Goal: Information Seeking & Learning: Check status

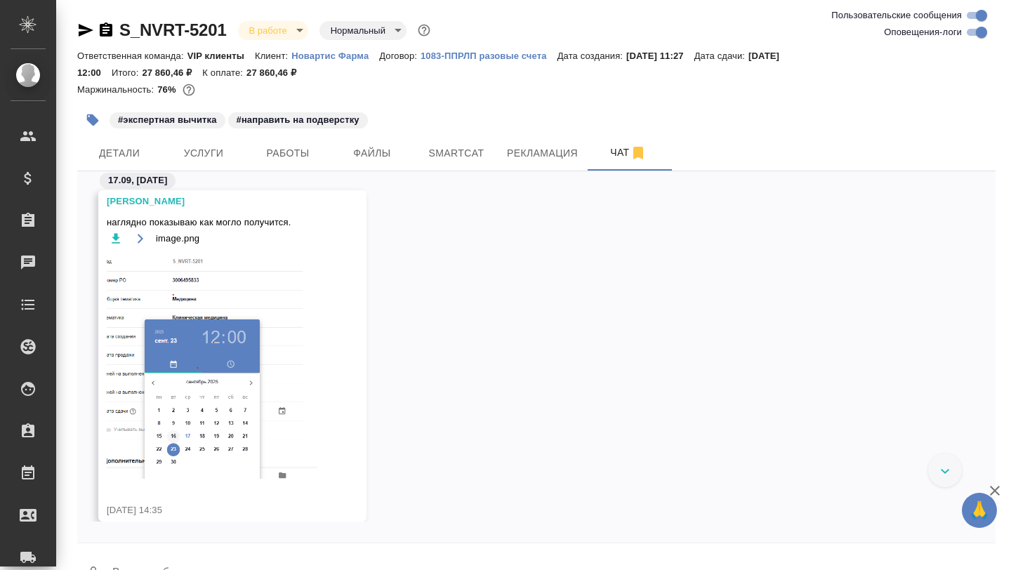
click at [191, 27] on link "S_NVRT-5201" at bounding box center [172, 29] width 107 height 19
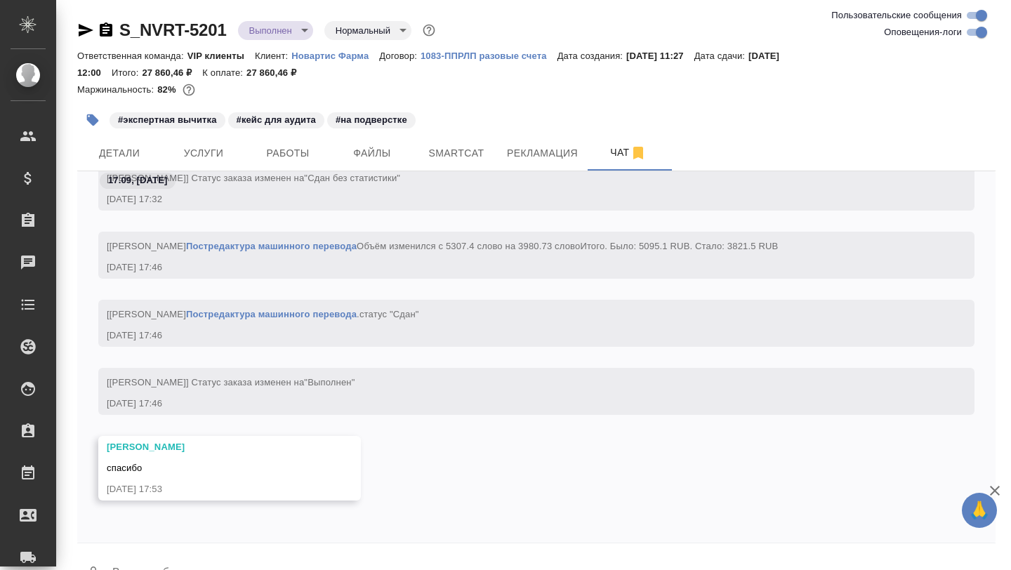
scroll to position [37, 0]
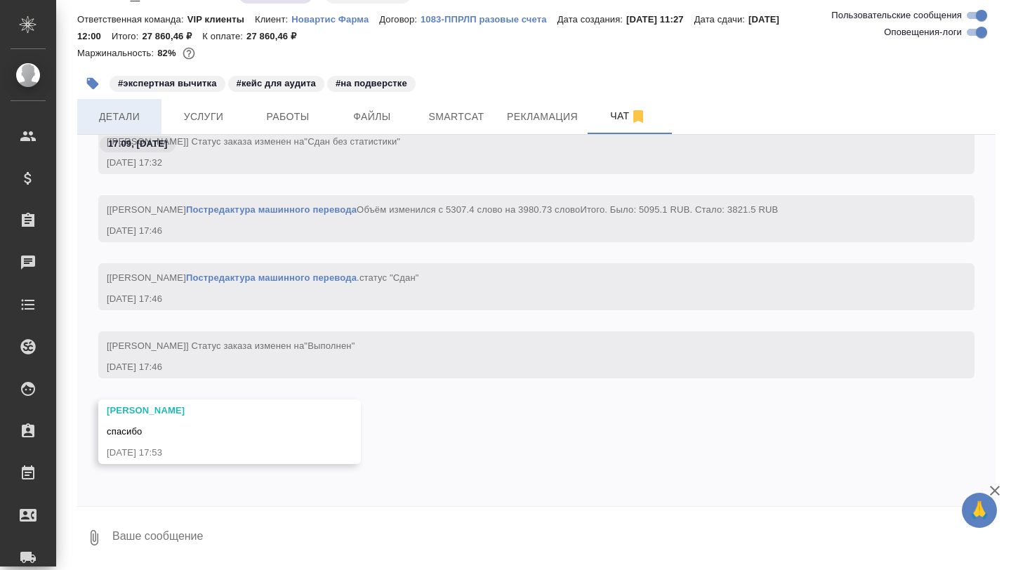
click at [124, 118] on span "Детали" at bounding box center [119, 117] width 67 height 18
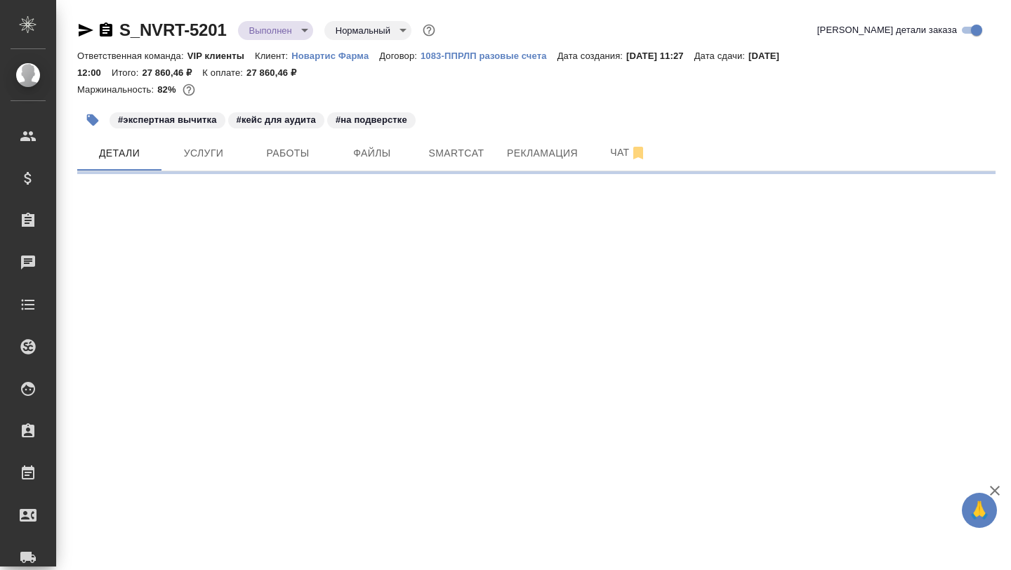
select select "RU"
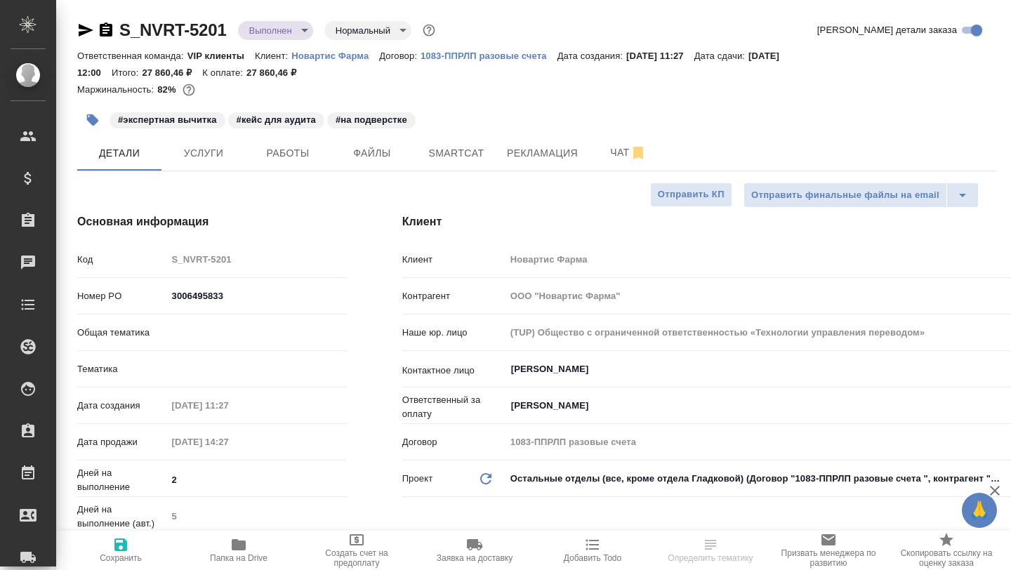
type textarea "x"
click at [247, 547] on span "Папка на Drive" at bounding box center [238, 549] width 101 height 27
type textarea "x"
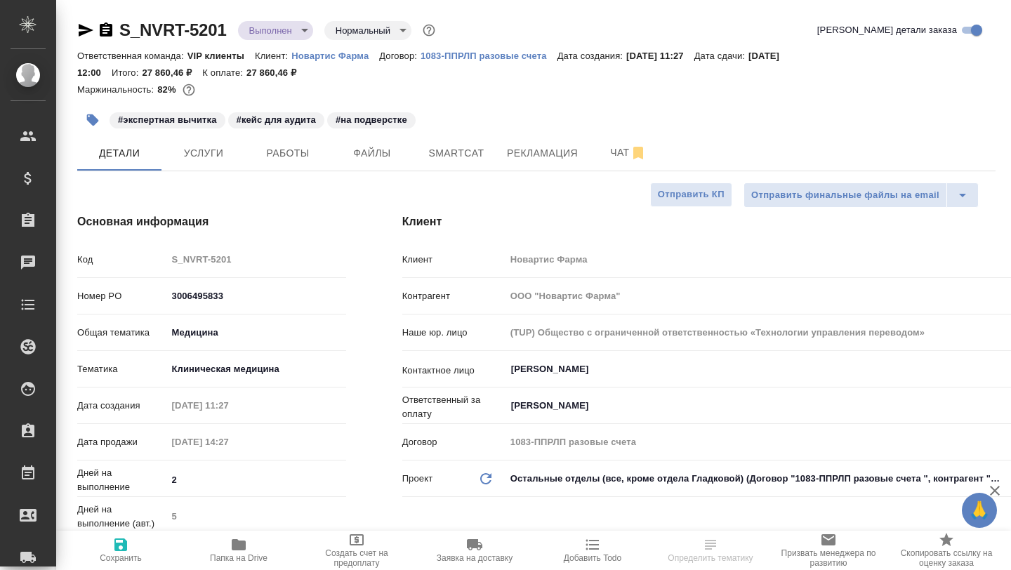
type textarea "x"
select select "RU"
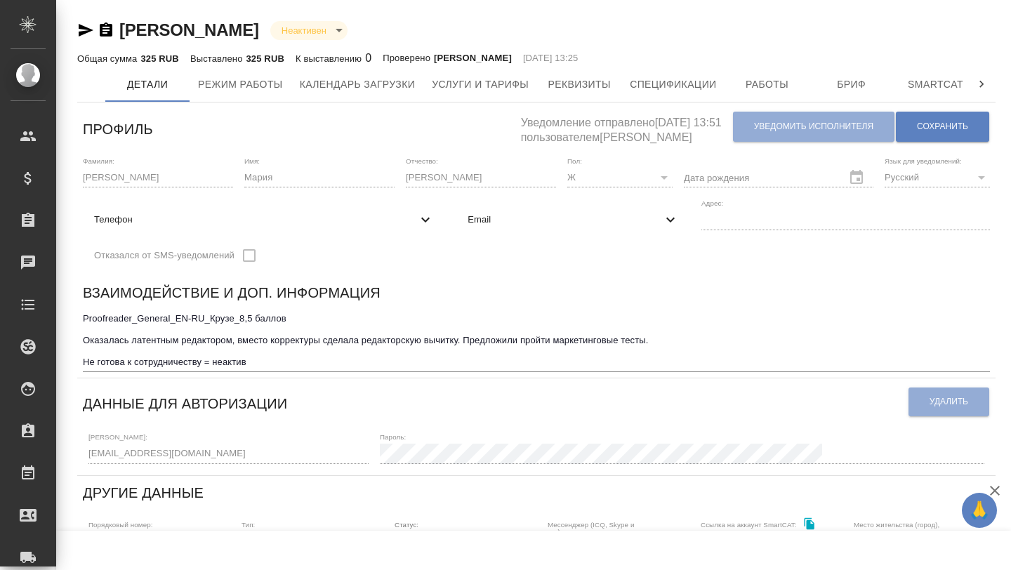
click at [261, 362] on textarea "Proofreader_General_EN-RU_Крузе_8,5 баллов Оказалась латентным редактором, вмес…" at bounding box center [536, 340] width 907 height 54
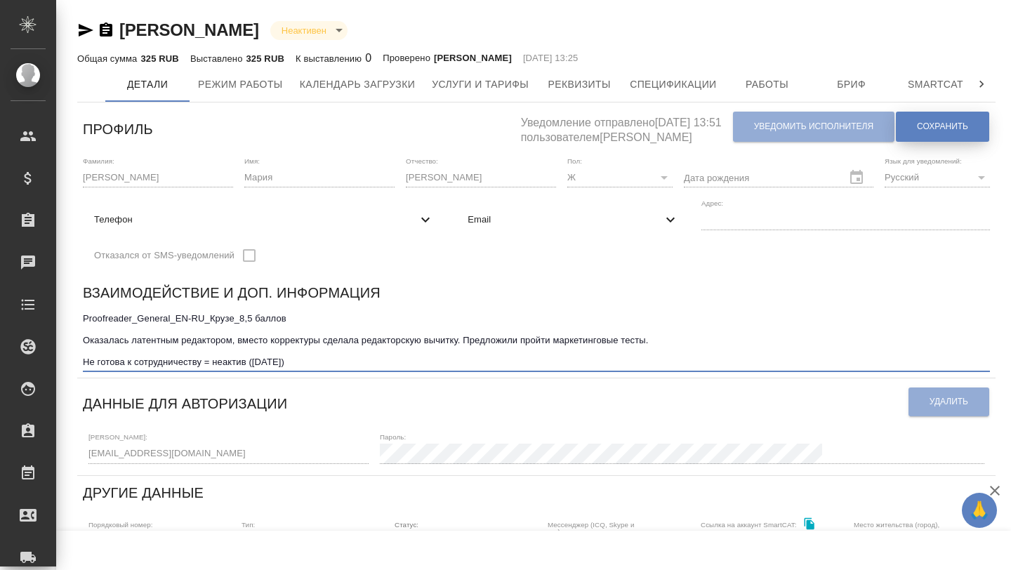
type textarea "Proofreader_General_EN-RU_Крузе_8,5 баллов Оказалась латентным редактором, вмес…"
click at [939, 127] on span "Сохранить" at bounding box center [942, 127] width 51 height 12
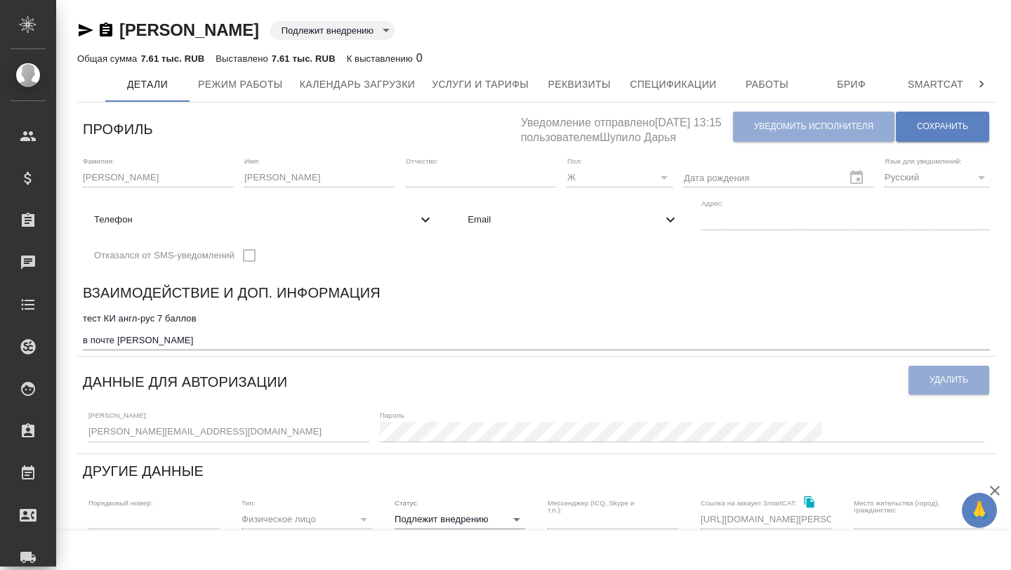
click at [276, 339] on textarea "тест КИ англ-рус 7 баллов в почте [PERSON_NAME]" at bounding box center [536, 329] width 907 height 32
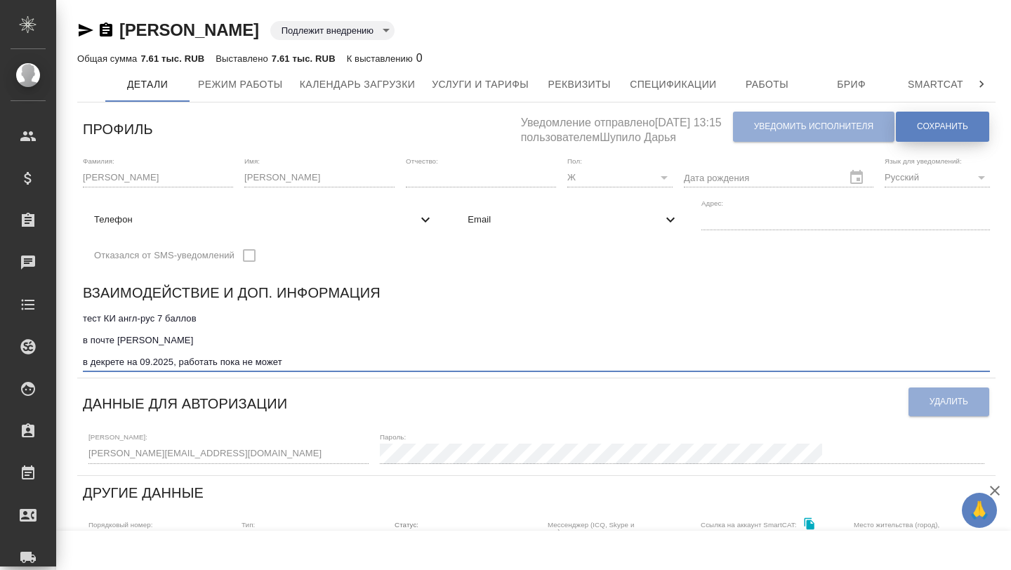
type textarea "тест КИ англ-рус 7 баллов в почте Ерешко Анастасия в декрете на 09.2025, работа…"
click at [948, 130] on span "Сохранить" at bounding box center [942, 127] width 51 height 12
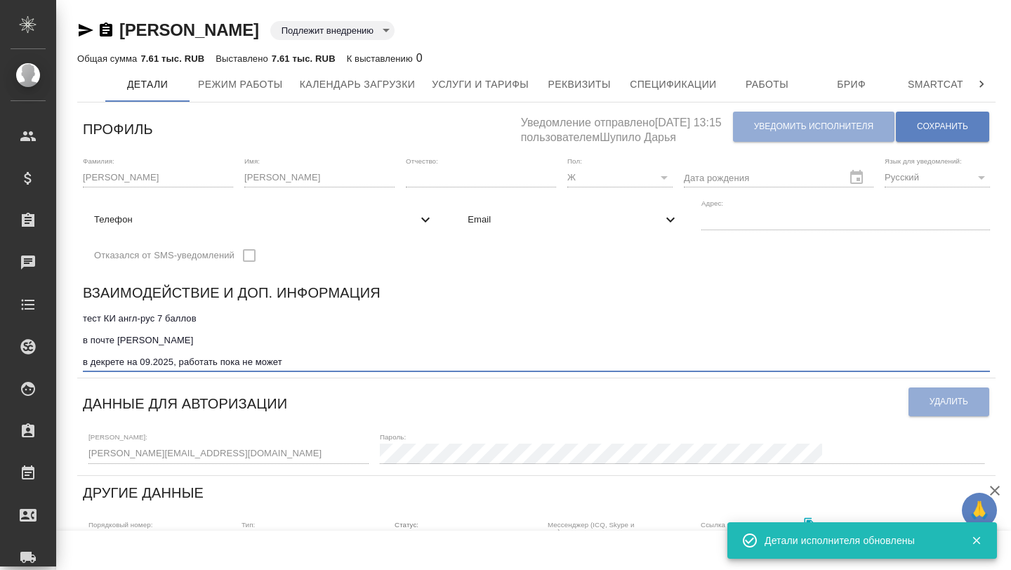
drag, startPoint x: 140, startPoint y: 362, endPoint x: 173, endPoint y: 362, distance: 33.0
click at [173, 362] on textarea "тест КИ англ-рус 7 баллов в почте Ерешко Анастасия в декрете на 09.2025, работа…" at bounding box center [536, 340] width 907 height 54
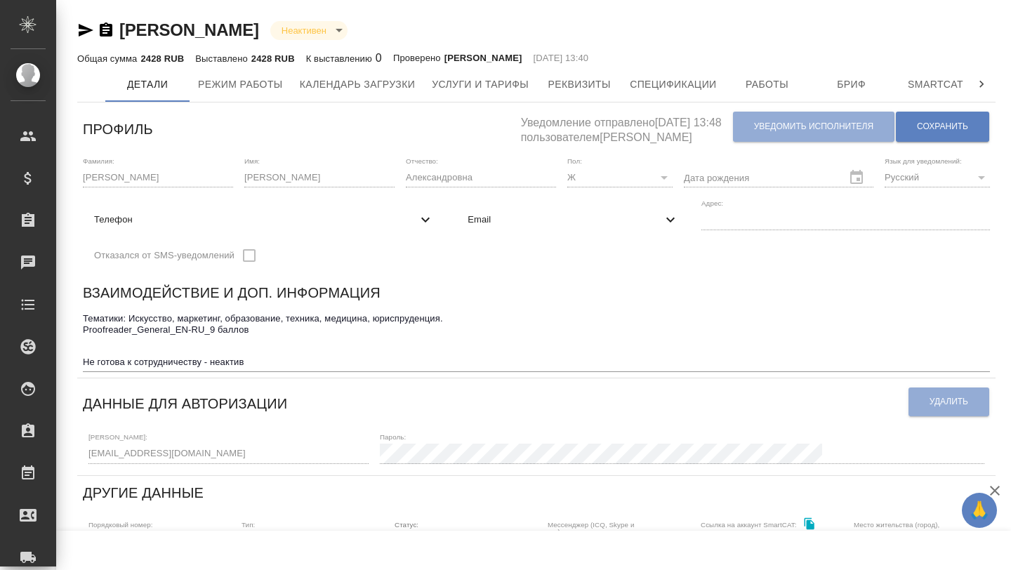
click at [274, 363] on textarea "Тематики: Искусство, маркетинг, образование, техника, медицина, юриспруденция. …" at bounding box center [536, 340] width 907 height 54
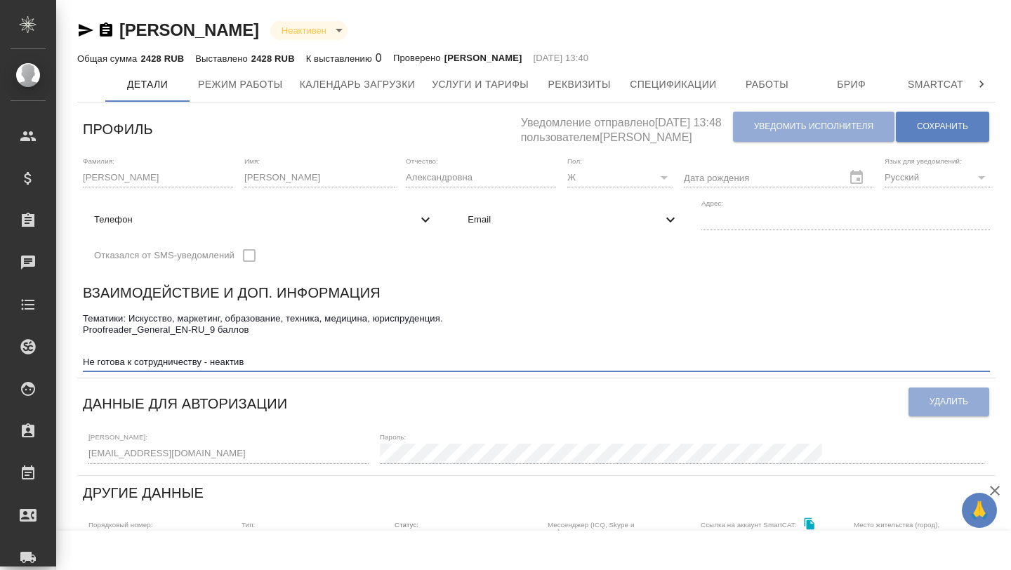
paste textarea "09.2025"
type textarea "Тематики: Искусство, маркетинг, образование, техника, медицина, юриспруденция. …"
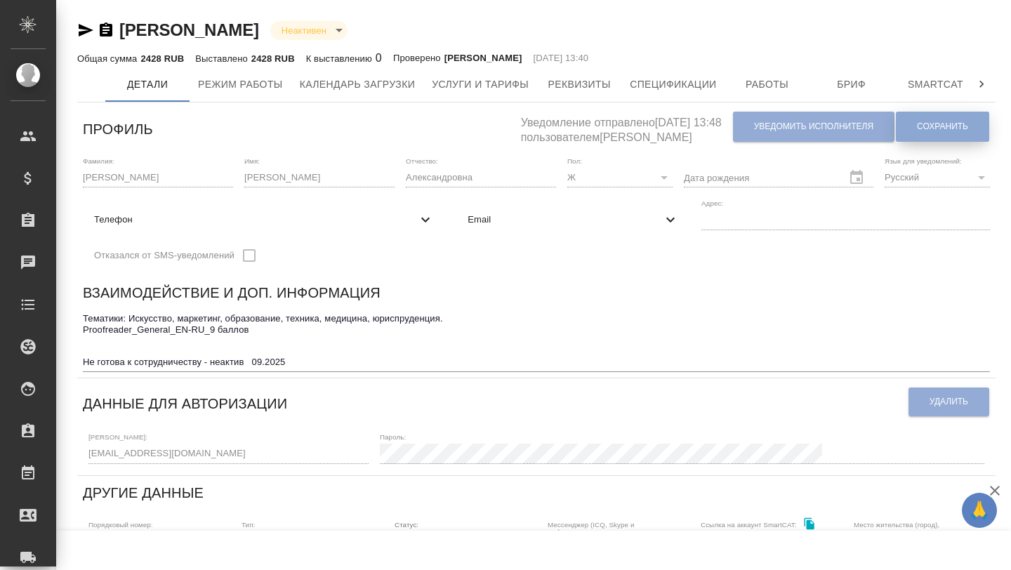
click at [941, 132] on span "Сохранить" at bounding box center [942, 127] width 51 height 12
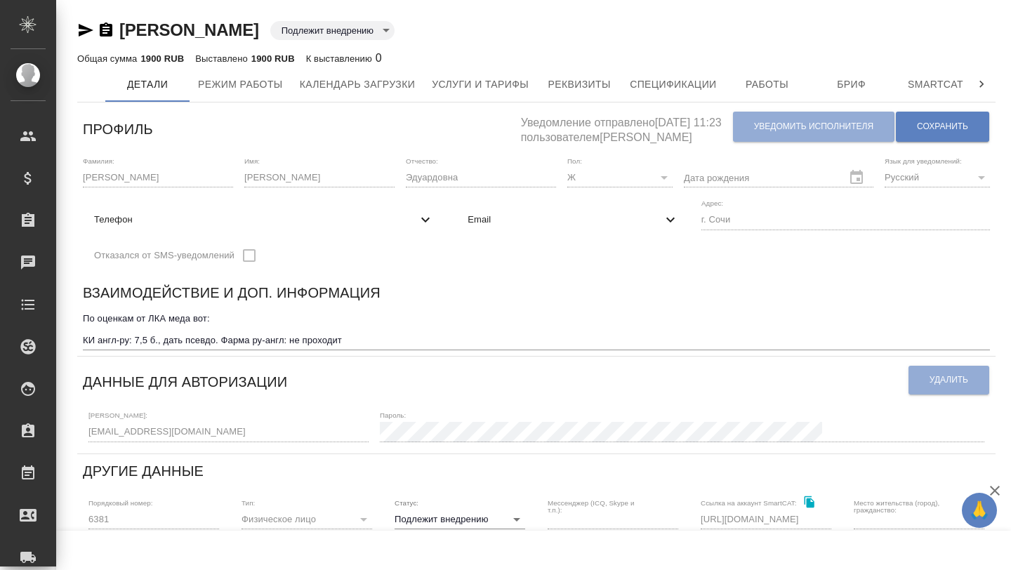
click at [363, 341] on textarea "По оценкам от ЛКА меда вот: КИ англ-ру: 7,5 б., дать псевдо. Фарма ру-англ: не …" at bounding box center [536, 329] width 907 height 32
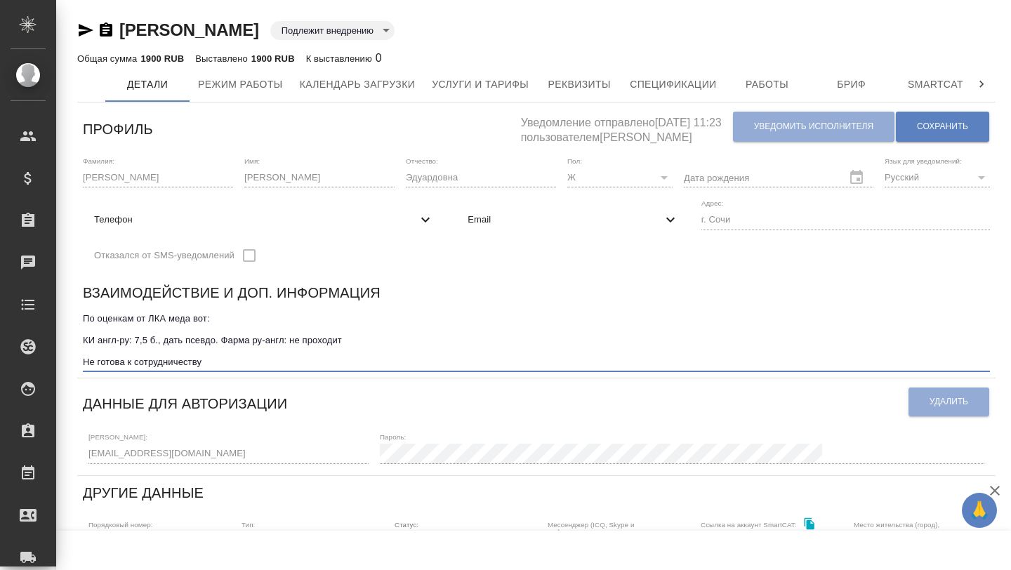
paste textarea "09.2025"
type textarea "По оценкам от ЛКА меда вот: КИ англ-ру: 7,5 б., дать псевдо. Фарма ру-англ: не …"
click at [940, 124] on span "Сохранить" at bounding box center [942, 127] width 51 height 12
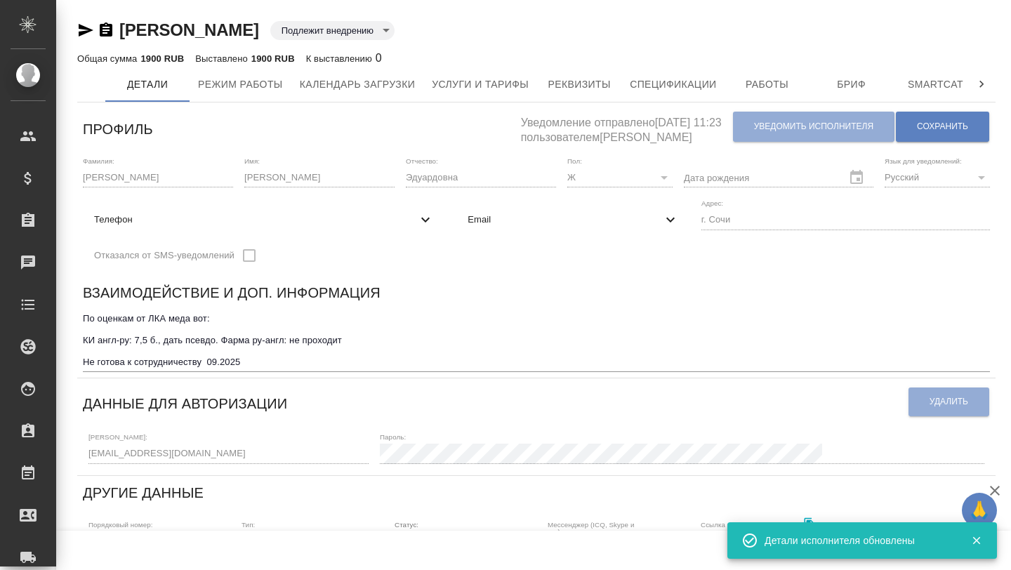
click at [489, 30] on body "🙏 .cls-1 fill:#fff; AWATERA Borzova Anastasia Клиенты Спецификации Заказы 0 Чат…" at bounding box center [505, 285] width 1011 height 570
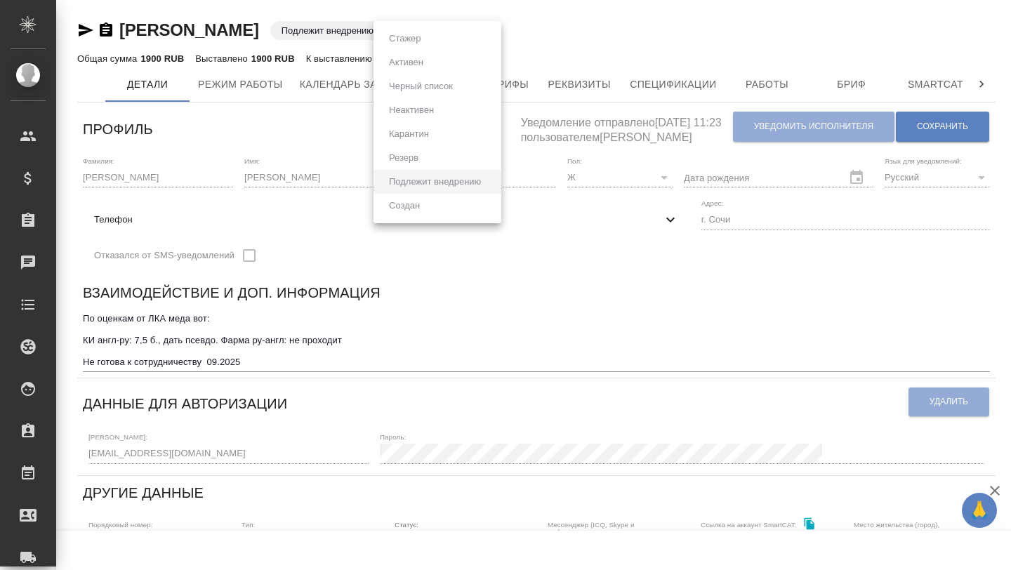
click at [506, 322] on div at bounding box center [505, 285] width 1011 height 570
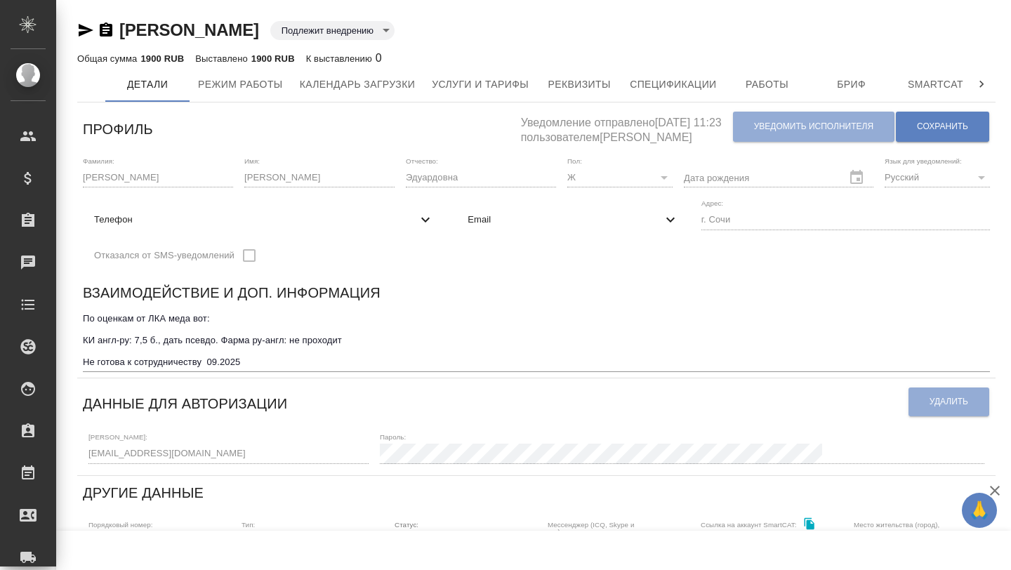
click at [416, 52] on div "Общая сумма 1900 RUB Выставлено 1900 RUB К выставлению 0" at bounding box center [536, 58] width 918 height 17
click at [435, 26] on body "🙏 .cls-1 fill:#fff; AWATERA Borzova Anastasia Клиенты Спецификации Заказы Чаты …" at bounding box center [505, 285] width 1011 height 570
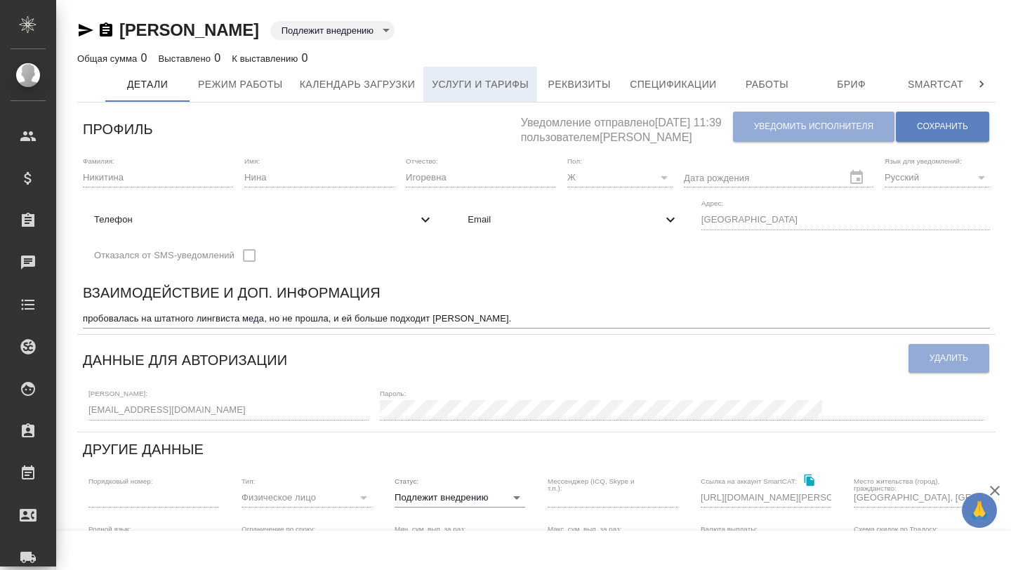
click at [483, 86] on span "Услуги и тарифы" at bounding box center [480, 85] width 97 height 18
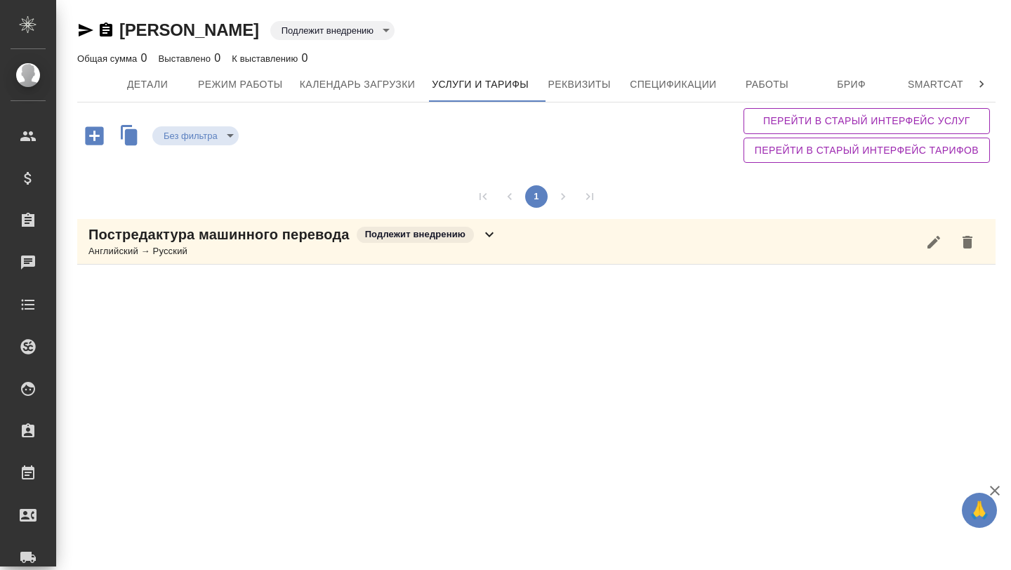
click at [333, 246] on div "Английский → Русский" at bounding box center [292, 251] width 409 height 14
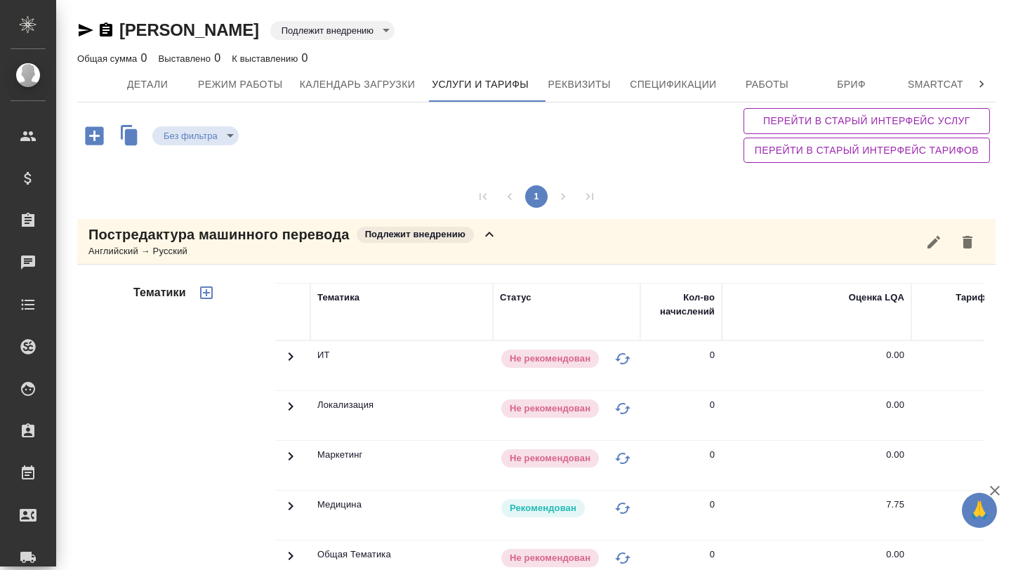
scroll to position [131, 0]
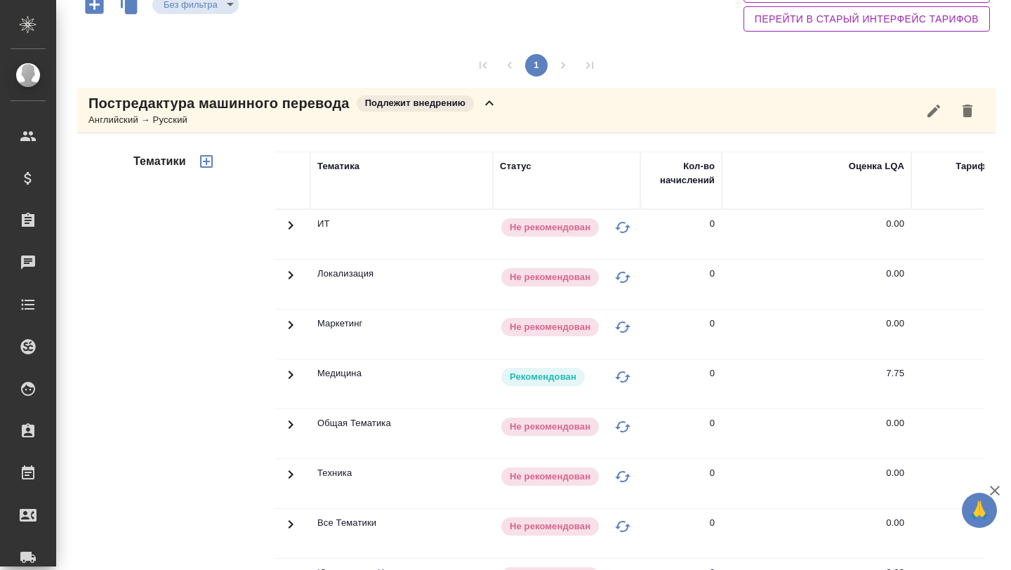
click at [291, 376] on icon at bounding box center [291, 375] width 5 height 8
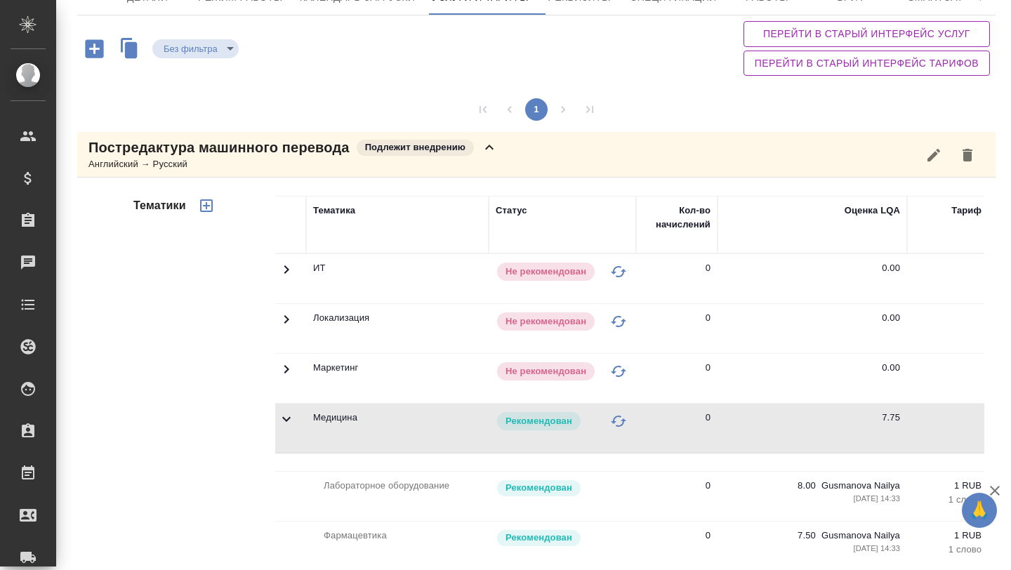
scroll to position [0, 0]
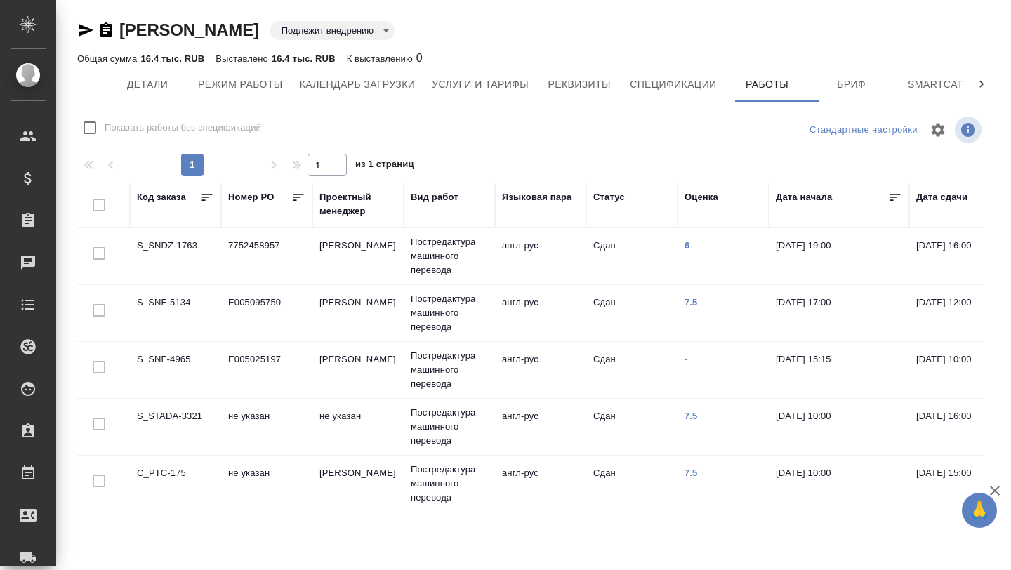
click at [170, 255] on td "S_SNDZ-1763" at bounding box center [175, 256] width 91 height 49
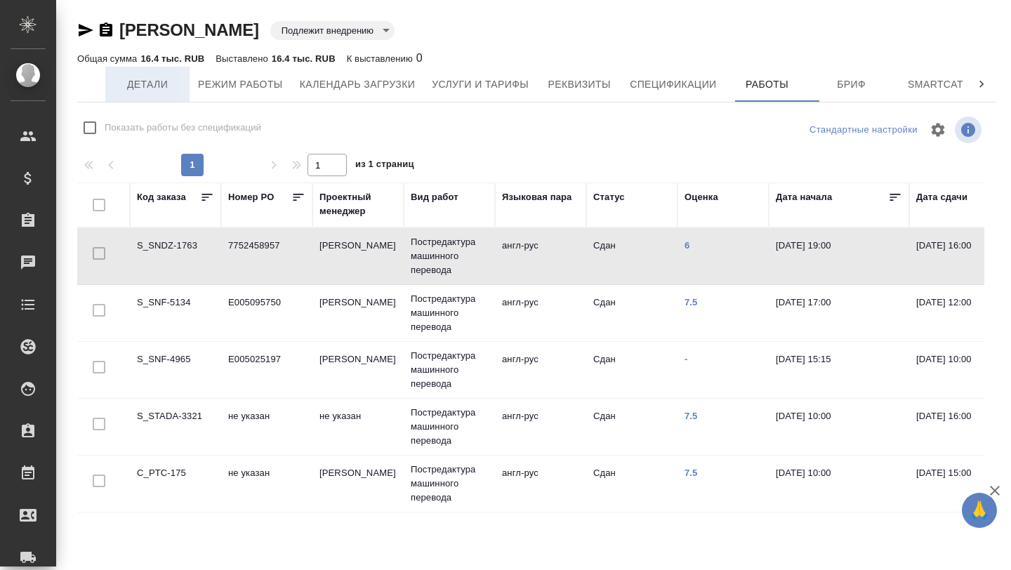
click at [118, 100] on button "Детали" at bounding box center [147, 84] width 84 height 35
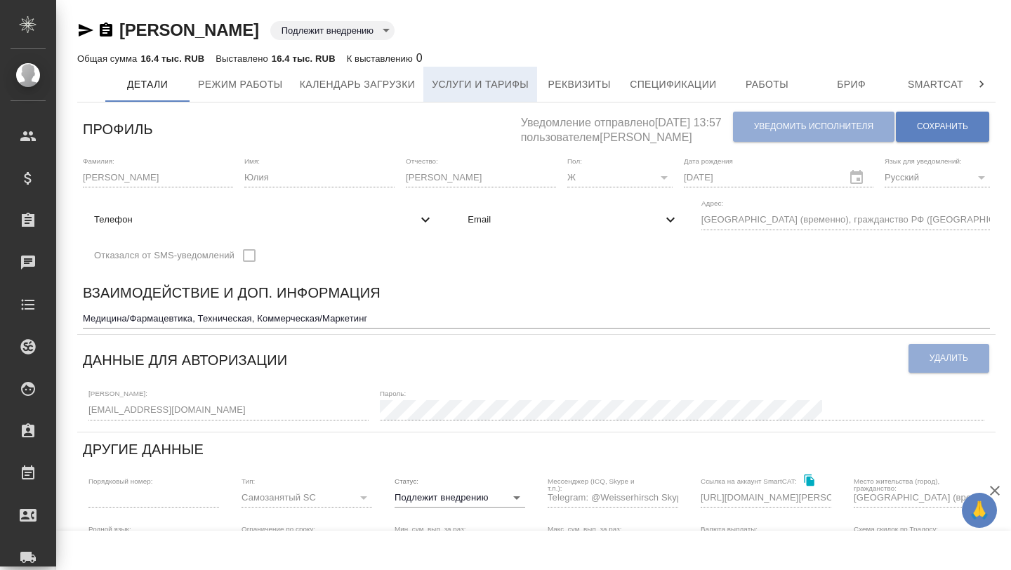
click at [436, 93] on button "Услуги и тарифы" at bounding box center [480, 84] width 114 height 35
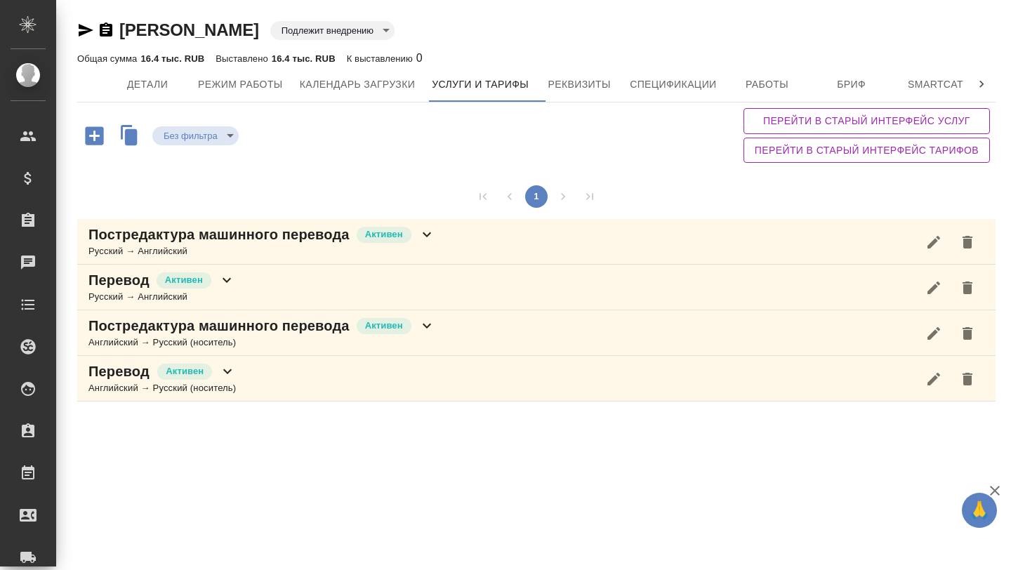
click at [326, 343] on div "Английский → Русский (носитель)" at bounding box center [261, 343] width 347 height 14
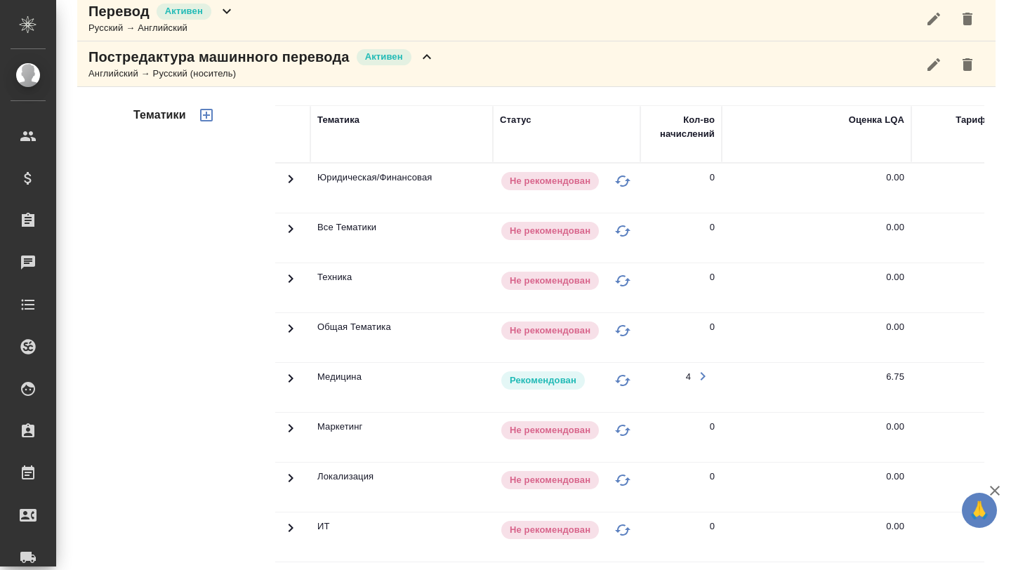
scroll to position [274, 0]
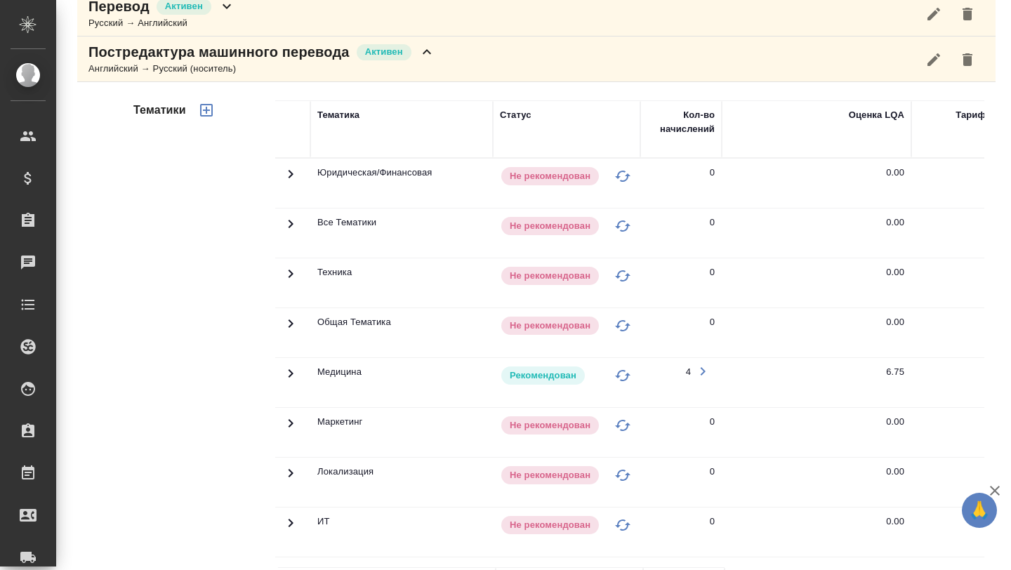
click at [284, 369] on icon at bounding box center [290, 373] width 17 height 17
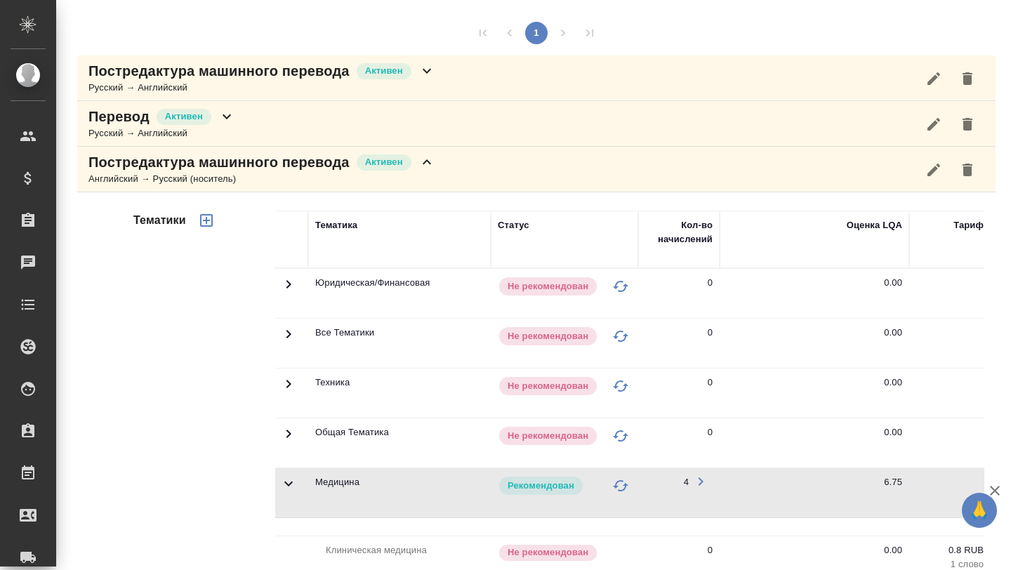
scroll to position [153, 0]
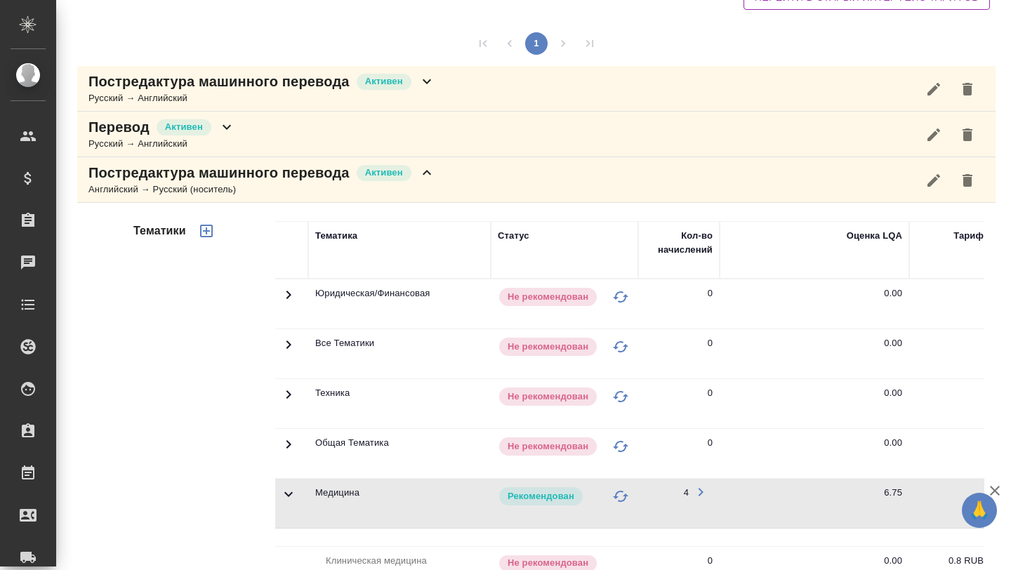
click at [265, 97] on div "Русский → Английский" at bounding box center [261, 98] width 347 height 14
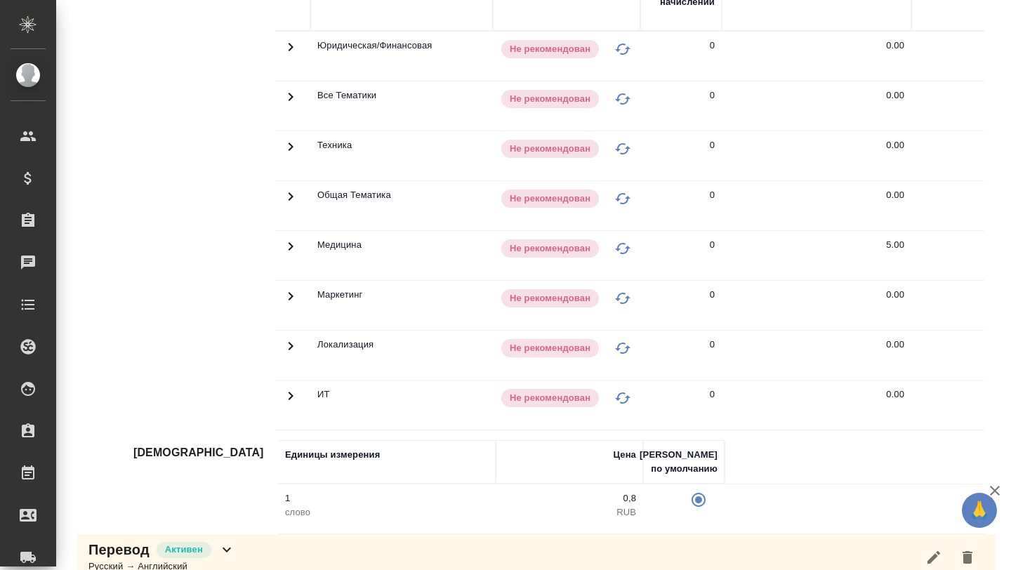
scroll to position [188, 0]
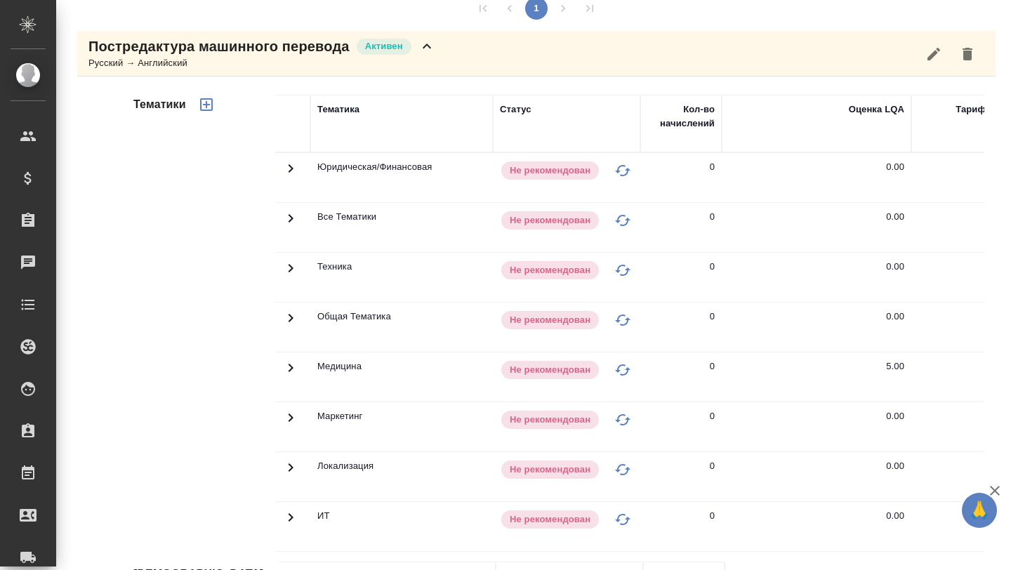
click at [284, 367] on icon at bounding box center [290, 367] width 17 height 17
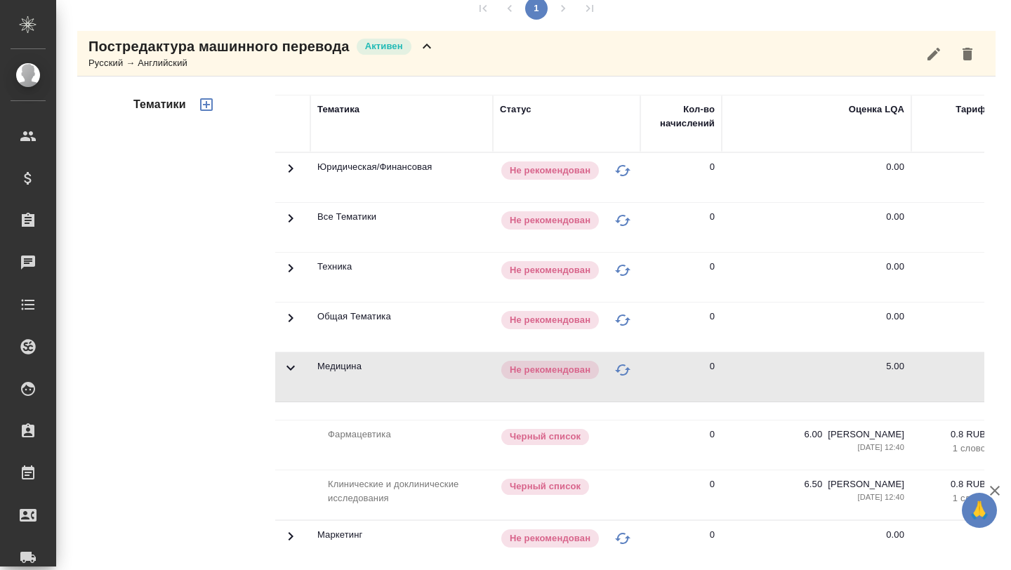
click at [290, 364] on icon at bounding box center [290, 367] width 17 height 17
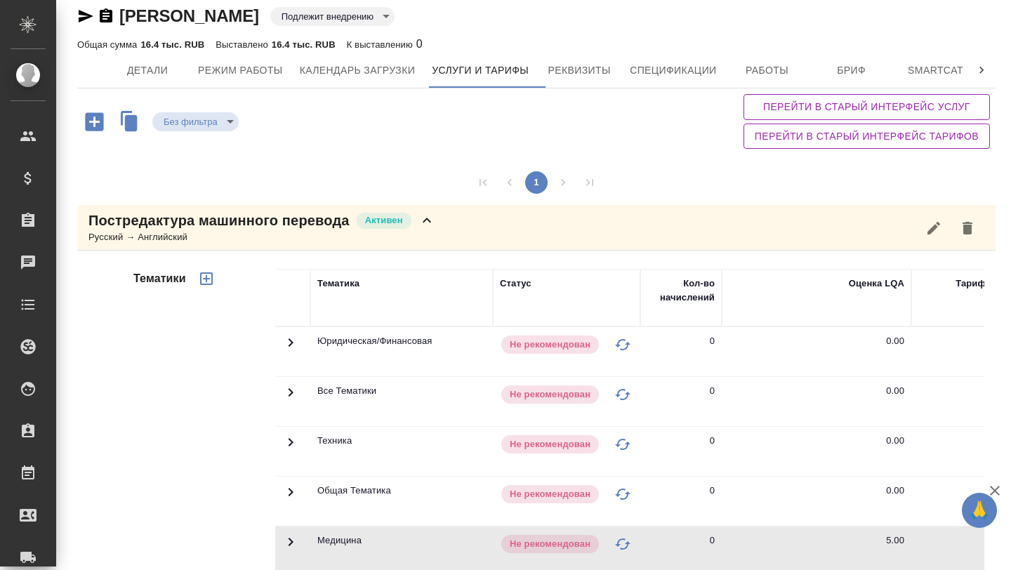
scroll to position [0, 0]
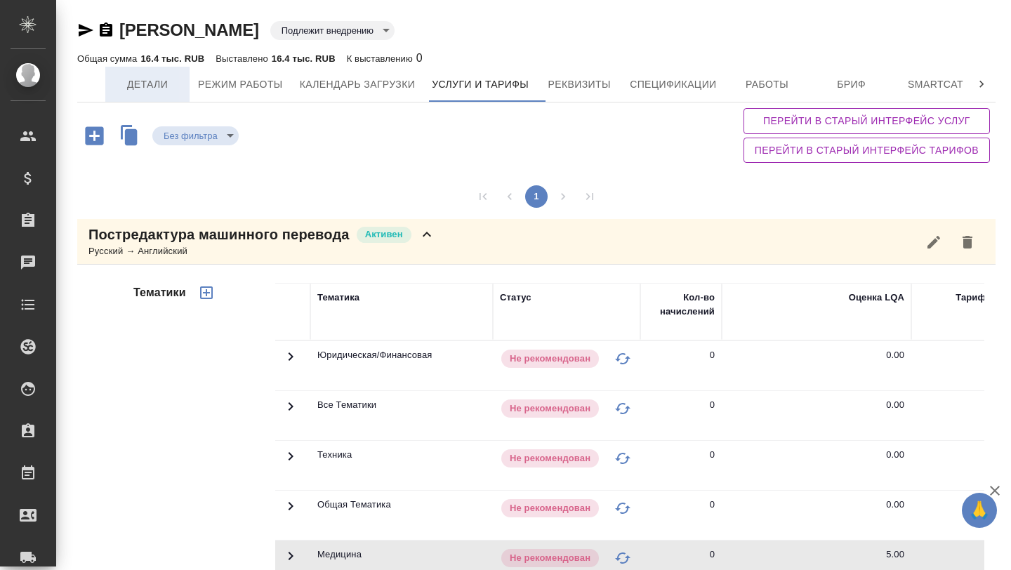
click at [148, 85] on span "Детали" at bounding box center [147, 85] width 67 height 18
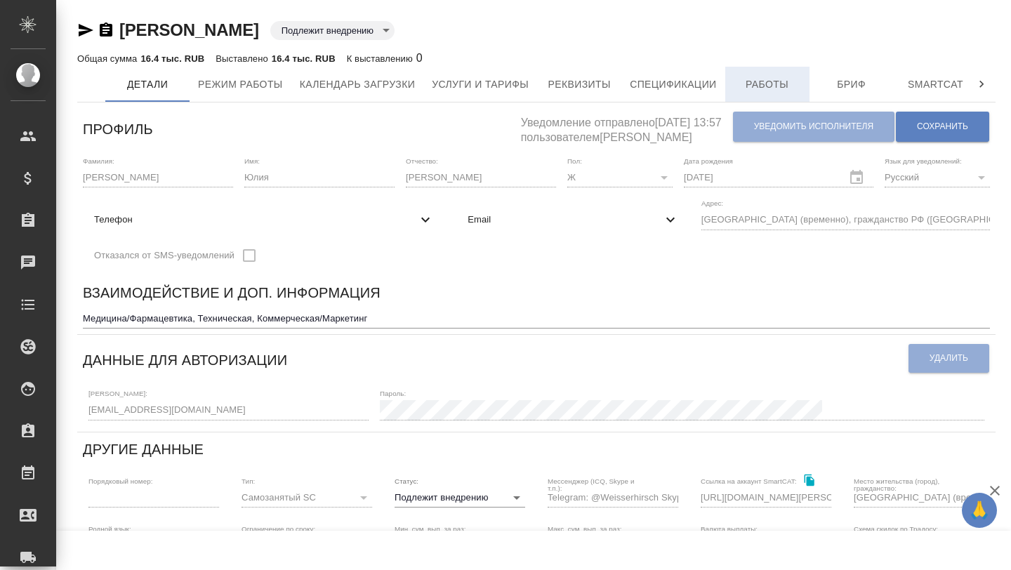
click at [767, 88] on span "Работы" at bounding box center [767, 85] width 67 height 18
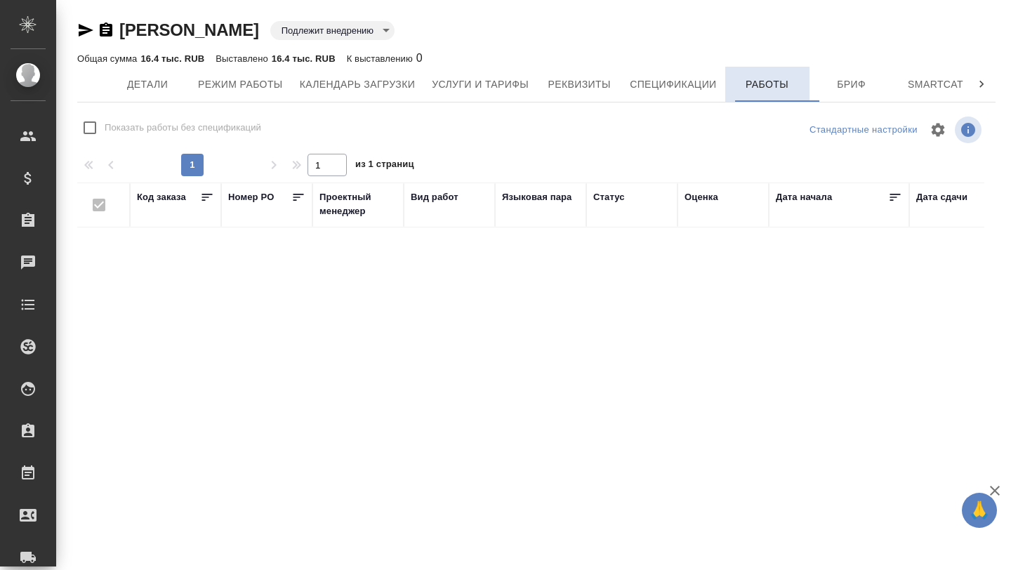
checkbox input "false"
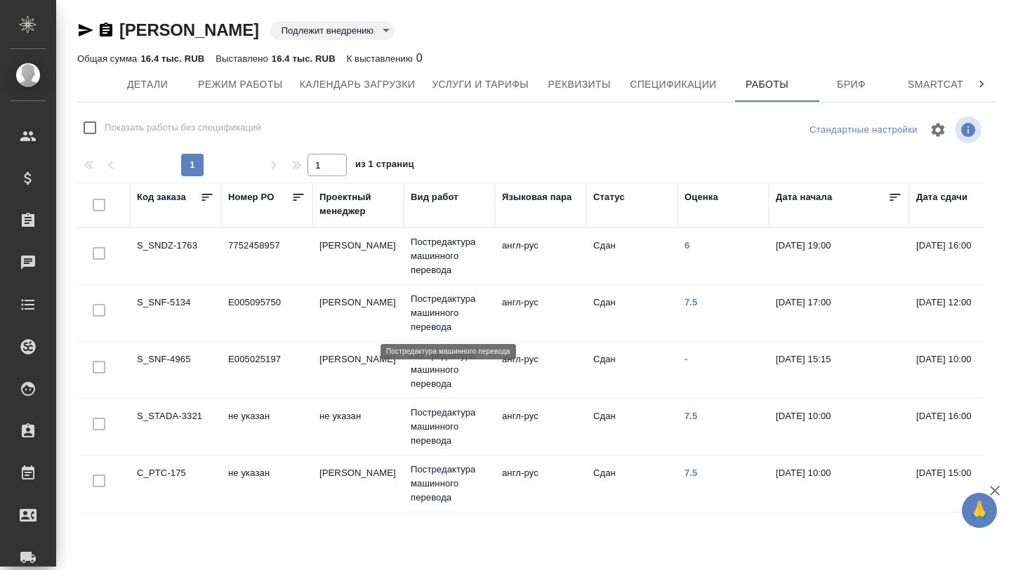
click at [439, 315] on p "Постредактура машинного перевода" at bounding box center [449, 313] width 77 height 42
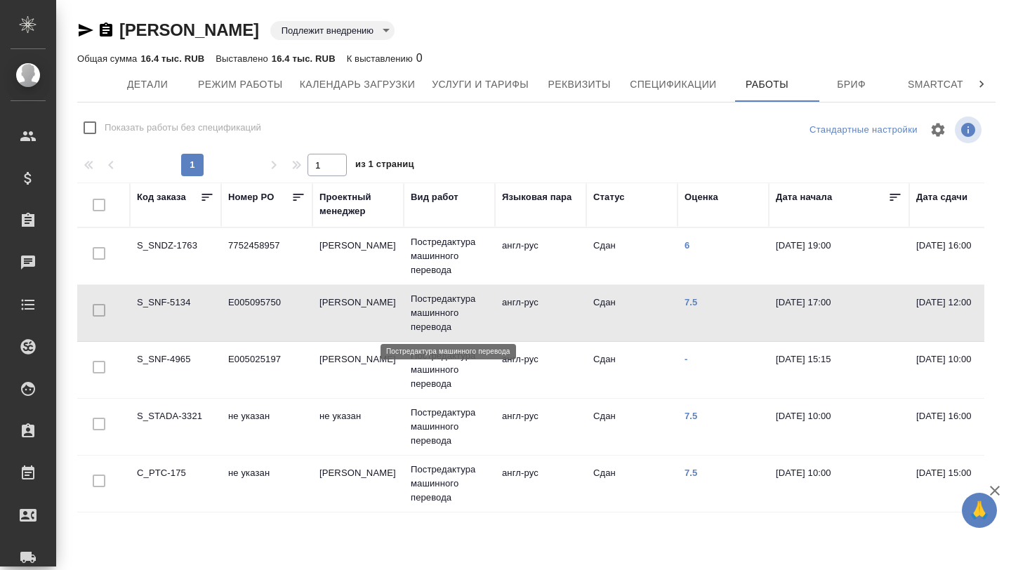
click at [439, 315] on p "Постредактура машинного перевода" at bounding box center [449, 313] width 77 height 42
click at [422, 423] on p "Постредактура машинного перевода" at bounding box center [449, 427] width 77 height 42
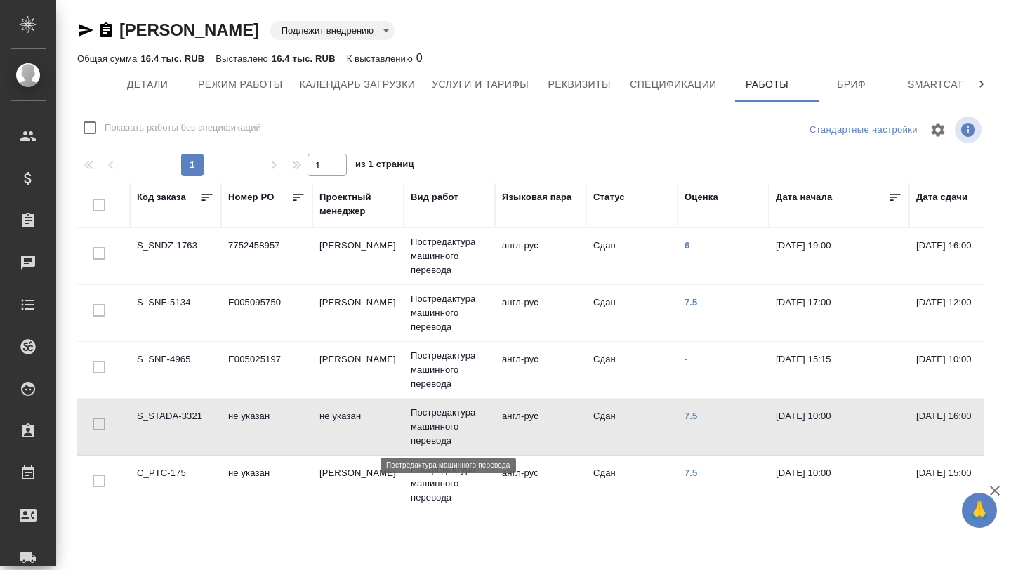
click at [422, 423] on p "Постредактура машинного перевода" at bounding box center [449, 427] width 77 height 42
click at [418, 484] on p "Постредактура машинного перевода" at bounding box center [449, 484] width 77 height 42
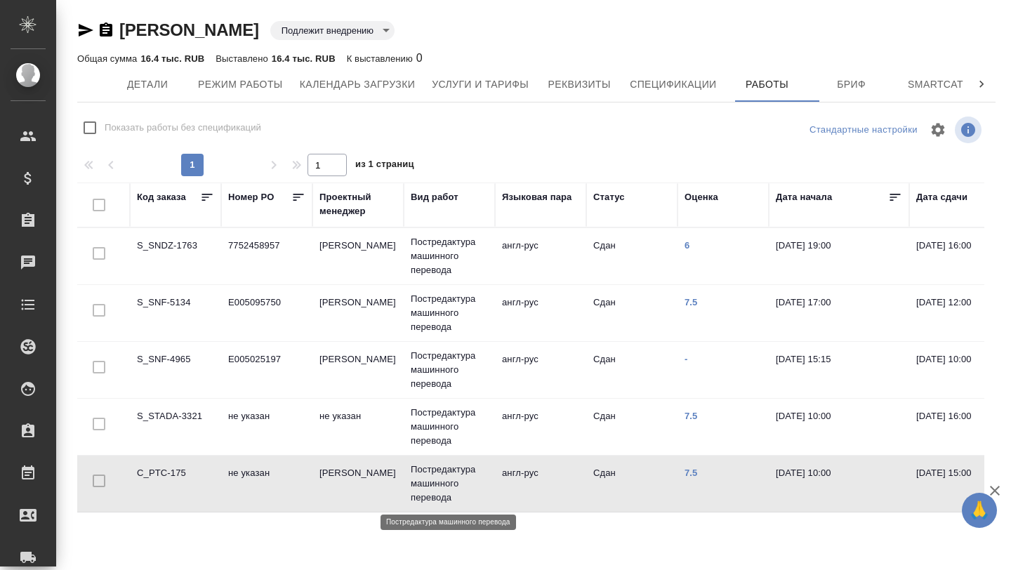
click at [418, 484] on p "Постредактура машинного перевода" at bounding box center [449, 484] width 77 height 42
click at [87, 27] on icon "button" at bounding box center [85, 30] width 17 height 17
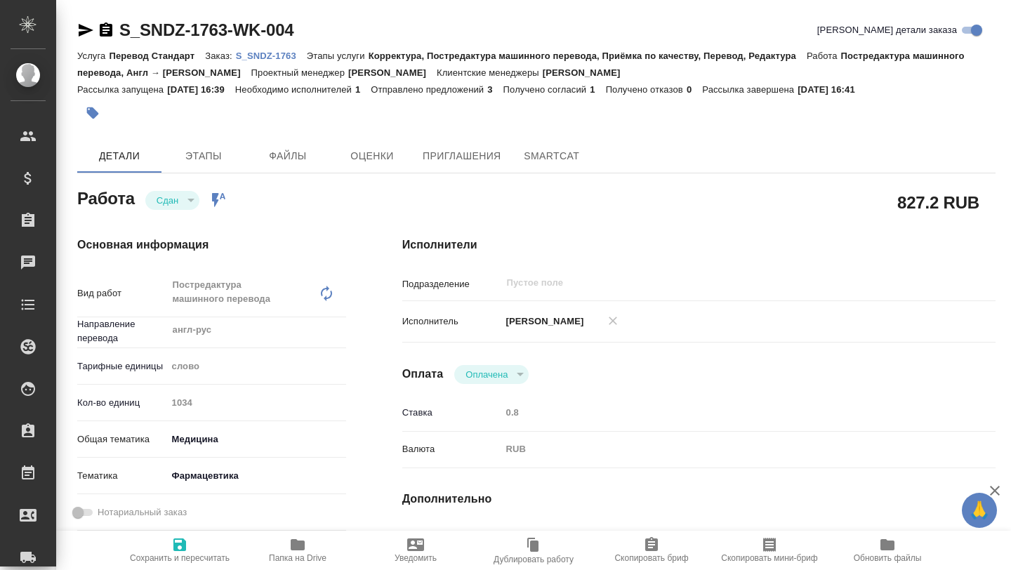
type textarea "x"
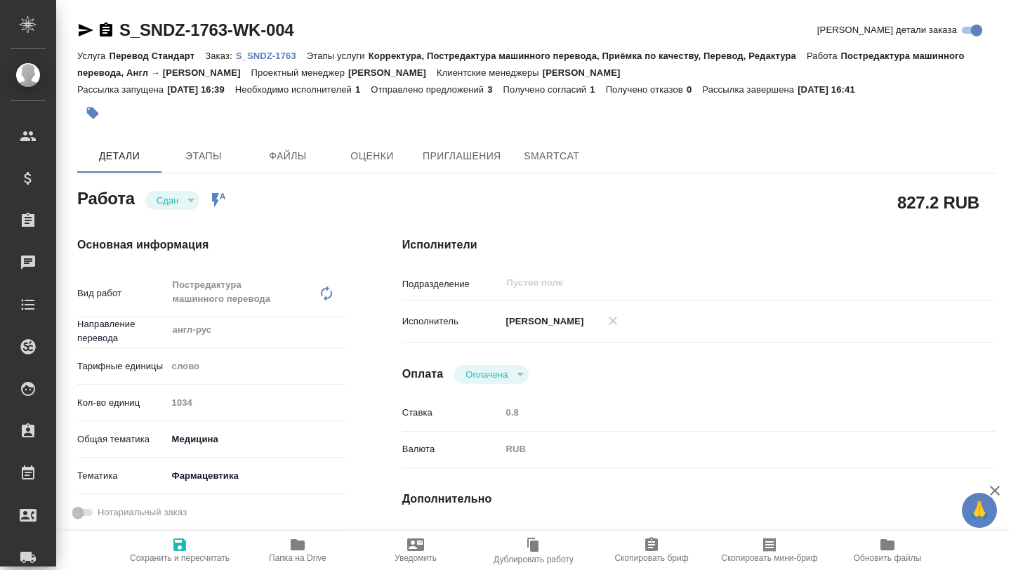
type textarea "x"
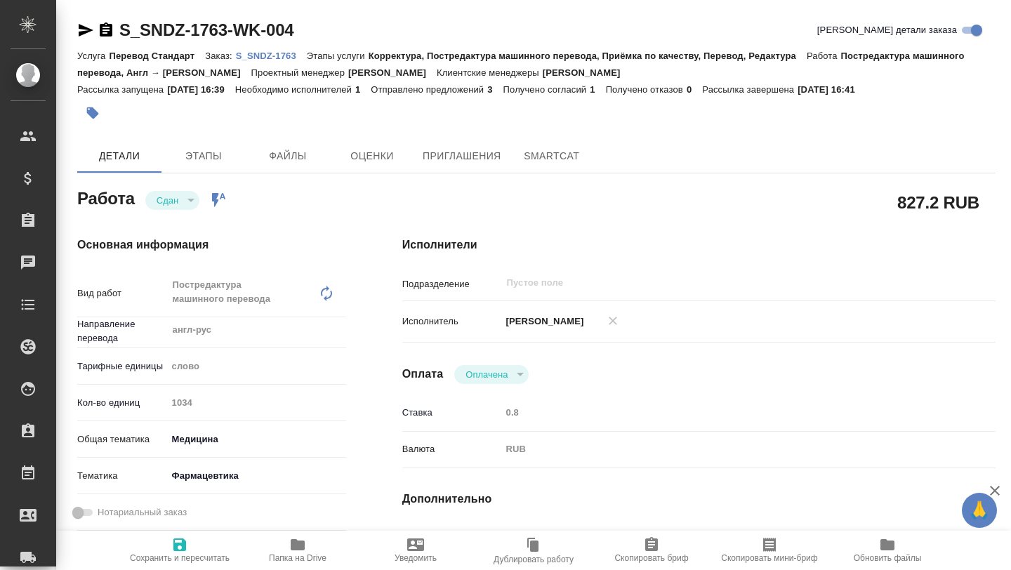
type textarea "x"
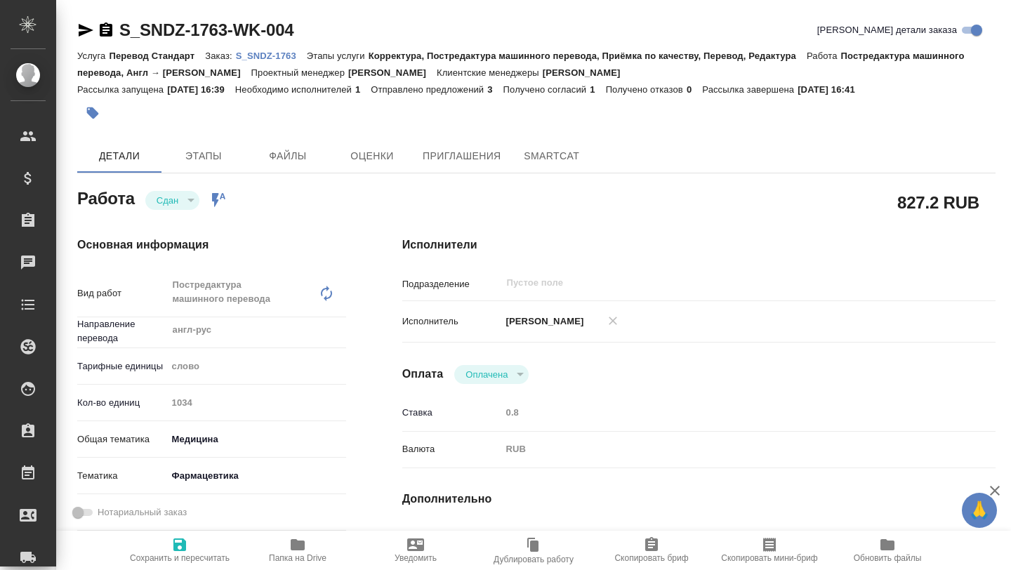
type textarea "x"
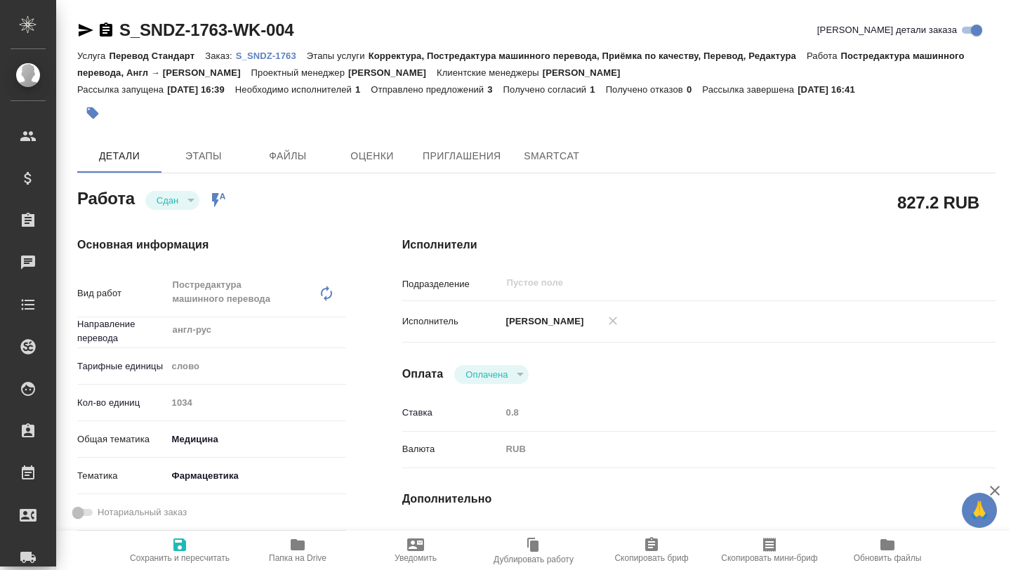
type textarea "x"
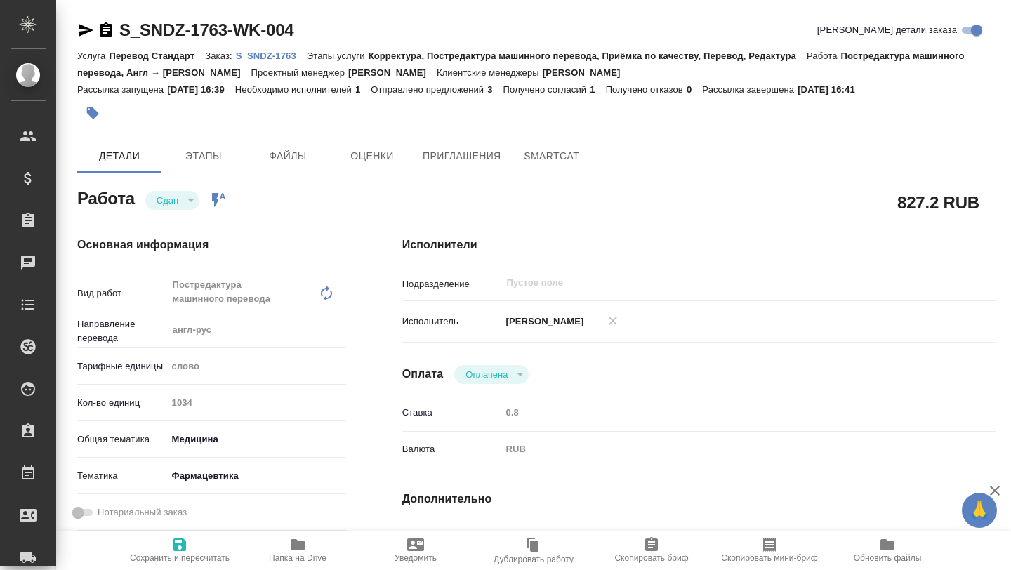
type textarea "x"
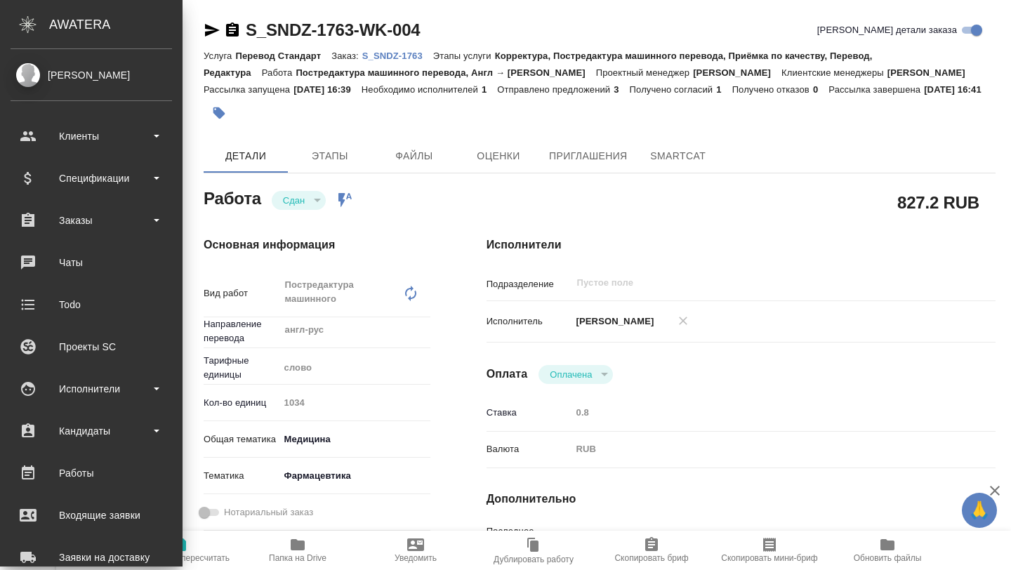
type textarea "x"
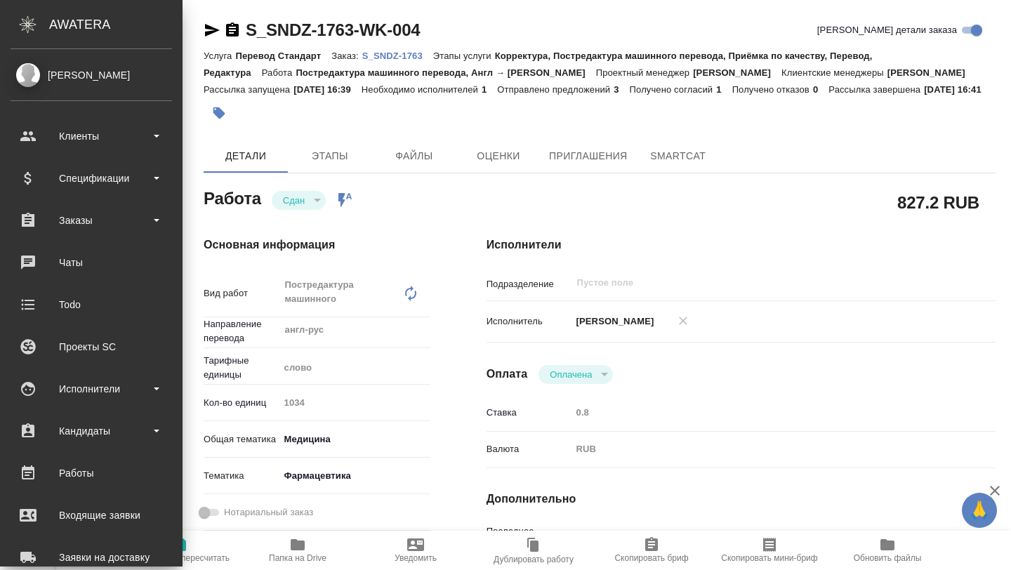
type textarea "x"
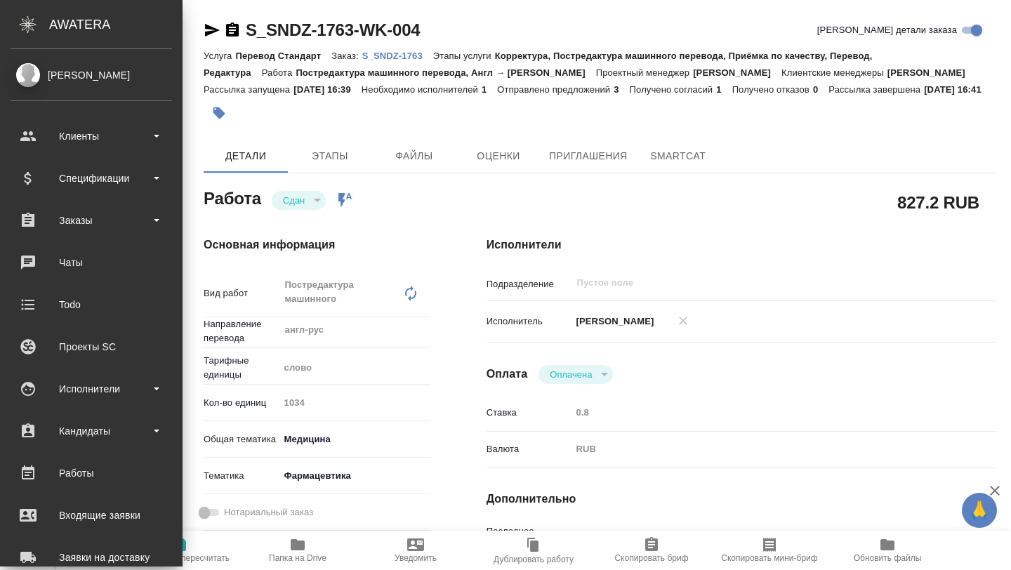
type textarea "x"
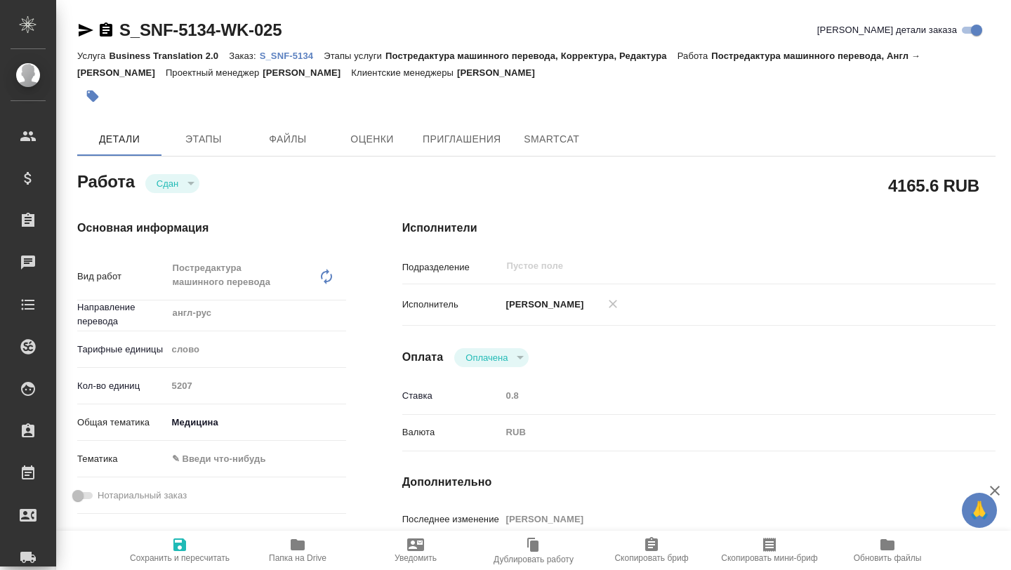
type textarea "x"
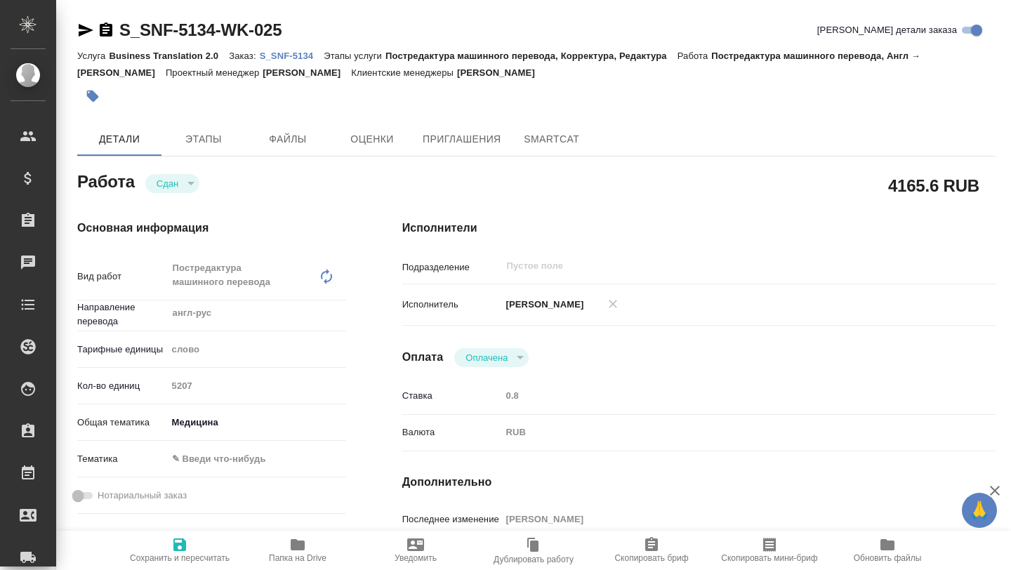
type textarea "x"
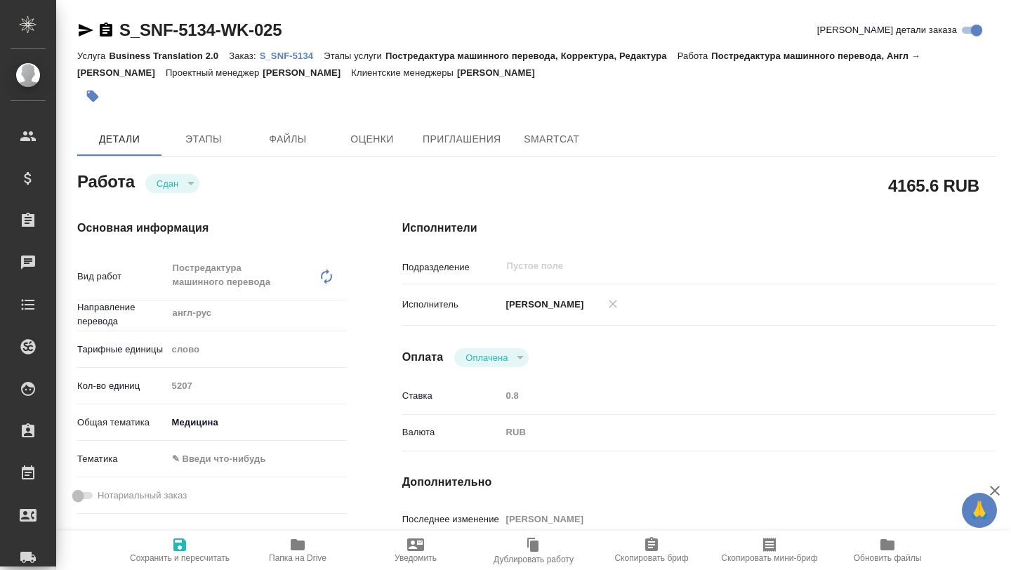
type textarea "x"
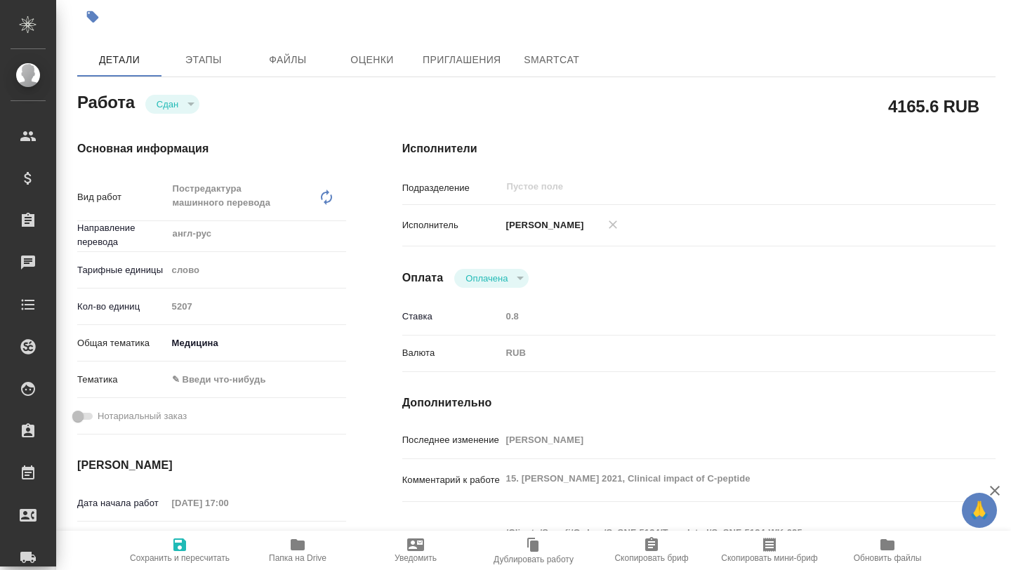
scroll to position [80, 0]
type textarea "x"
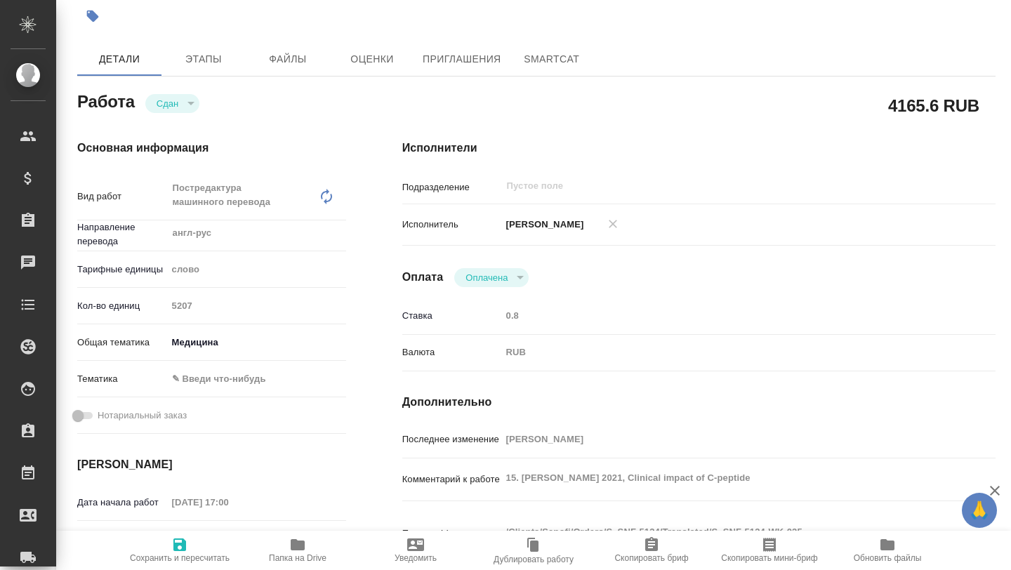
type textarea "x"
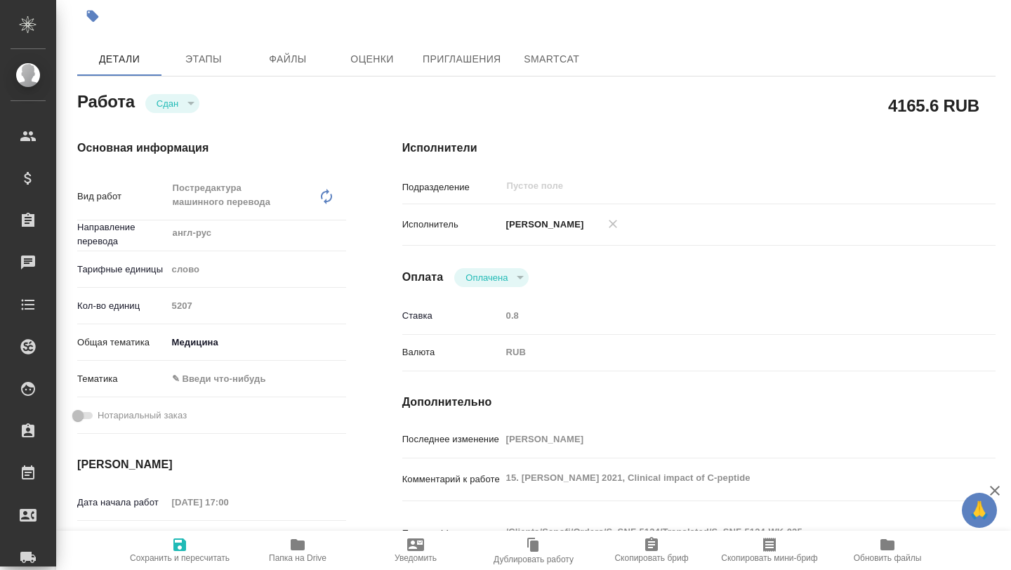
type textarea "x"
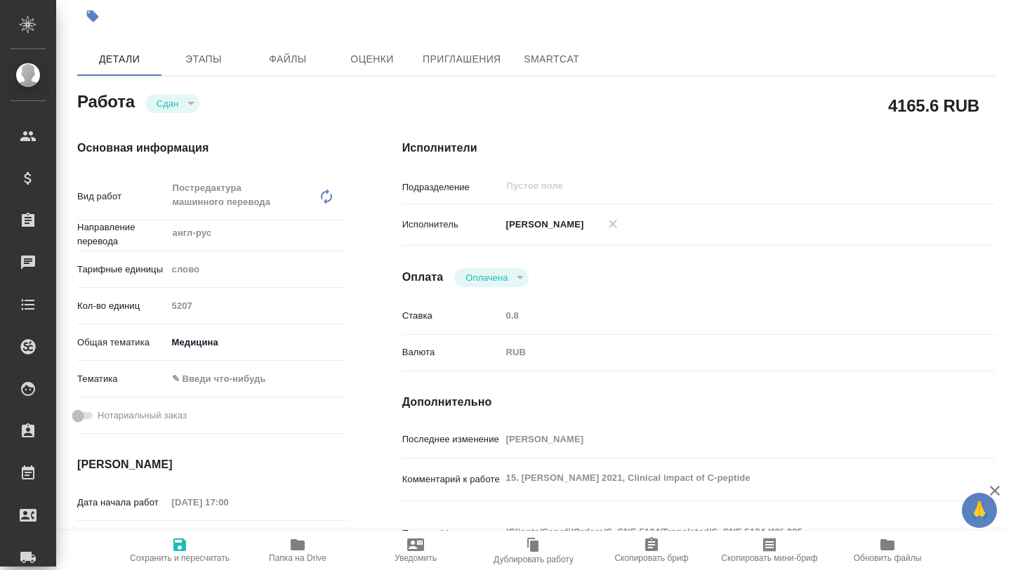
type textarea "x"
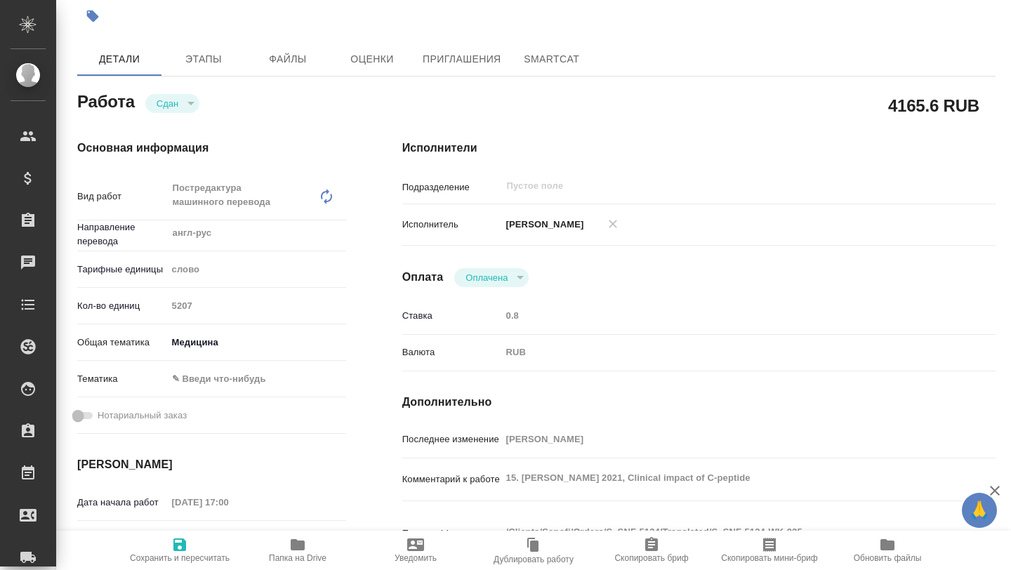
type textarea "x"
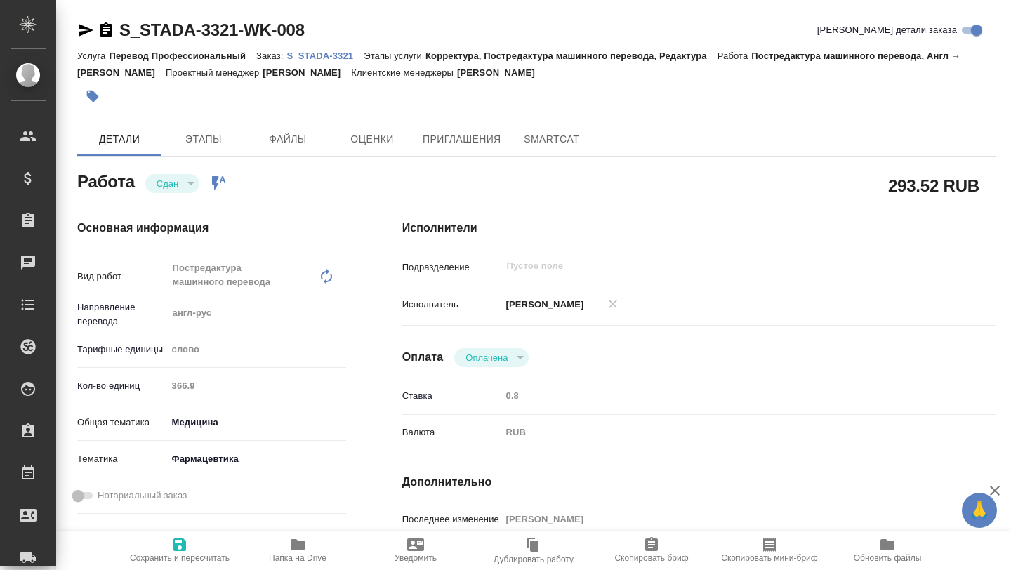
type textarea "x"
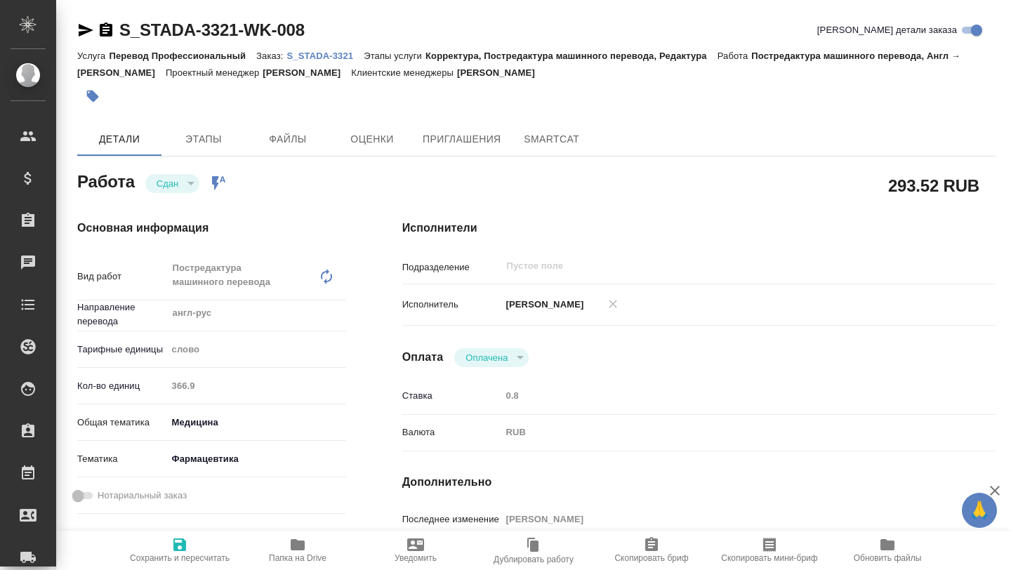
type textarea "x"
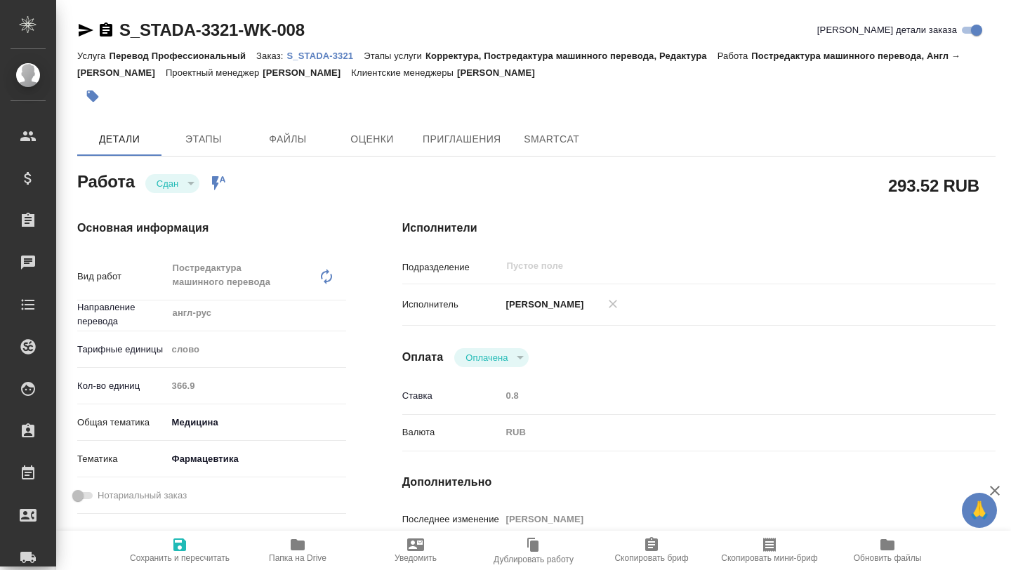
type textarea "x"
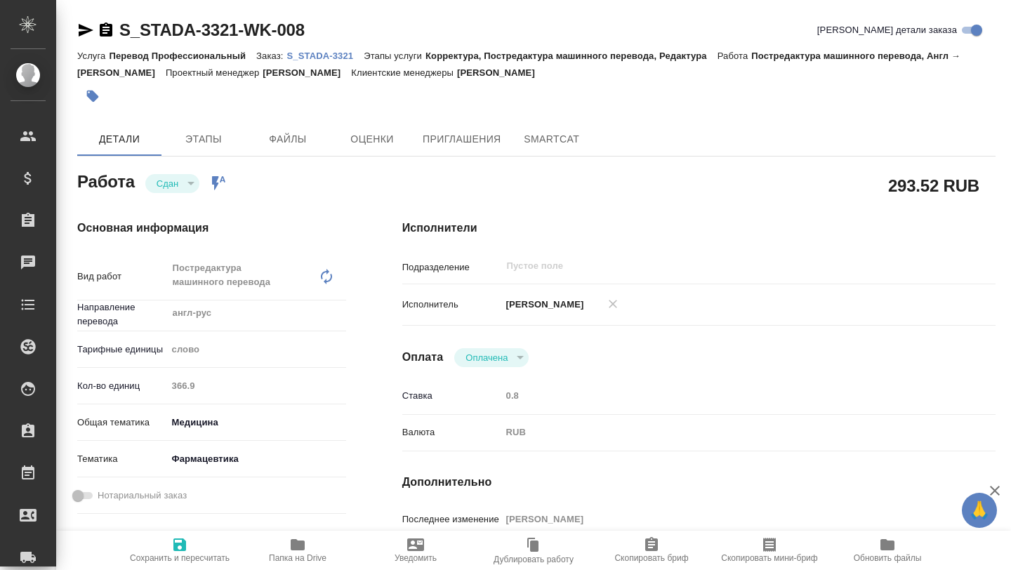
type textarea "x"
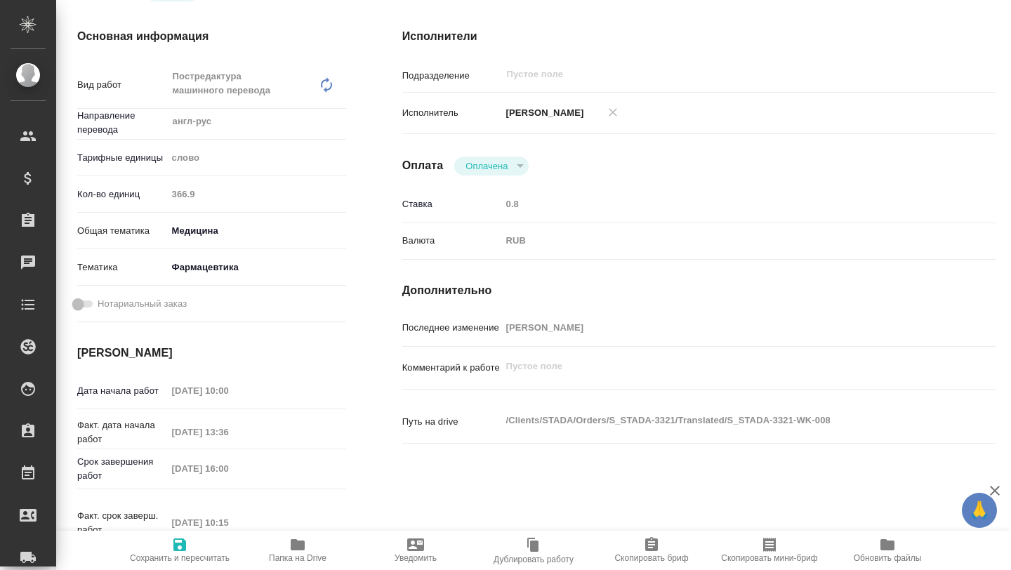
scroll to position [257, 0]
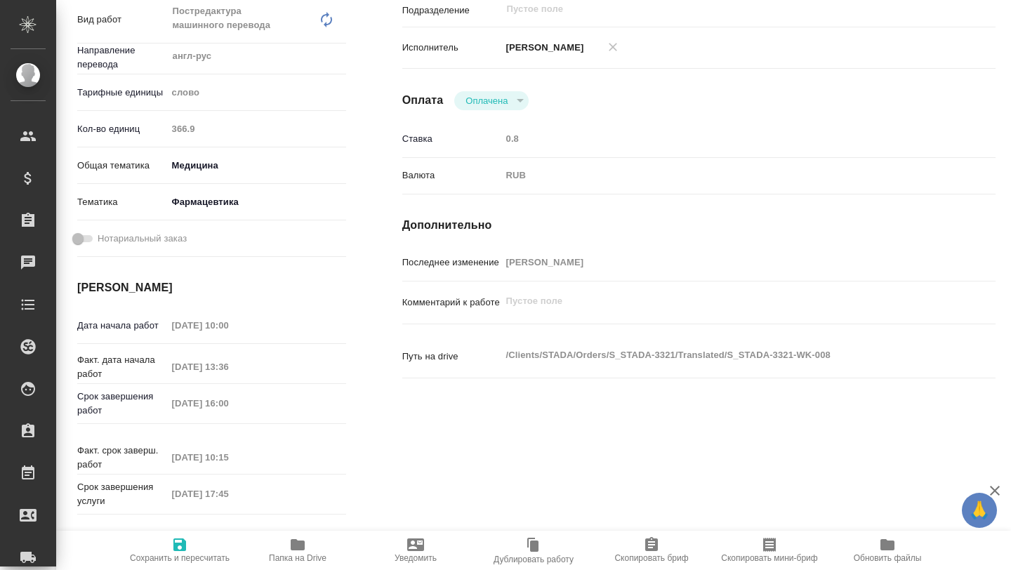
type textarea "x"
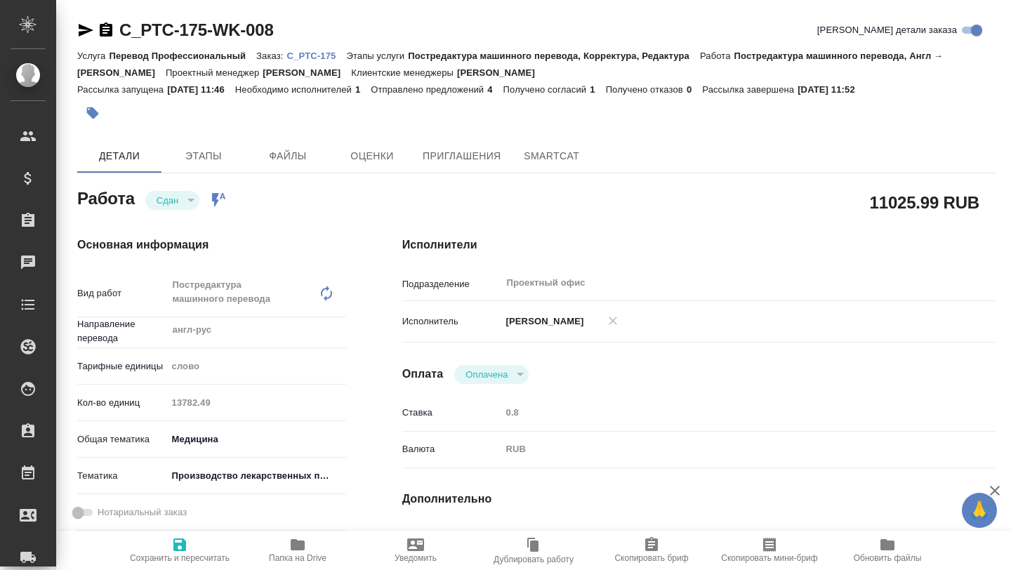
type textarea "x"
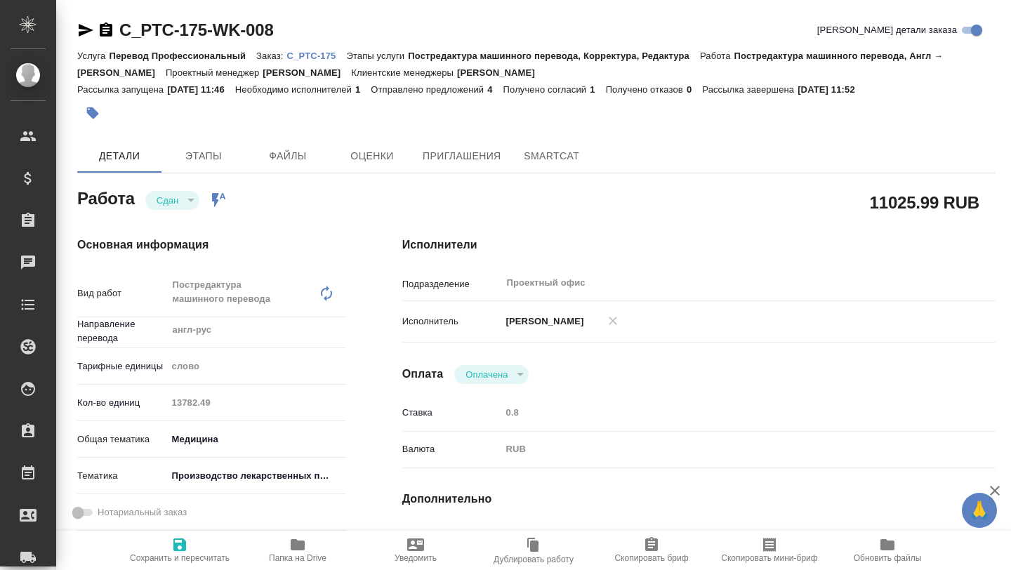
type textarea "x"
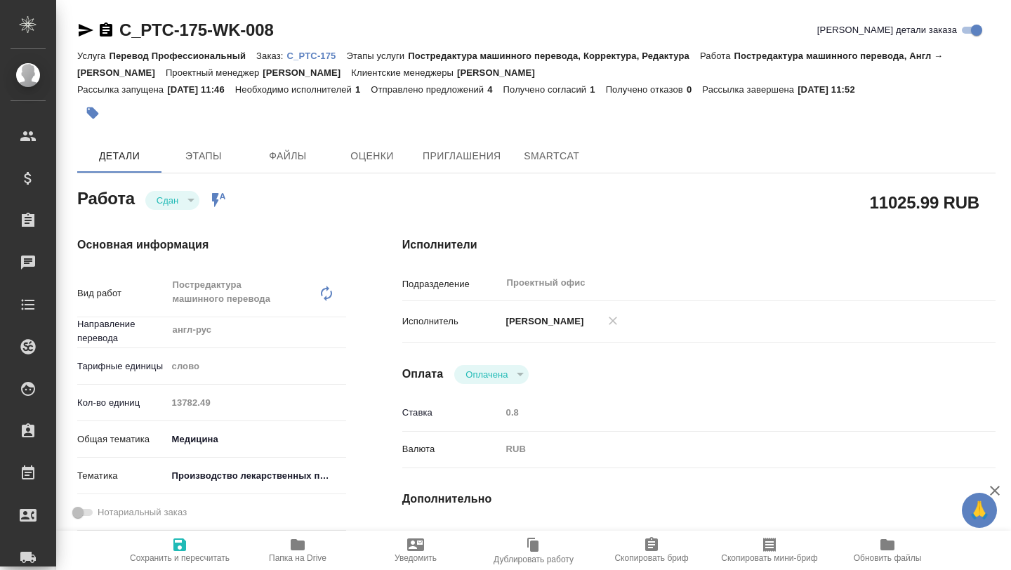
type textarea "x"
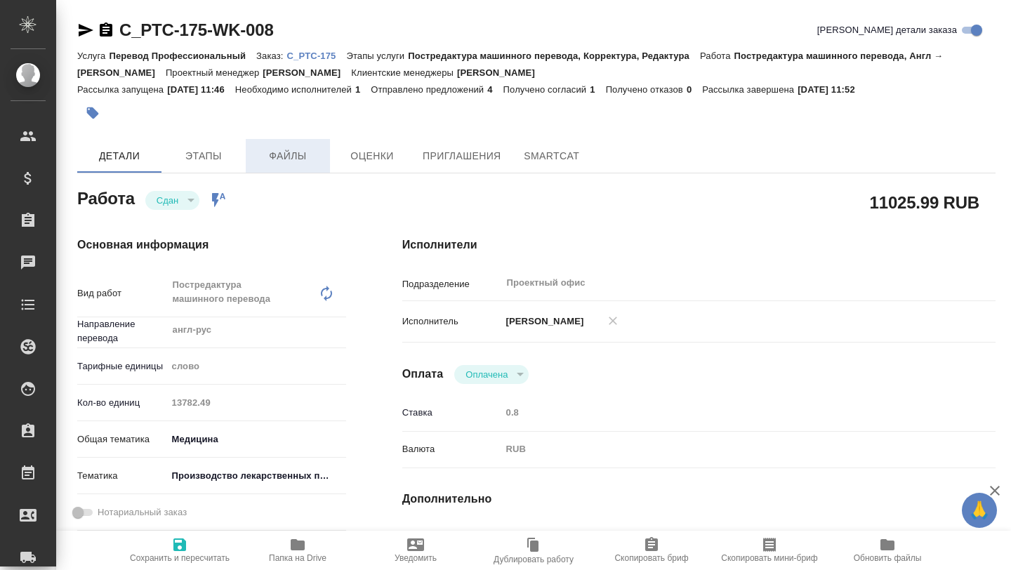
type textarea "x"
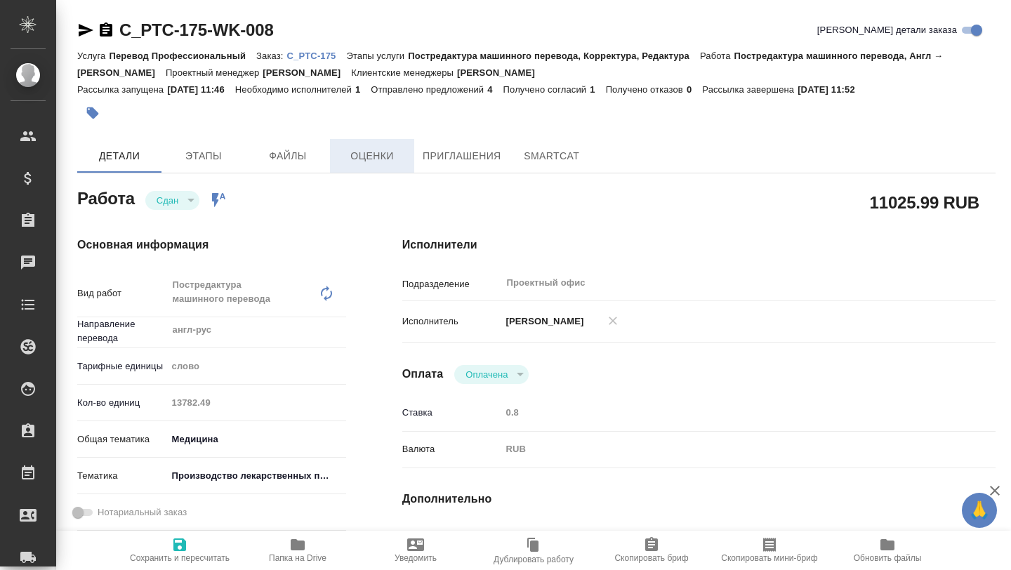
click at [352, 157] on span "Оценки" at bounding box center [371, 156] width 67 height 18
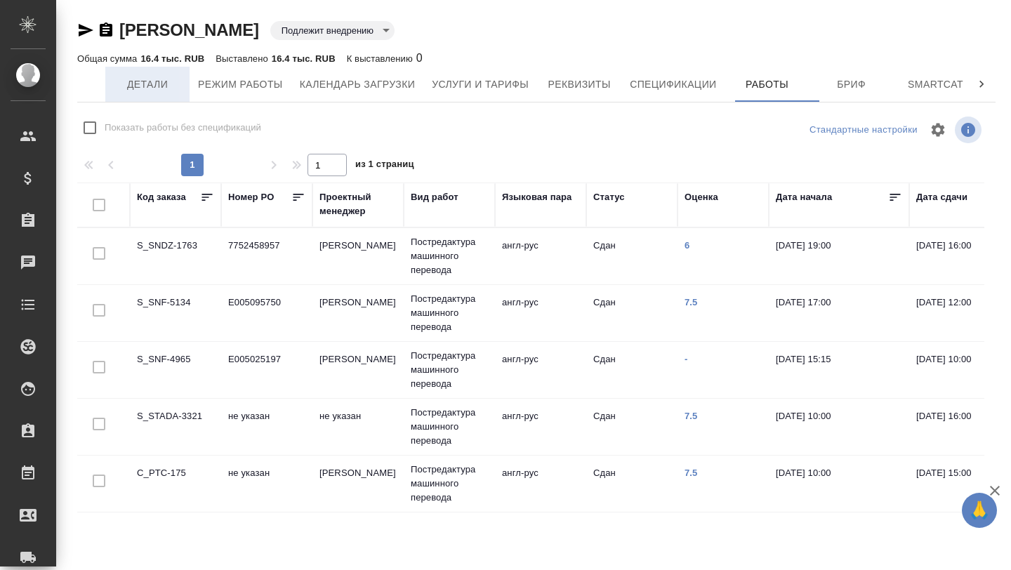
click at [178, 86] on span "Детали" at bounding box center [147, 85] width 67 height 18
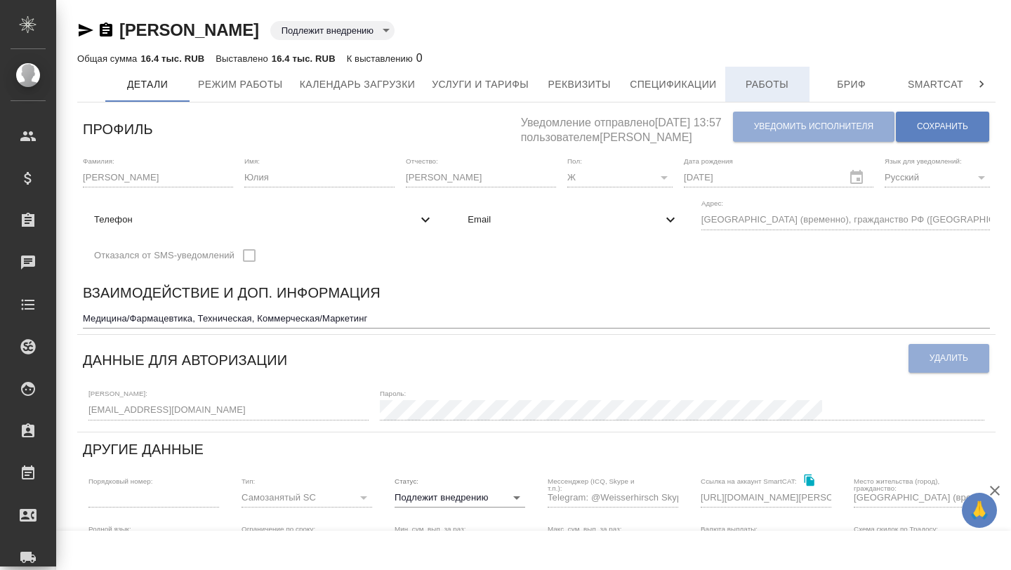
click at [760, 88] on span "Работы" at bounding box center [767, 85] width 67 height 18
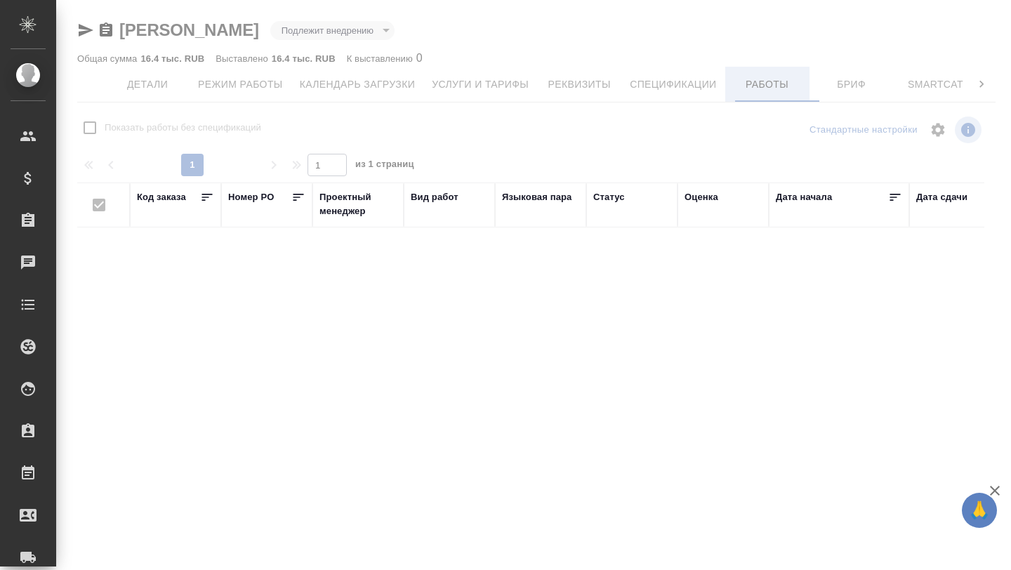
checkbox input "false"
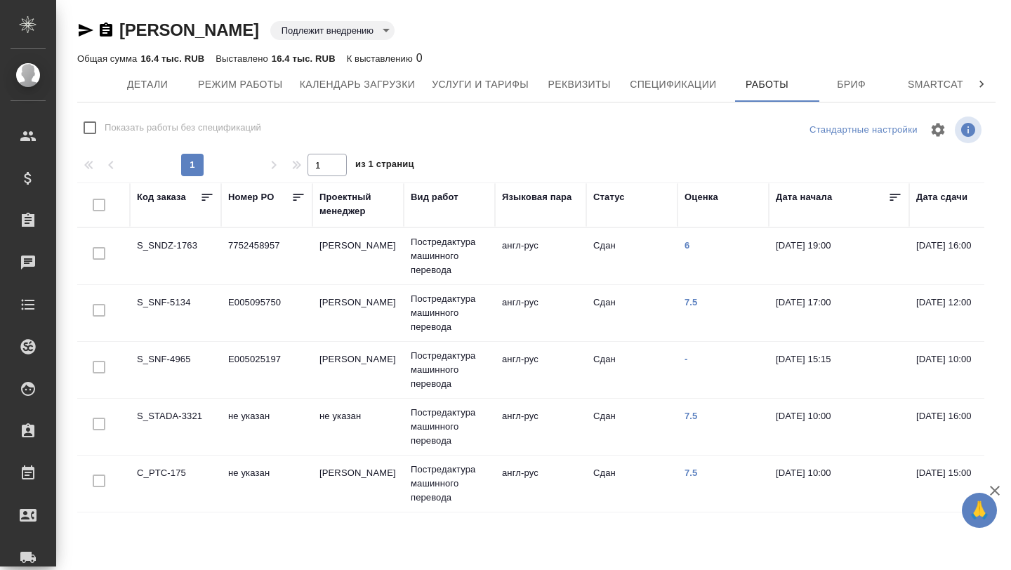
click at [383, 308] on td "Тутаева Юлия" at bounding box center [357, 313] width 91 height 49
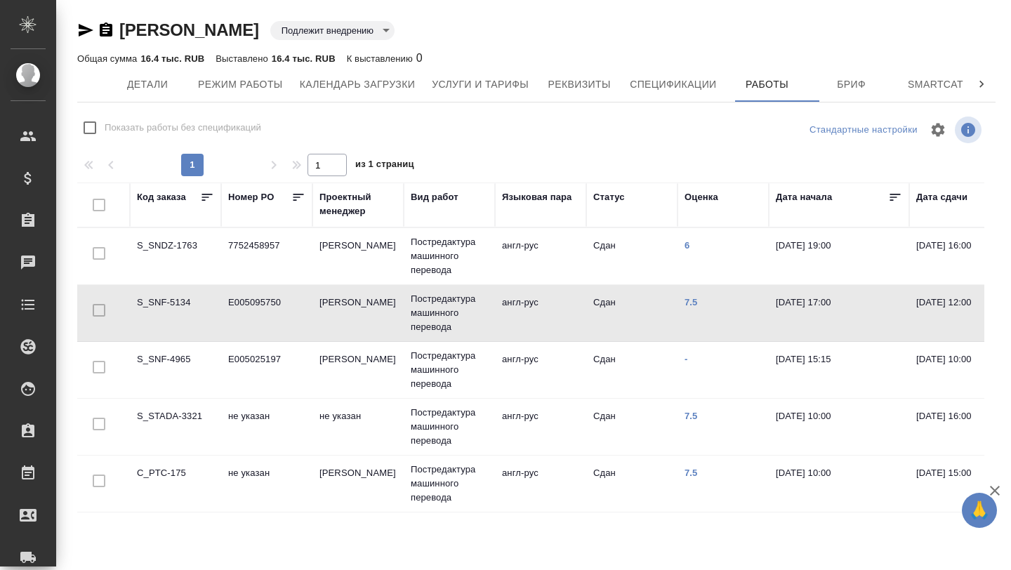
click at [383, 308] on td "Тутаева Юлия" at bounding box center [357, 313] width 91 height 49
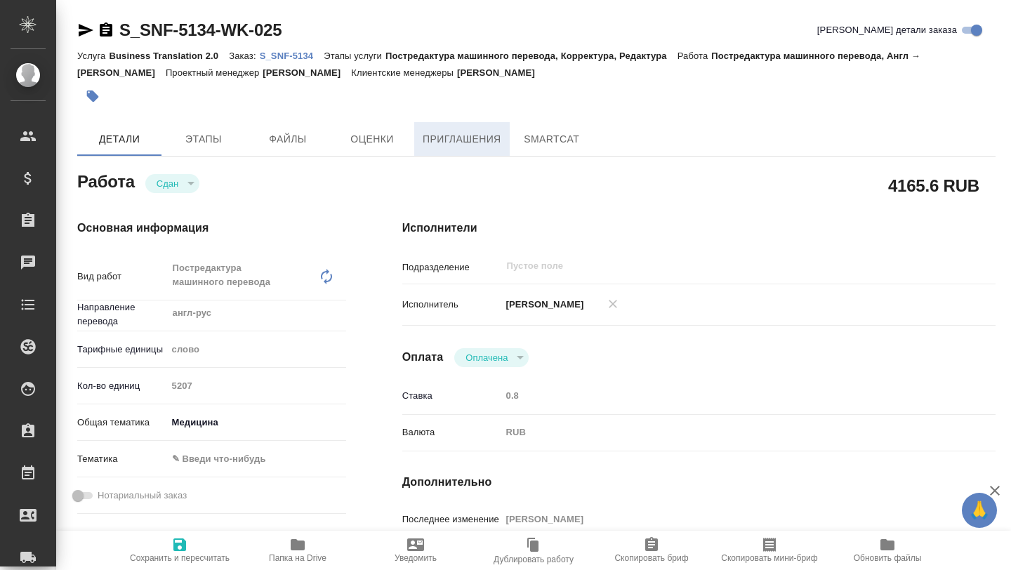
type textarea "x"
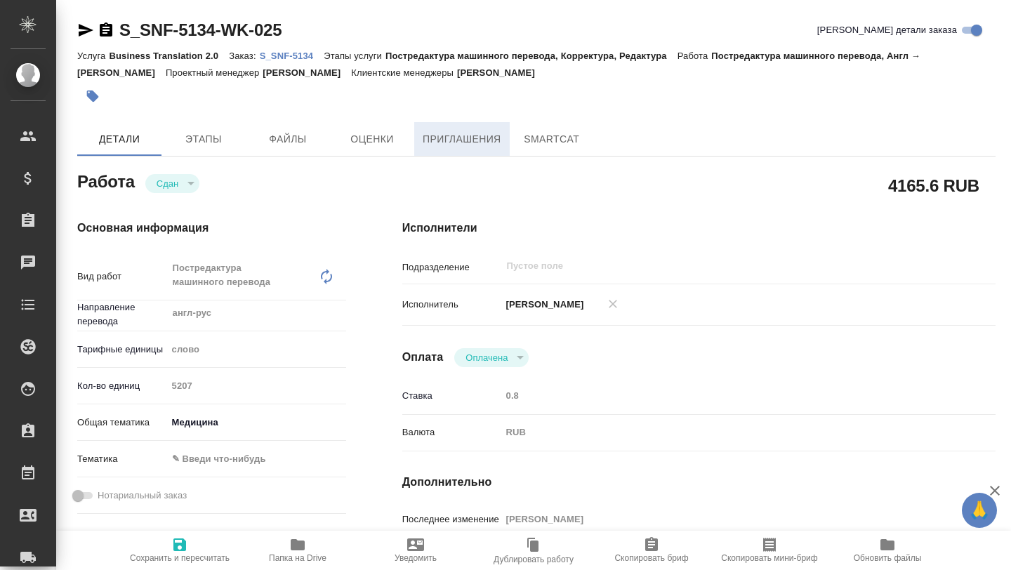
type textarea "x"
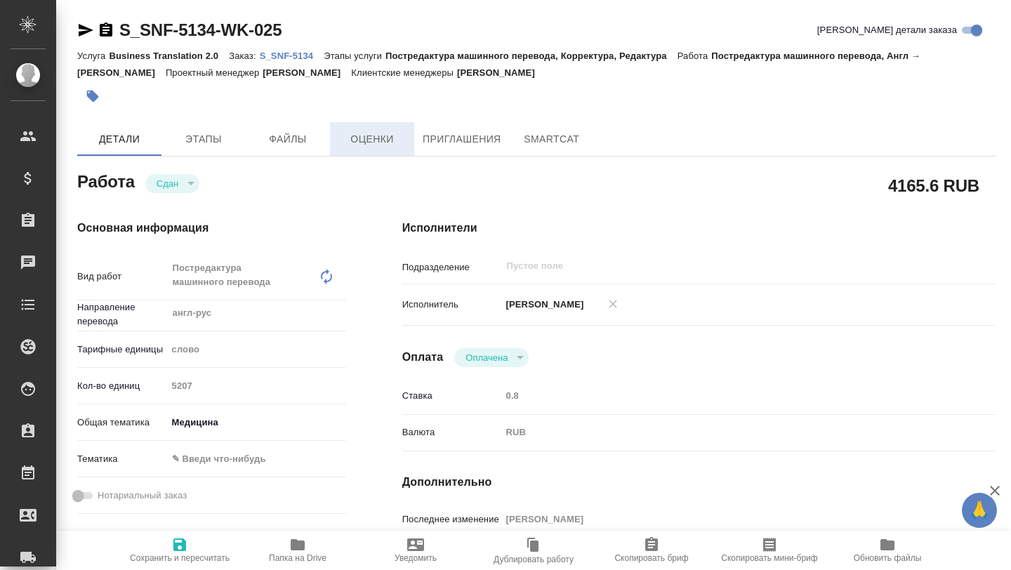
click at [393, 140] on span "Оценки" at bounding box center [371, 140] width 67 height 18
type textarea "x"
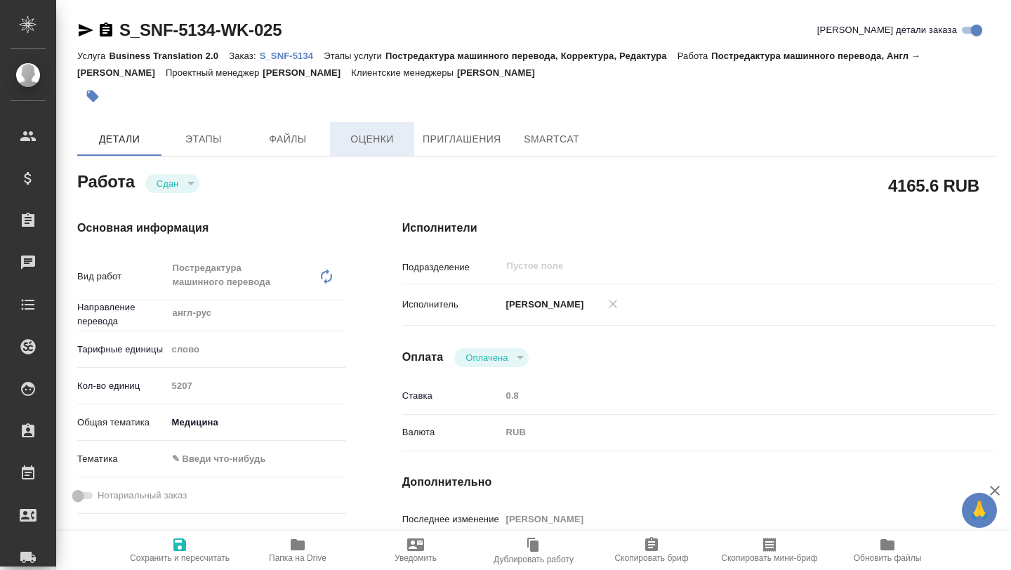
type textarea "x"
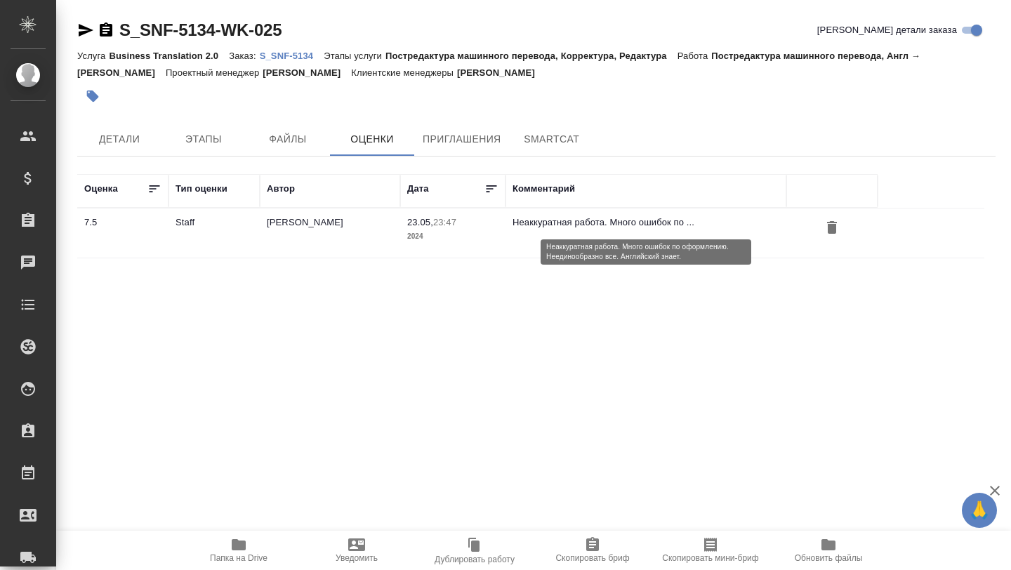
click at [668, 220] on p "Неаккуратная работа. Много ошибок по ..." at bounding box center [645, 223] width 267 height 14
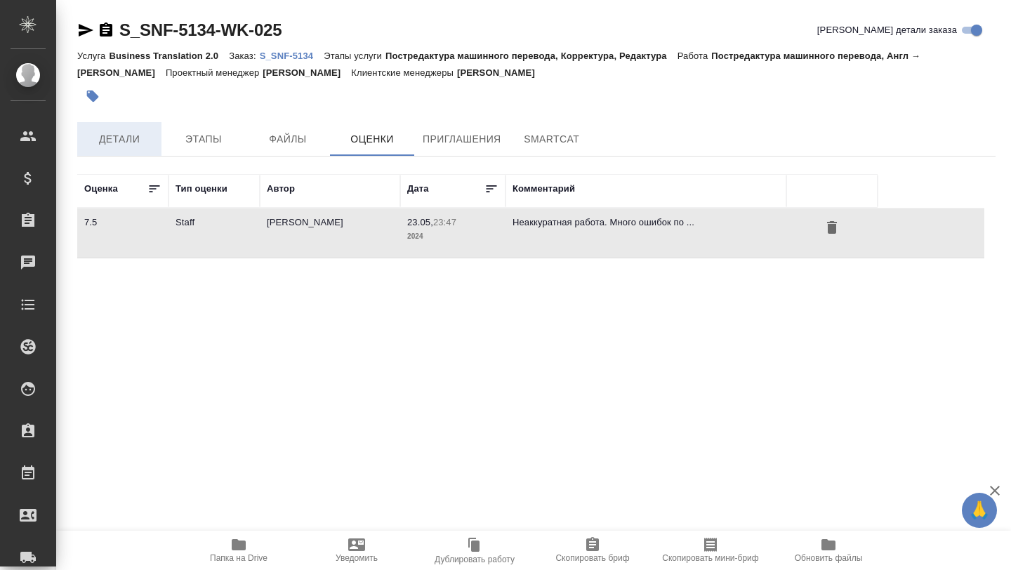
click at [127, 148] on button "Детали" at bounding box center [119, 139] width 84 height 34
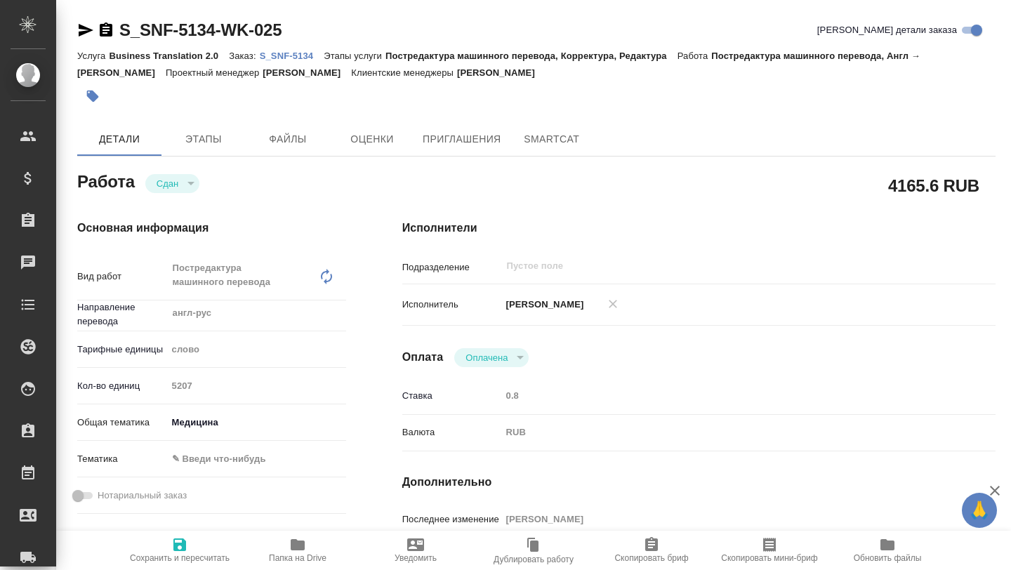
type textarea "x"
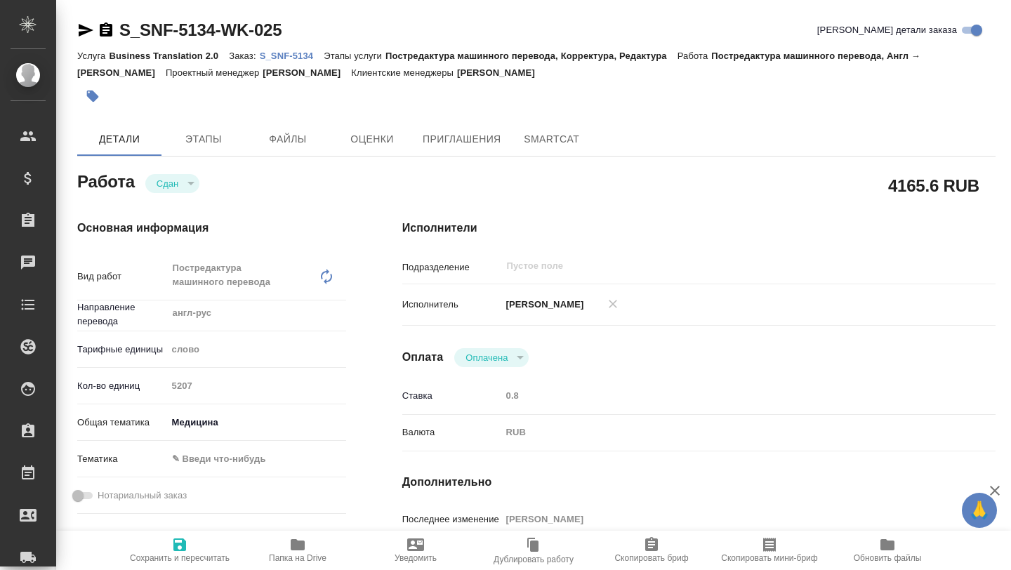
type textarea "x"
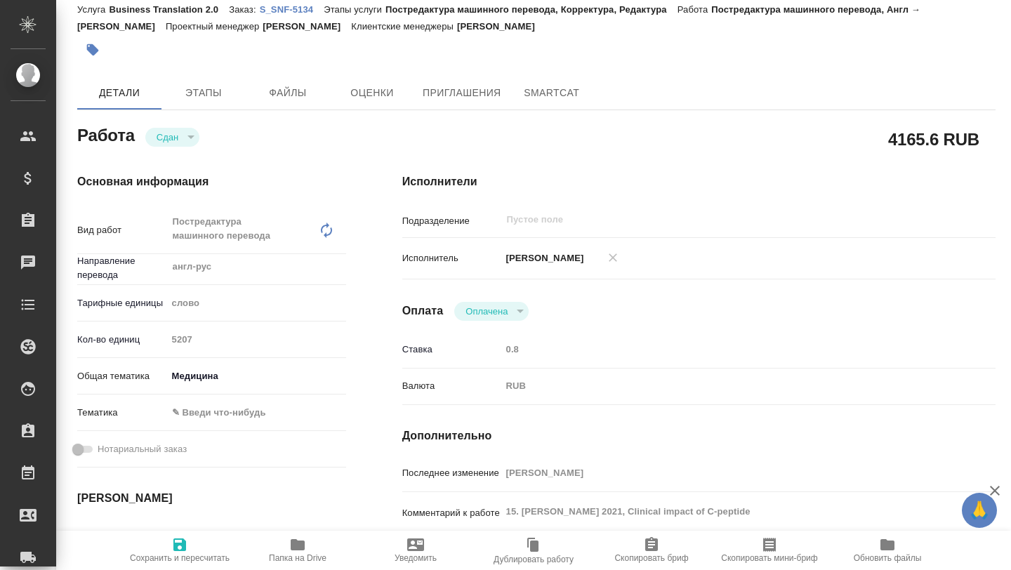
type textarea "x"
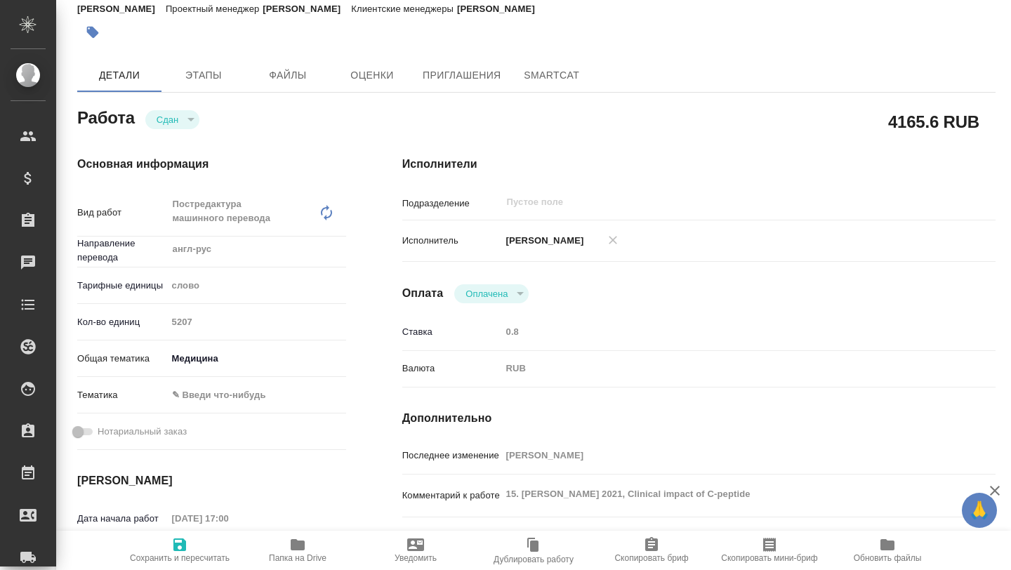
scroll to position [65, 0]
click at [293, 562] on span "Папка на Drive" at bounding box center [298, 558] width 58 height 10
click at [218, 390] on body "🙏 .cls-1 fill:#fff; AWATERA Borzova Anastasia Клиенты Спецификации Заказы 0 Чат…" at bounding box center [505, 285] width 1011 height 570
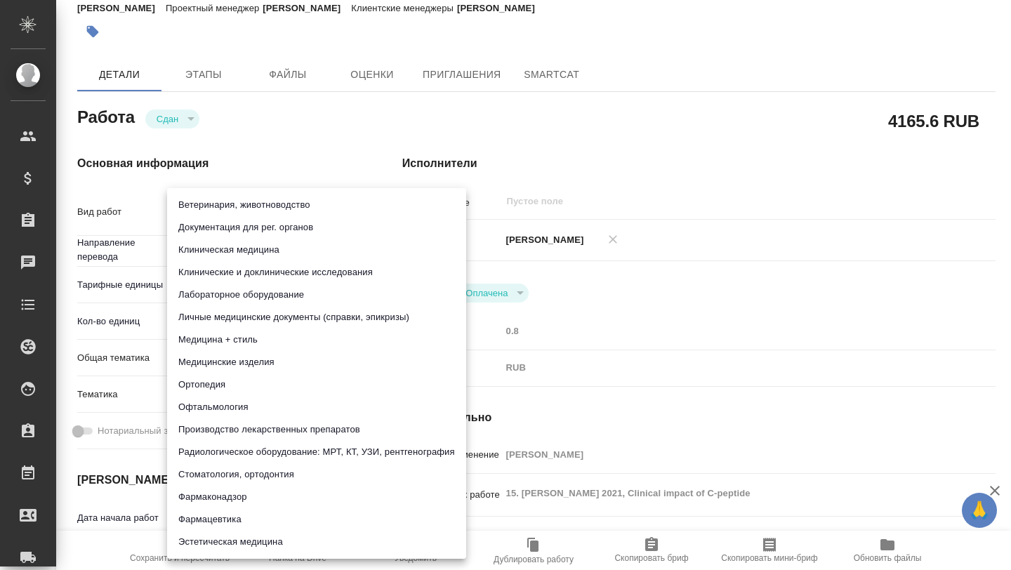
click at [239, 249] on li "Клиническая медицина" at bounding box center [316, 250] width 299 height 22
type textarea "x"
type input "6012b22f65f4b37c408fd6e5"
type textarea "x"
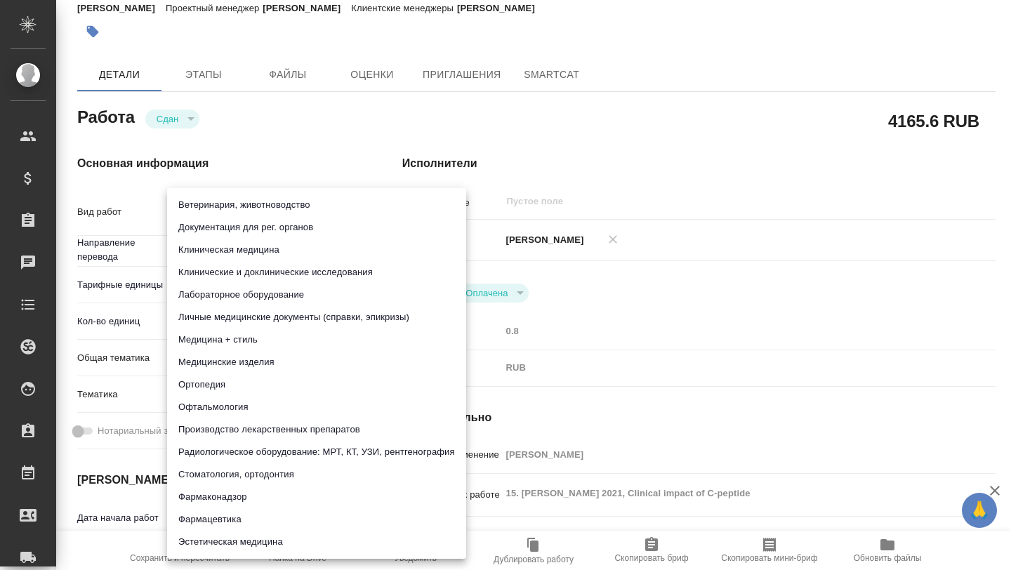
type textarea "x"
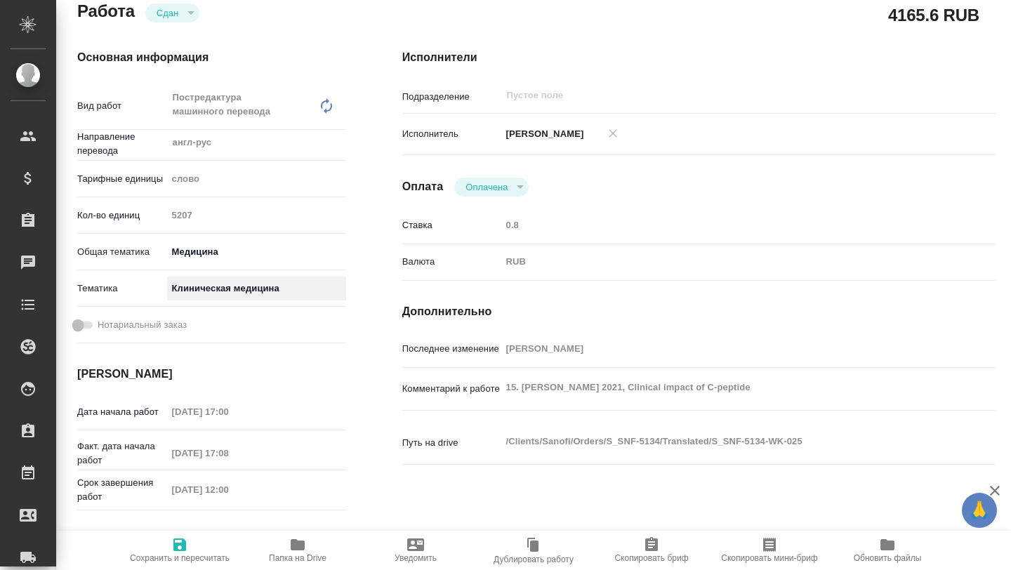
scroll to position [190, 0]
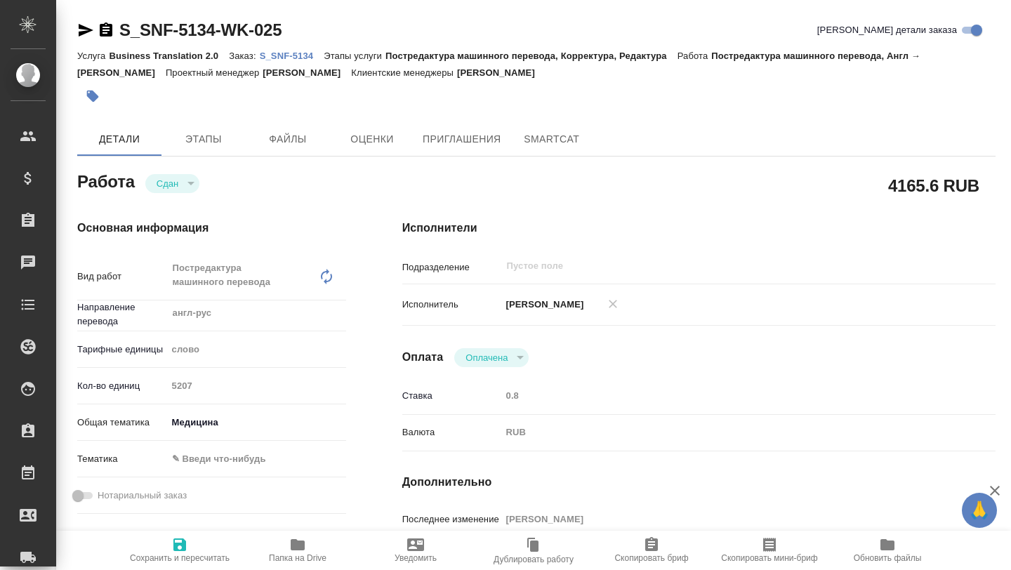
type textarea "x"
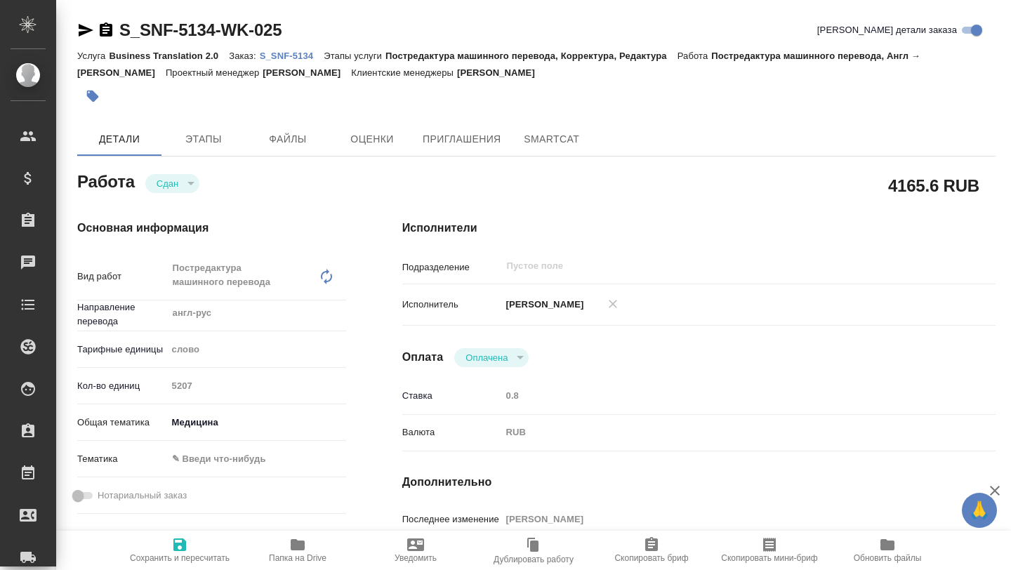
type textarea "x"
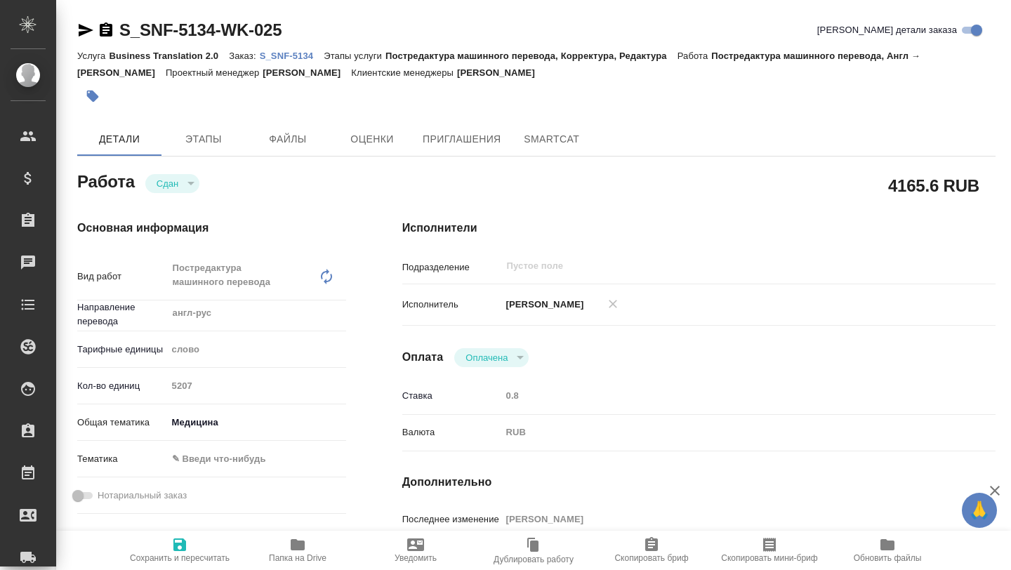
type textarea "x"
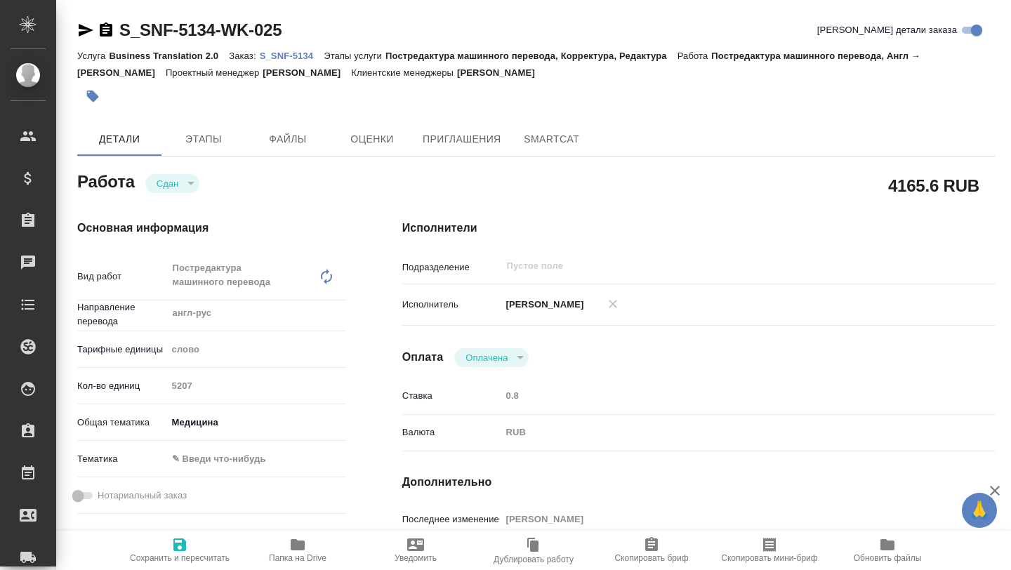
click at [239, 461] on body "🙏 .cls-1 fill:#fff; AWATERA Borzova Anastasia Клиенты Спецификации Заказы Чаты …" at bounding box center [505, 285] width 1011 height 570
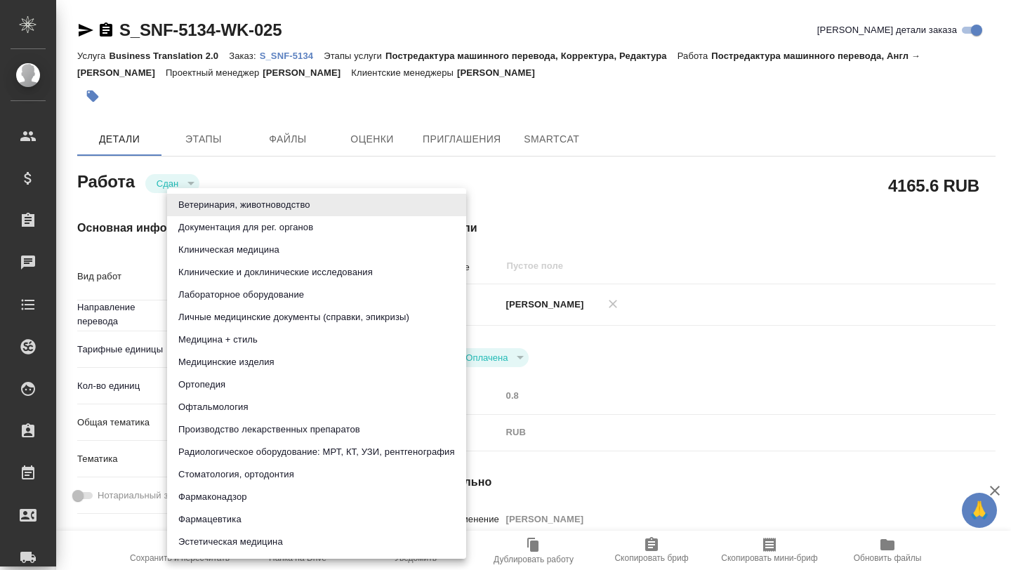
type textarea "x"
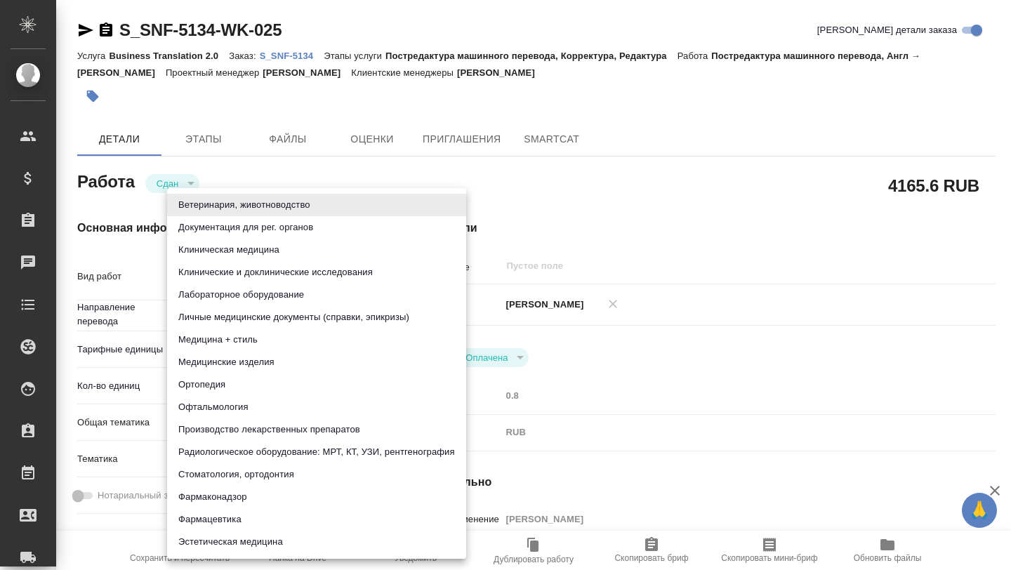
type textarea "x"
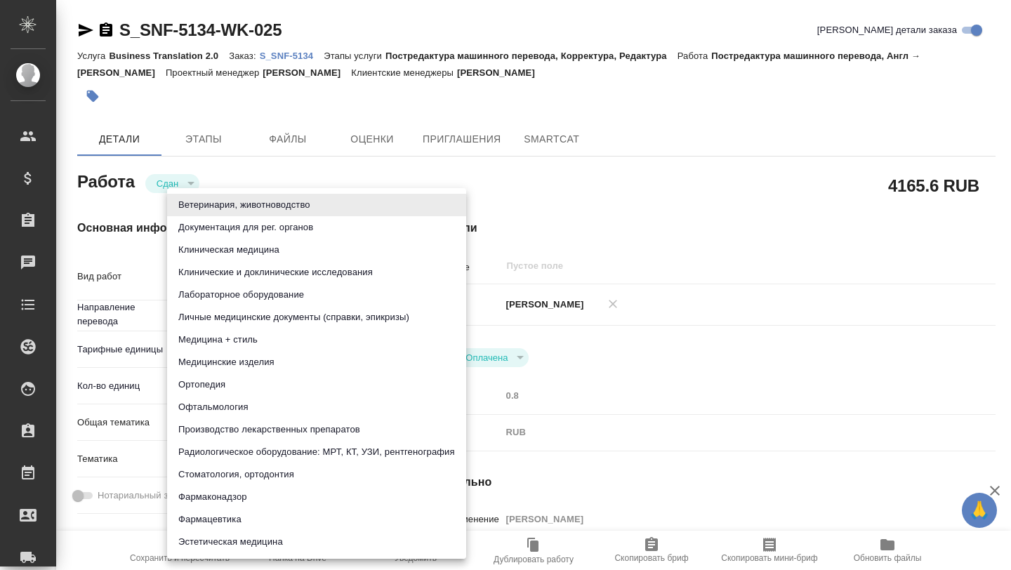
click at [234, 251] on li "Клиническая медицина" at bounding box center [316, 250] width 299 height 22
type textarea "x"
type input "6012b22f65f4b37c408fd6e5"
type textarea "x"
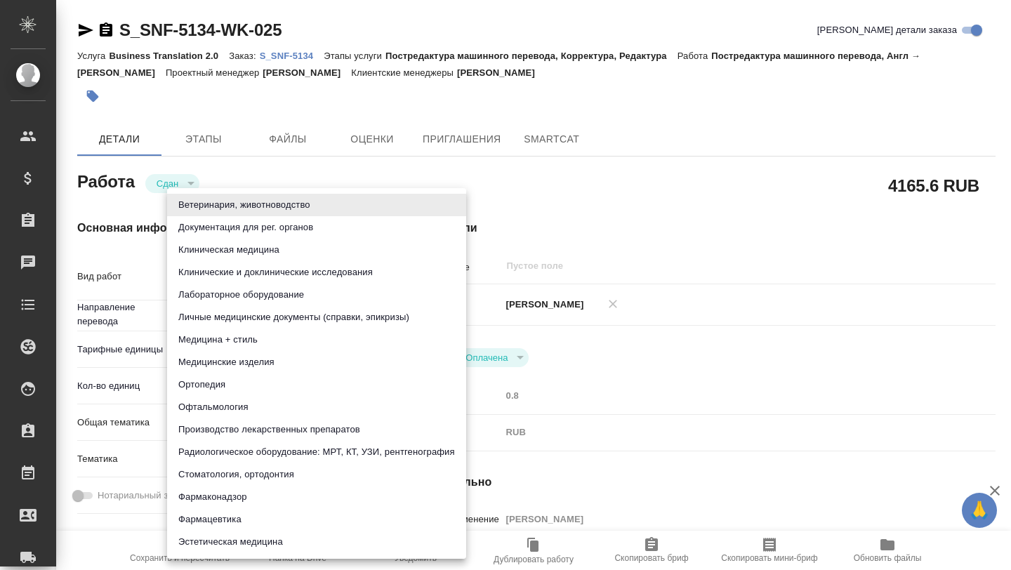
type textarea "x"
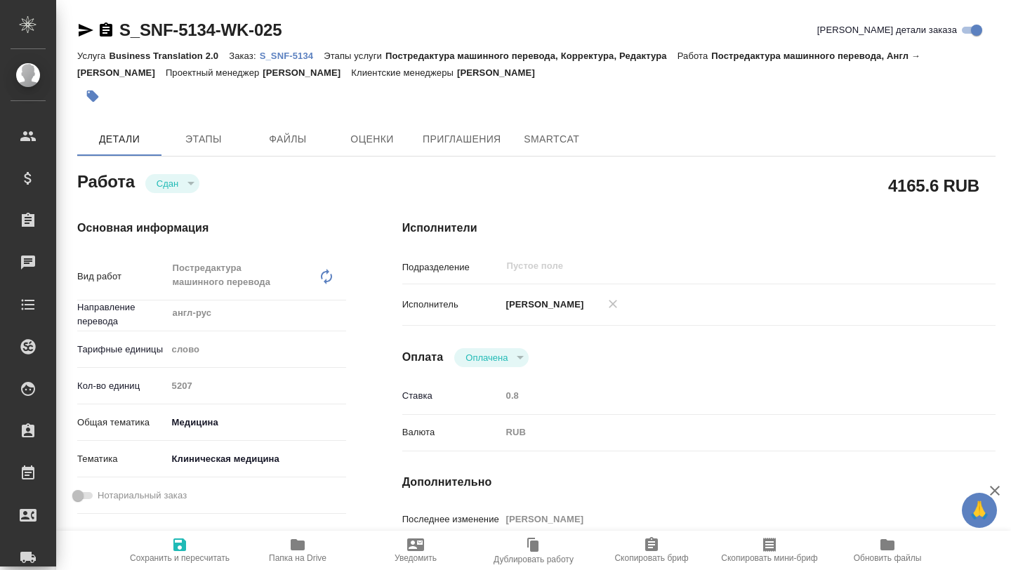
click at [179, 553] on span "Сохранить и пересчитать" at bounding box center [180, 558] width 100 height 10
type textarea "x"
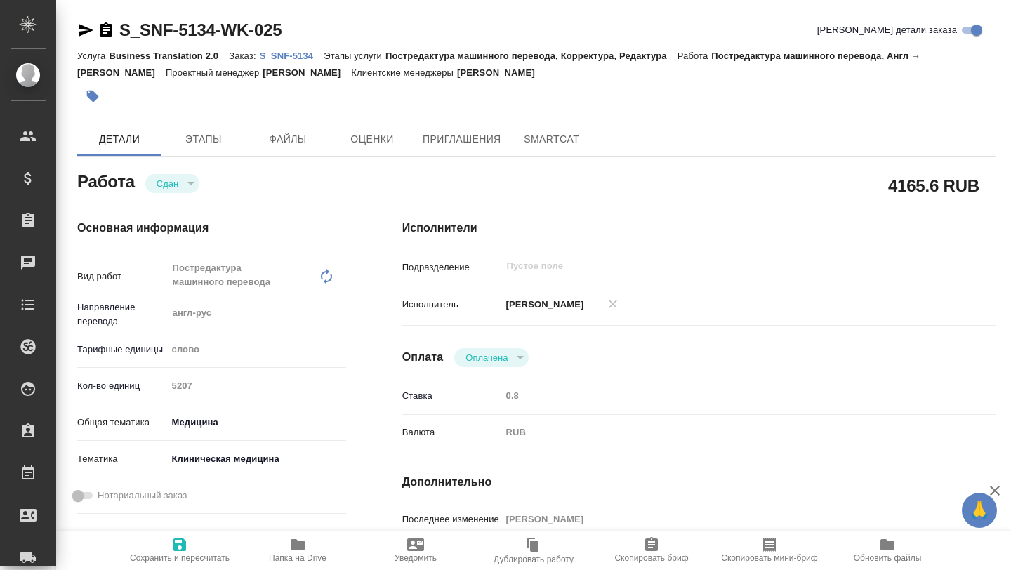
type textarea "x"
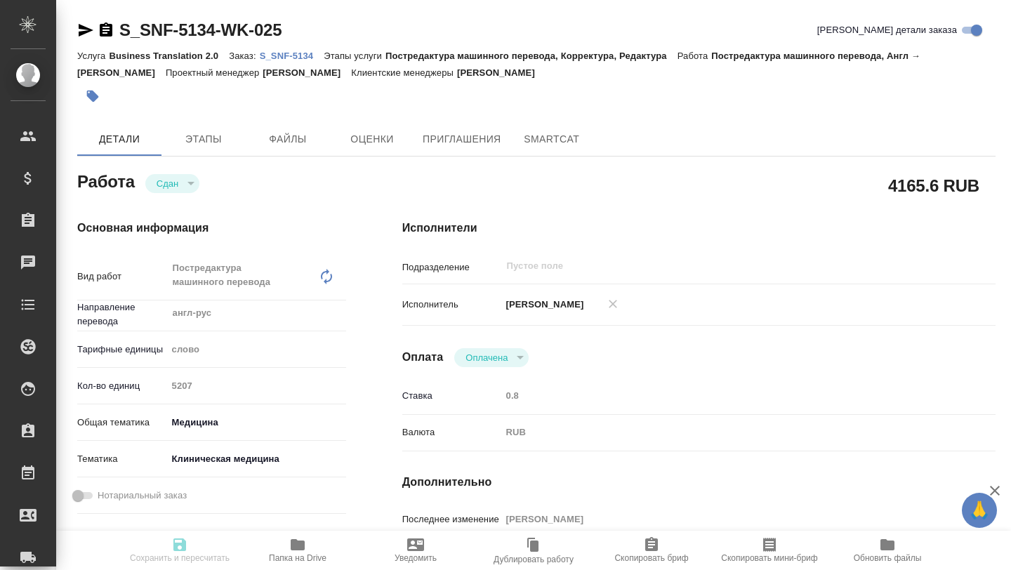
type textarea "x"
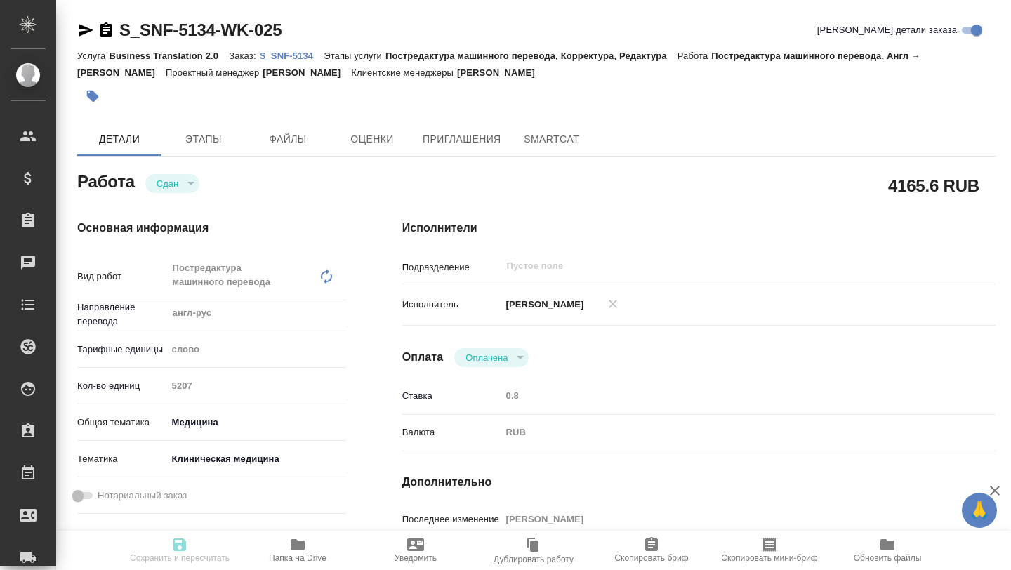
type textarea "x"
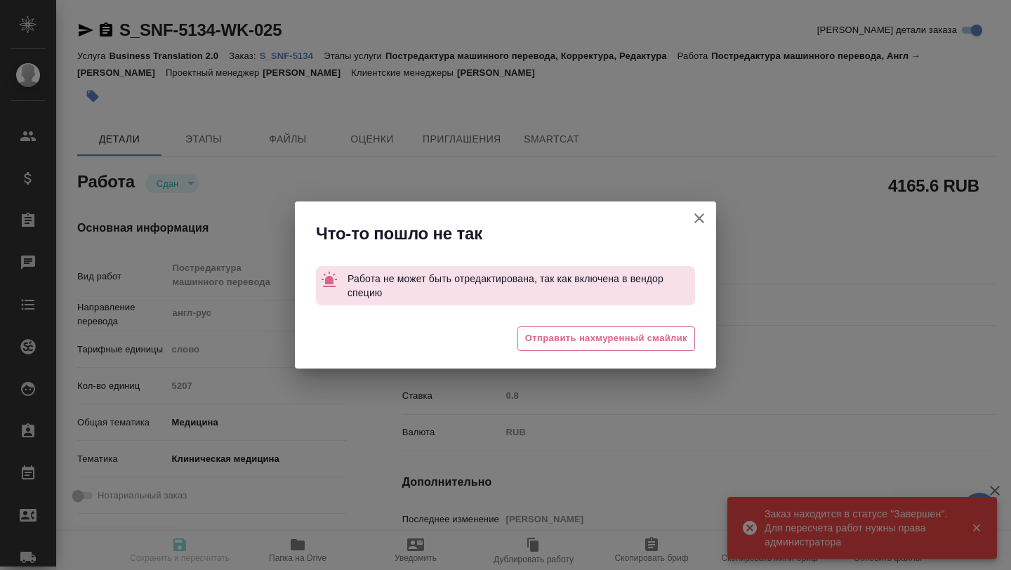
type input "closed"
type textarea "Постредактура машинного перевода"
type textarea "x"
type input "англ-рус"
type input "5a8b1489cc6b4906c91bfd90"
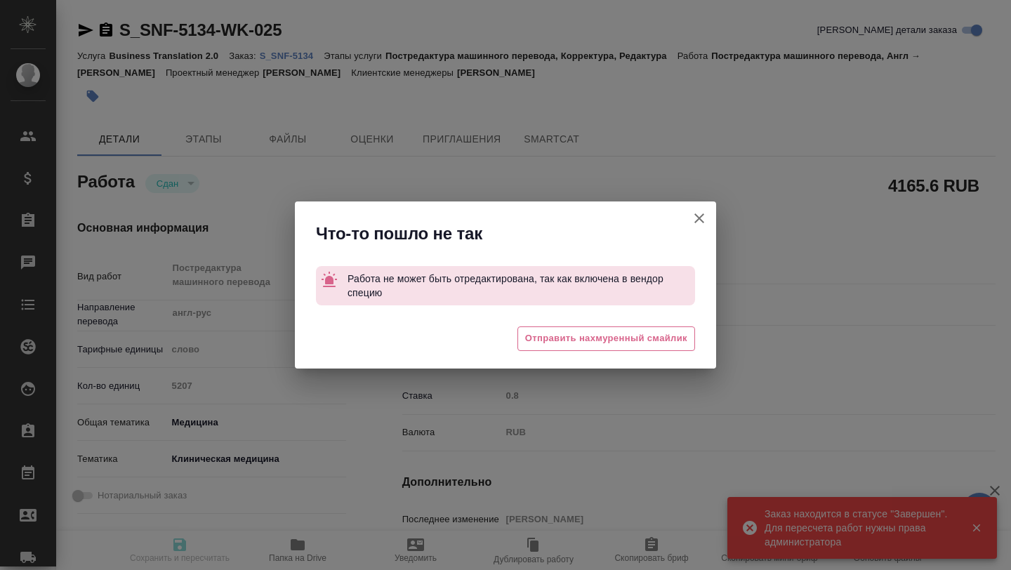
type input "5207"
type input "med"
type input "28.04.2024 17:00"
type input "29.04.2024 17:08"
type input "16.05.2024 12:00"
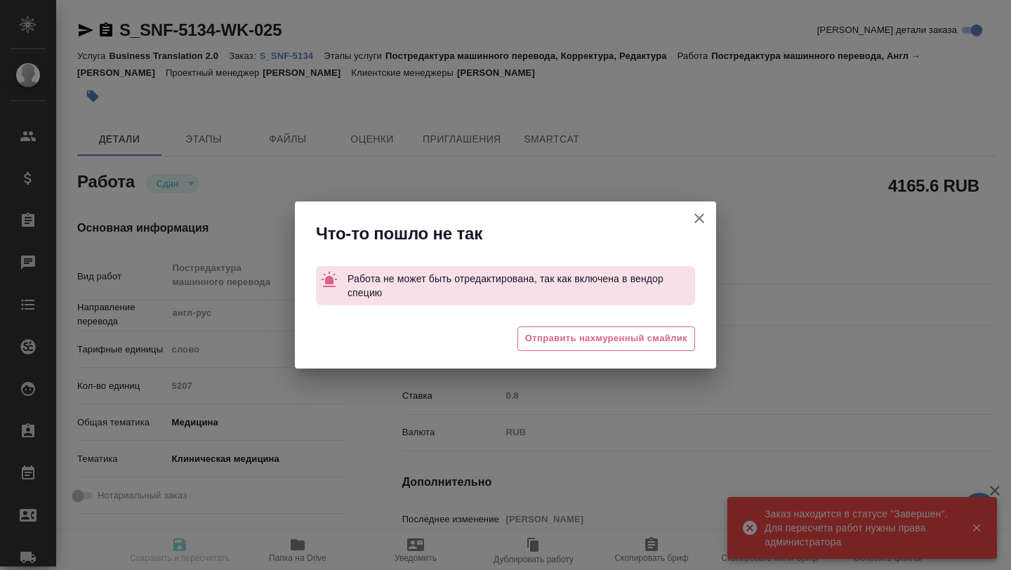
type input "16.05.2024 12:00"
type input "03.06.2024 09:00"
type input "payed"
type input "0.8"
type input "RUB"
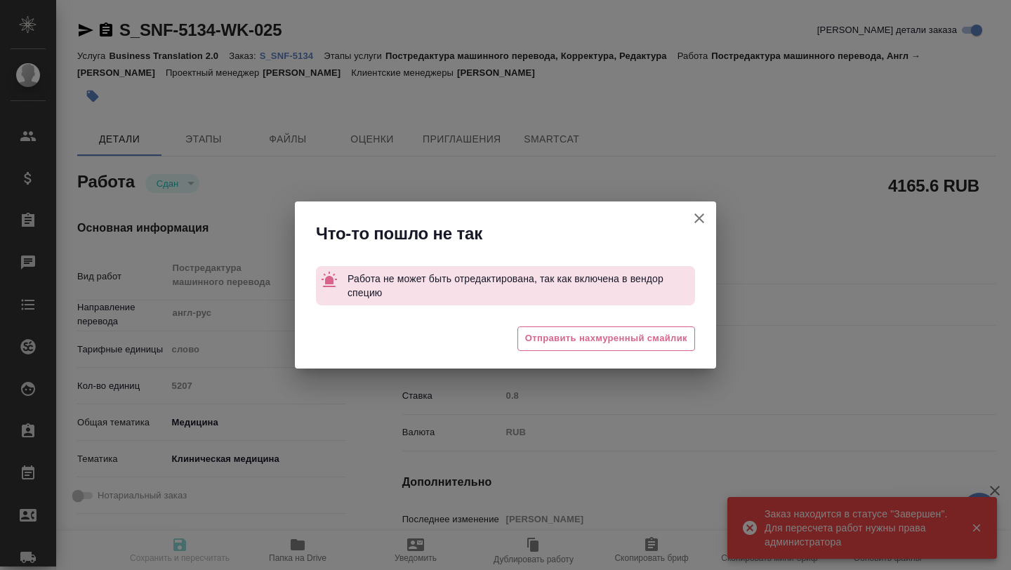
type input "Тутаева Юлия"
type textarea "15. Jeyam 2021, Clinical impact of C-peptide"
type textarea "x"
type textarea "/Clients/Sanofi/Orders/S_SNF-5134/Translated/S_SNF-5134-WK-025"
type textarea "x"
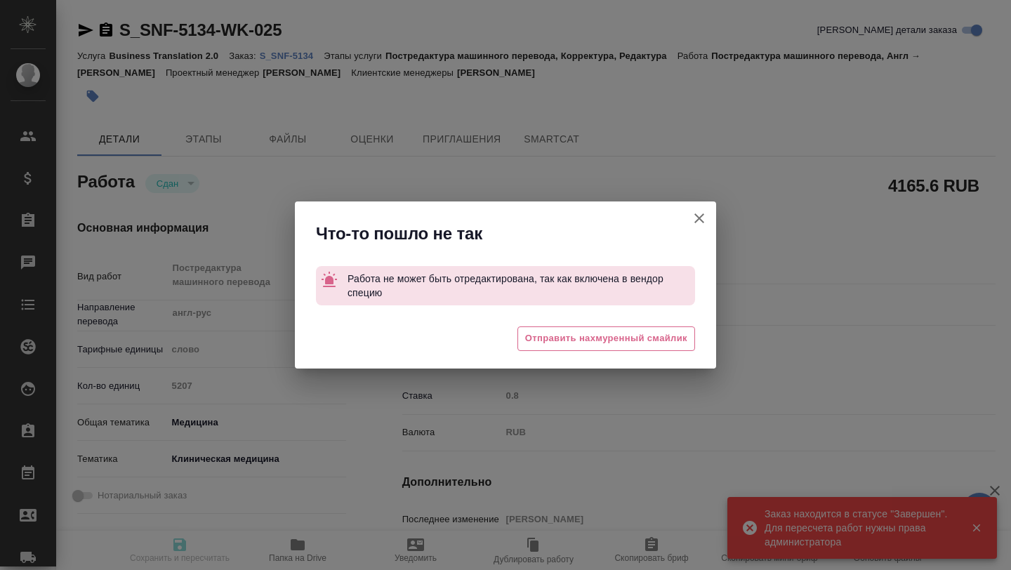
type input "S_SNF-5134"
type input "E005095750"
type input "Business Translation 2.0"
type input "Постредактура машинного перевода, Корректура, Редактура"
type input "Плеханова Мария"
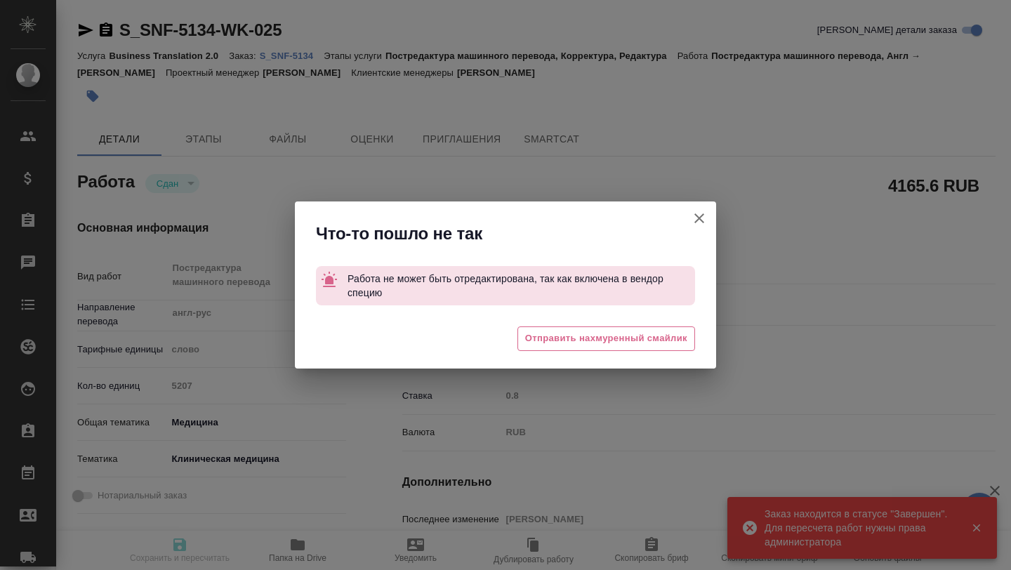
type input "[PERSON_NAME] [PERSON_NAME]"
type input "/Clients/Sanofi/Orders/S_SNF-5134"
type textarea "x"
type textarea "Белобородов --- 1. FDA Approves First Drug That Can Delay Onset of Type 1 Diabe…"
type textarea "x"
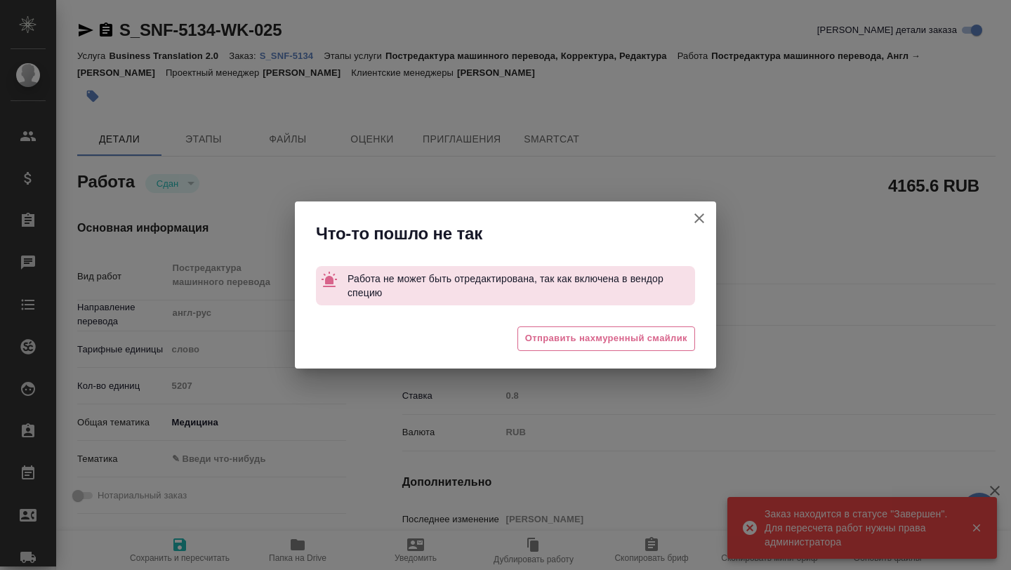
type textarea "x"
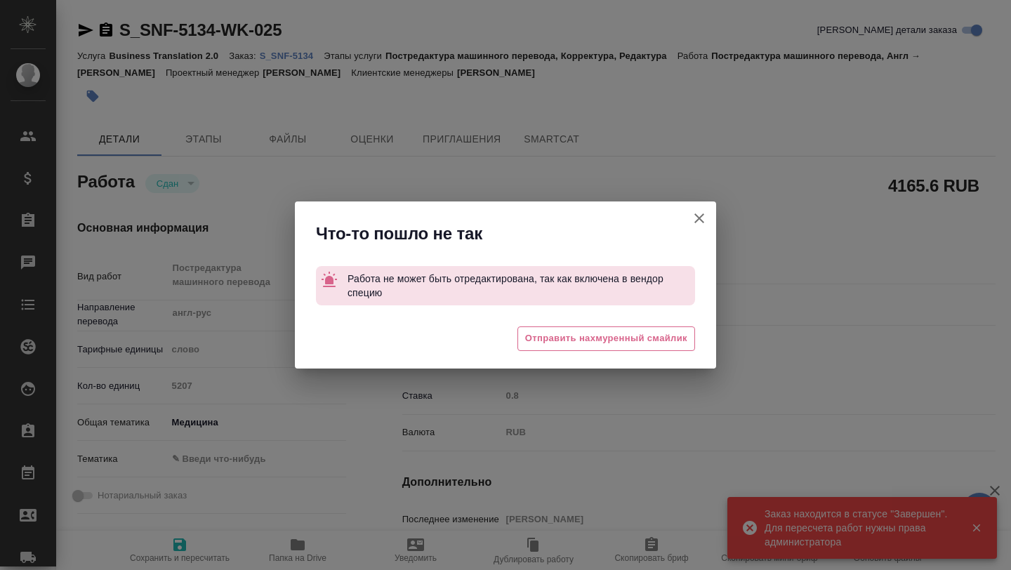
type textarea "x"
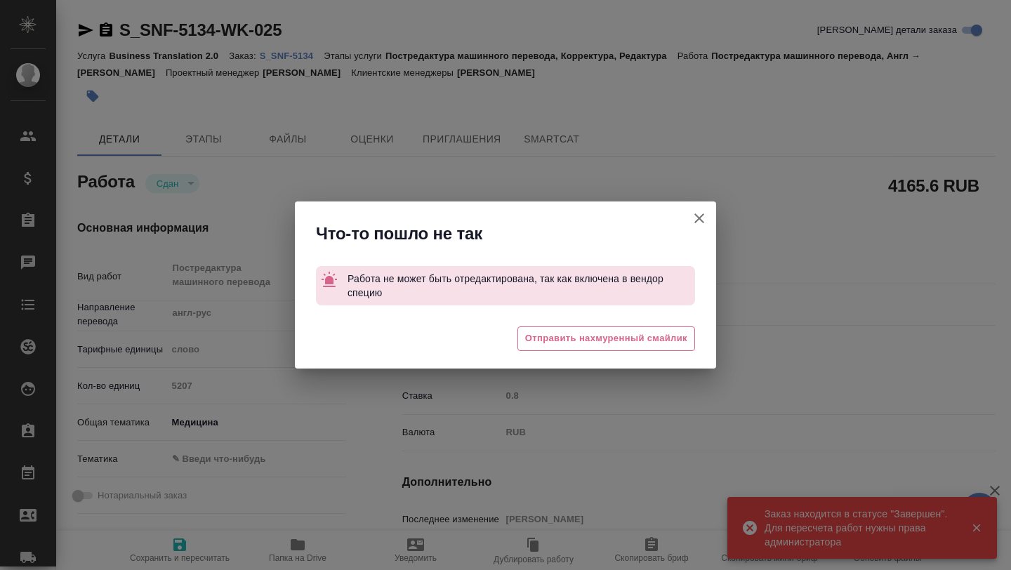
type textarea "x"
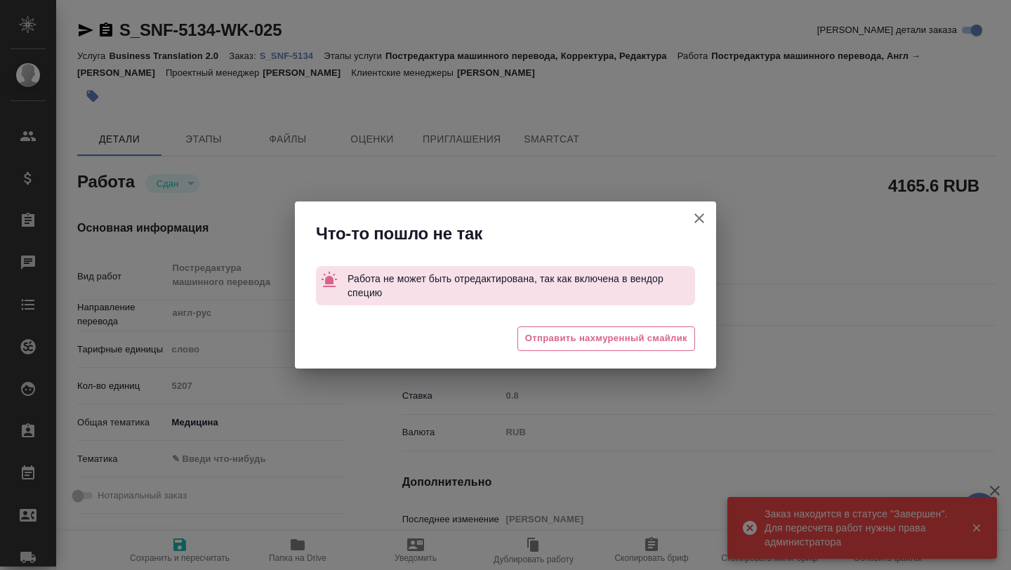
type textarea "x"
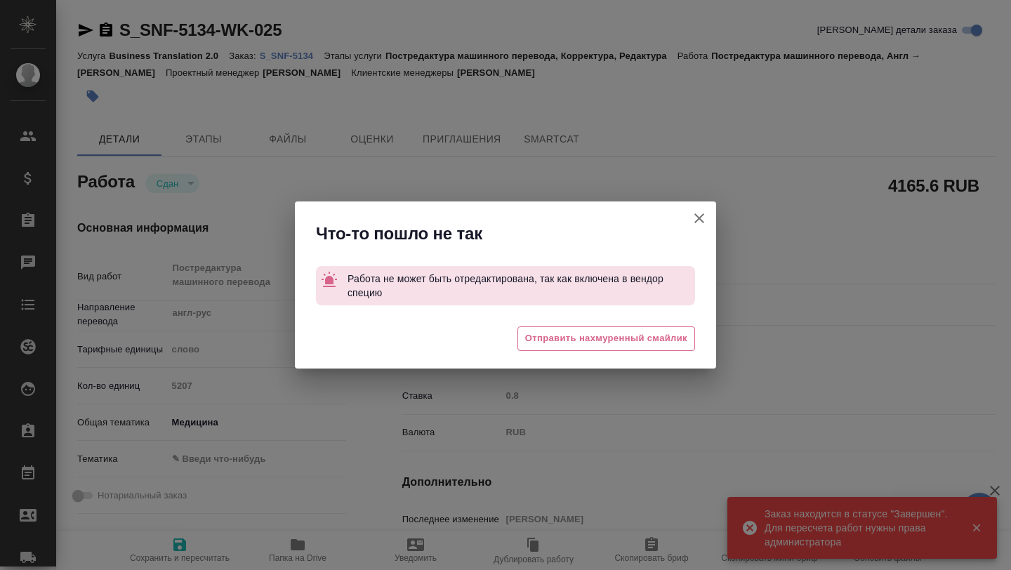
click at [698, 221] on icon "button" at bounding box center [699, 218] width 17 height 17
type textarea "x"
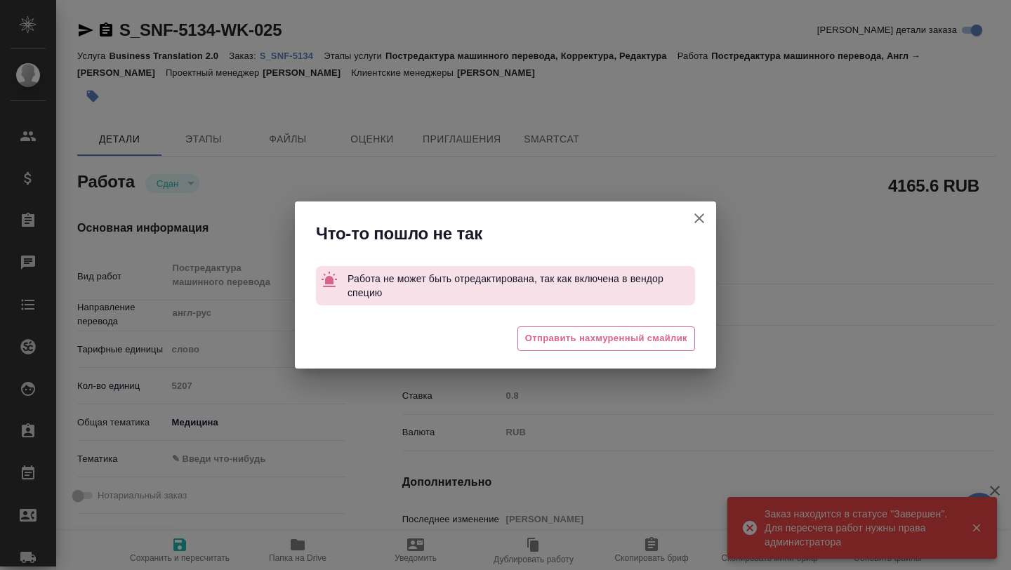
type textarea "x"
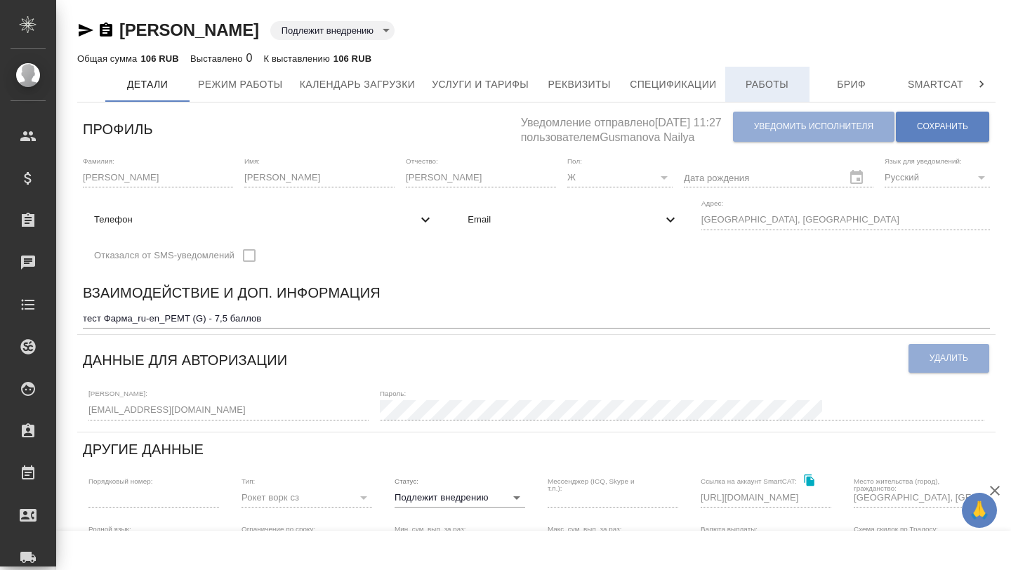
click at [777, 76] on span "Работы" at bounding box center [767, 85] width 67 height 18
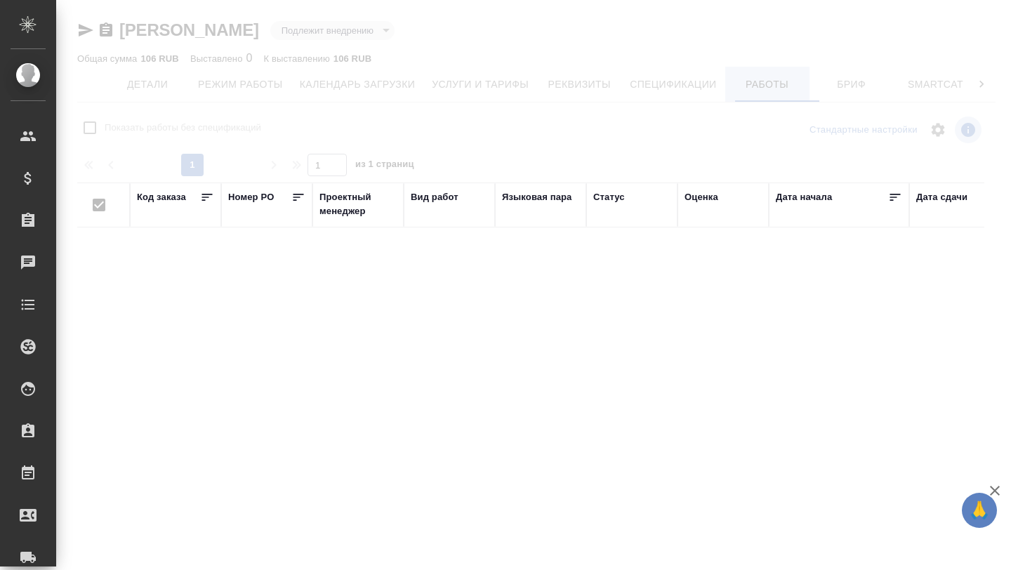
checkbox input "false"
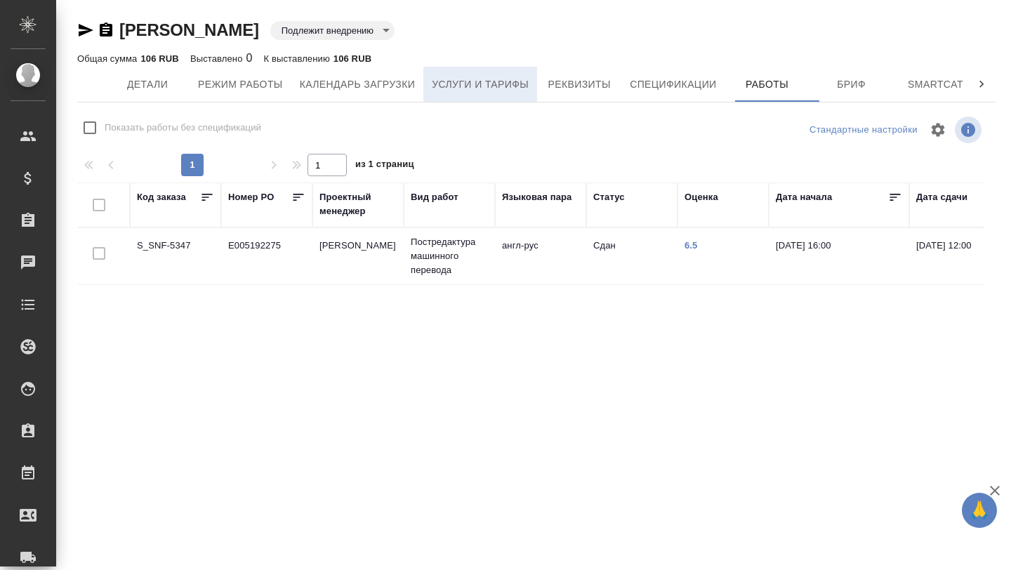
click at [494, 81] on span "Услуги и тарифы" at bounding box center [480, 85] width 97 height 18
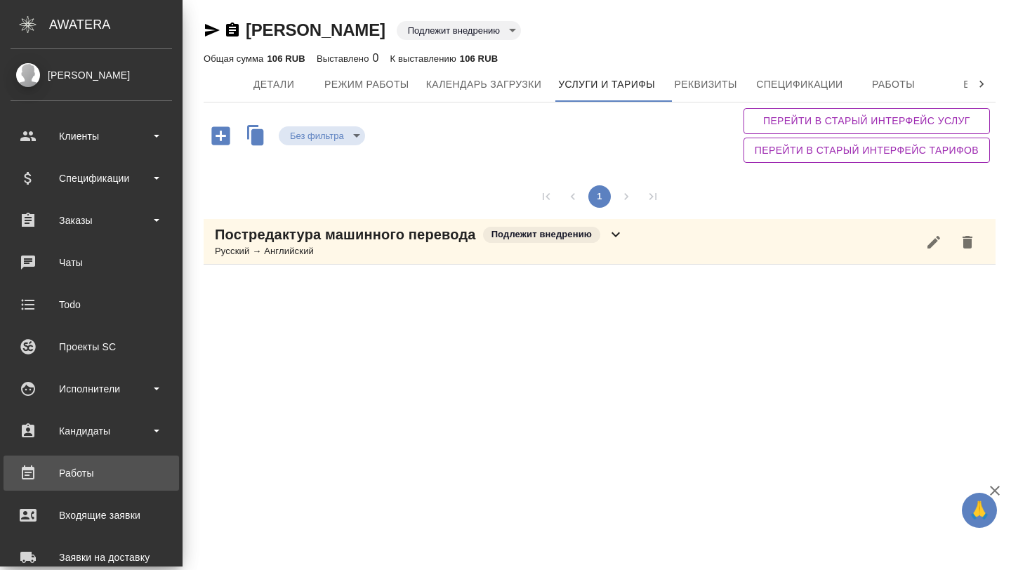
click at [61, 483] on div "Работы" at bounding box center [91, 473] width 161 height 21
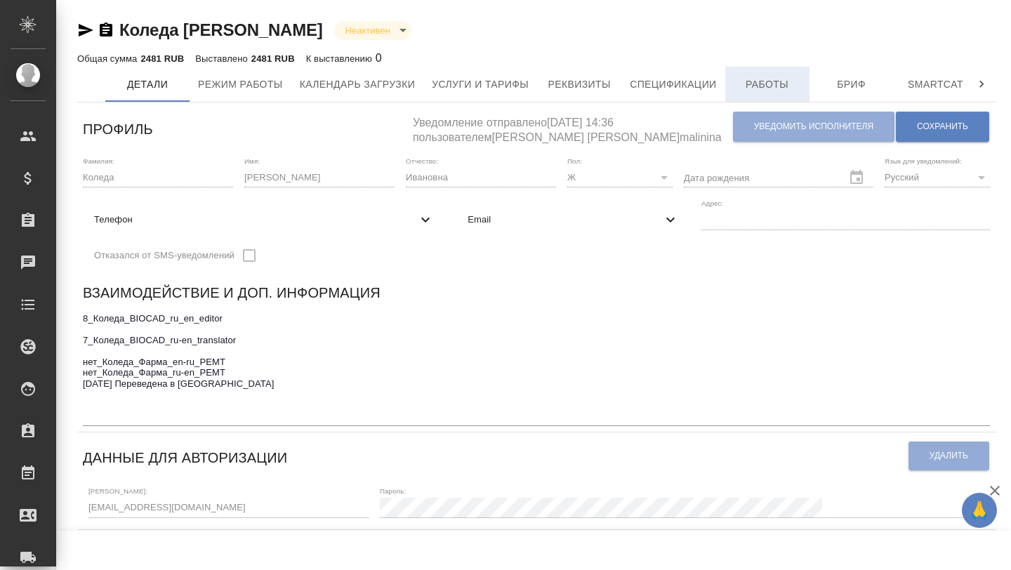
click at [760, 87] on span "Работы" at bounding box center [767, 85] width 67 height 18
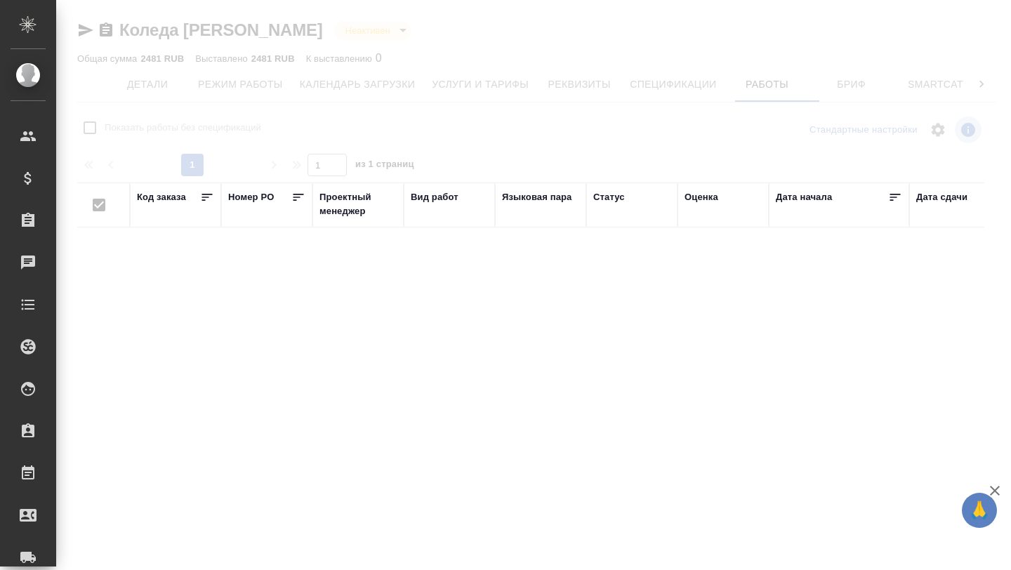
checkbox input "false"
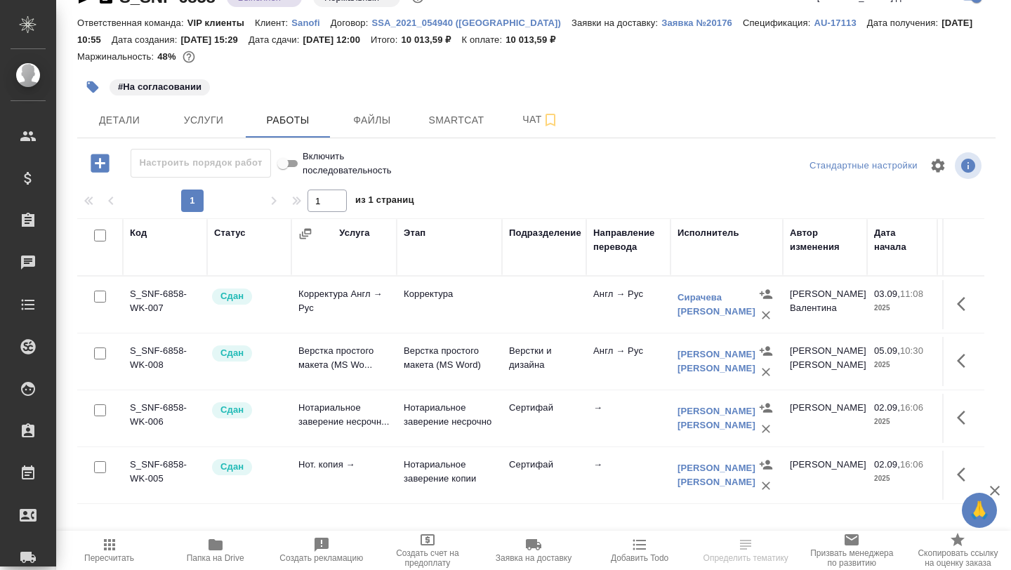
scroll to position [33, 0]
click at [511, 124] on span "Чат" at bounding box center [540, 120] width 67 height 18
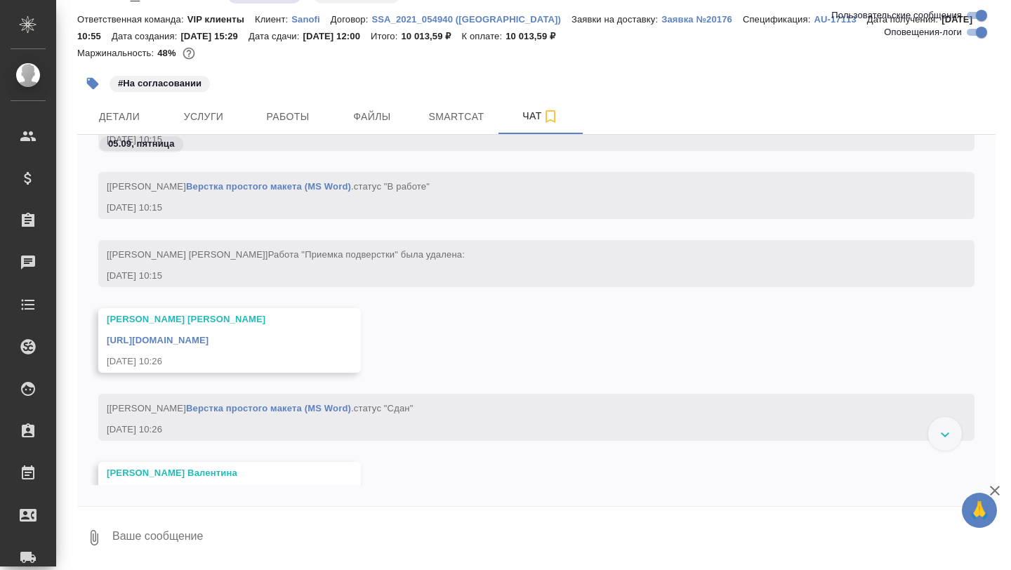
scroll to position [27155, 0]
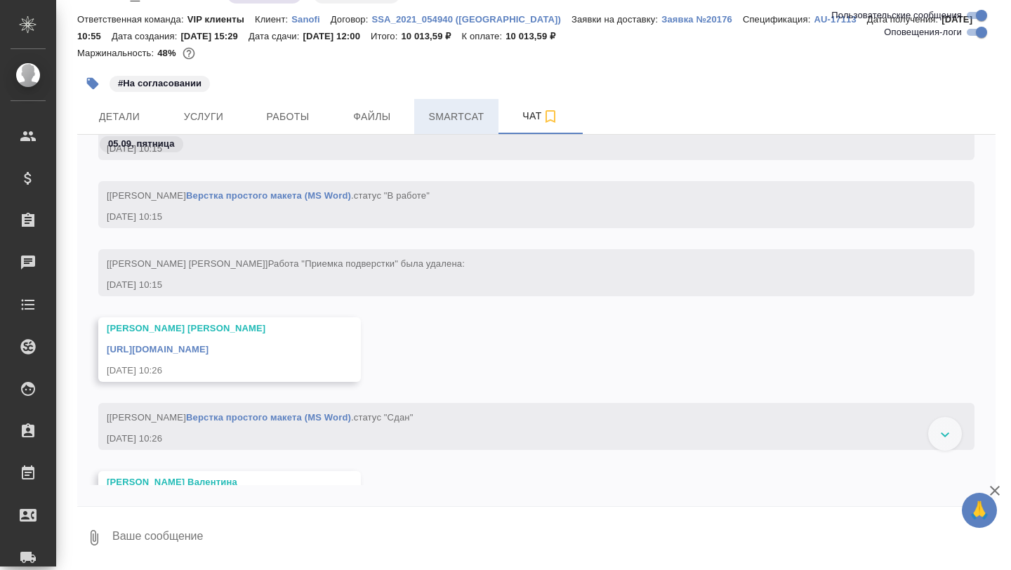
click at [446, 126] on button "Smartcat" at bounding box center [456, 116] width 84 height 35
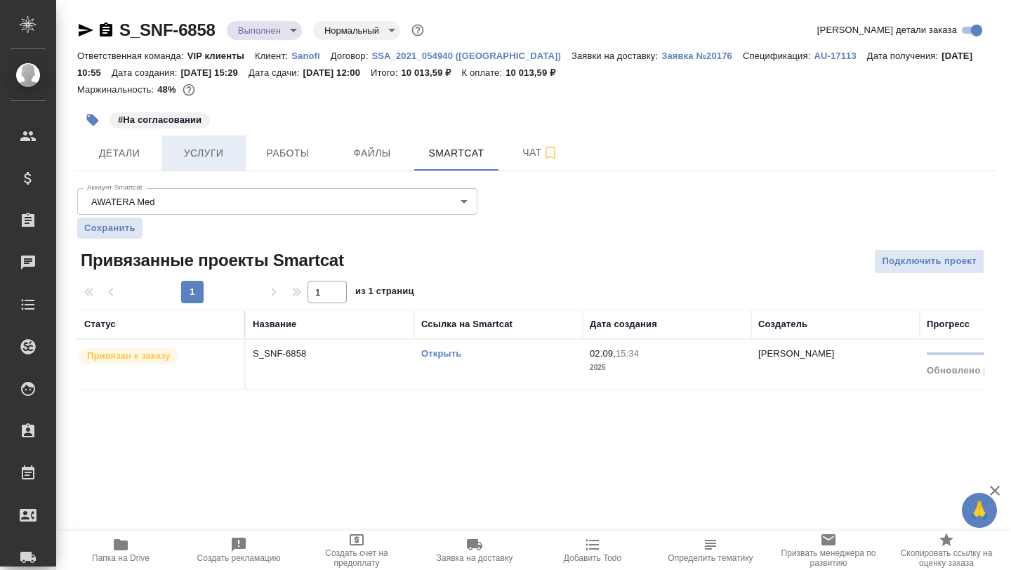
click at [217, 166] on button "Услуги" at bounding box center [203, 152] width 84 height 35
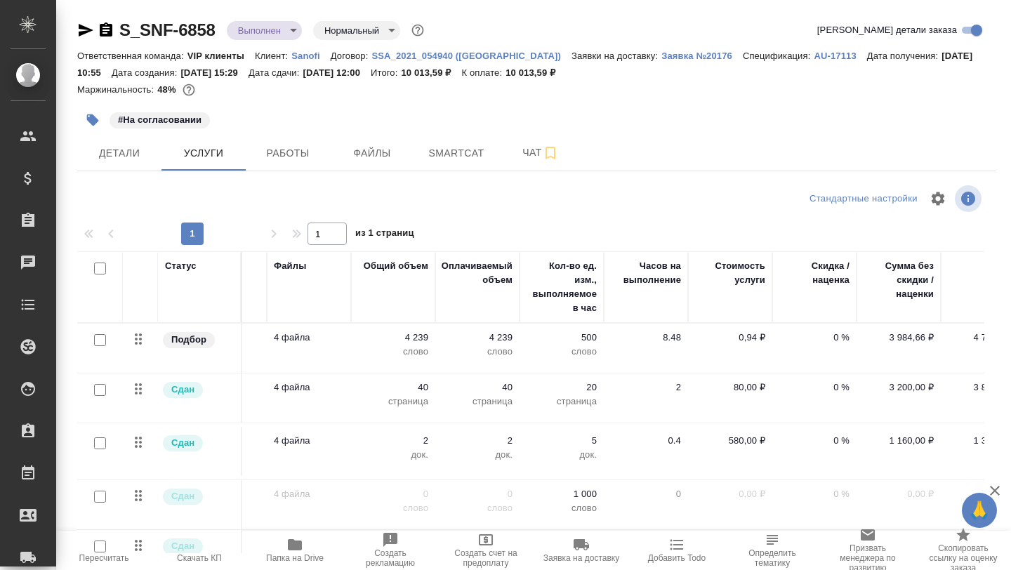
scroll to position [0, 339]
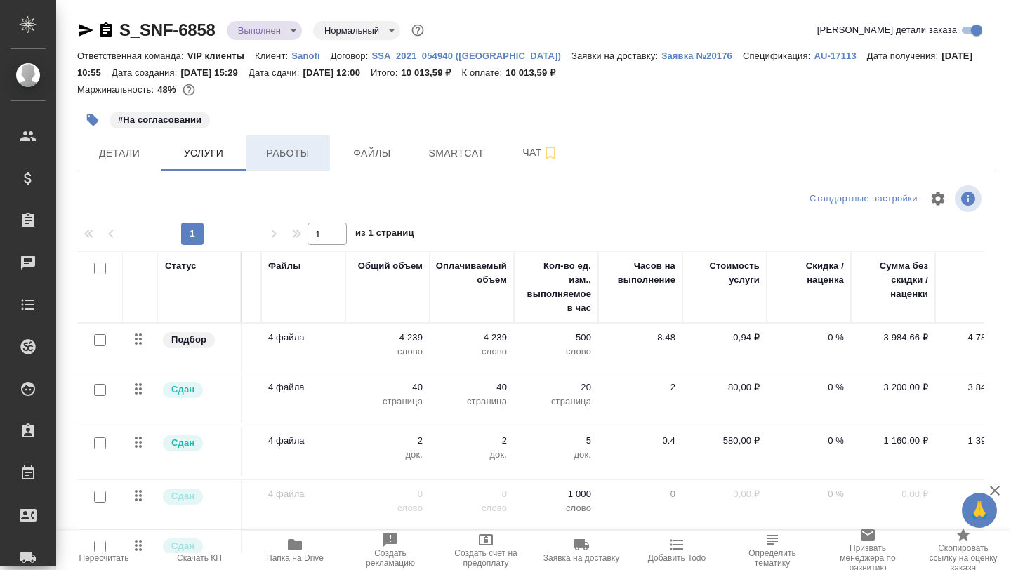
click at [293, 150] on span "Работы" at bounding box center [287, 154] width 67 height 18
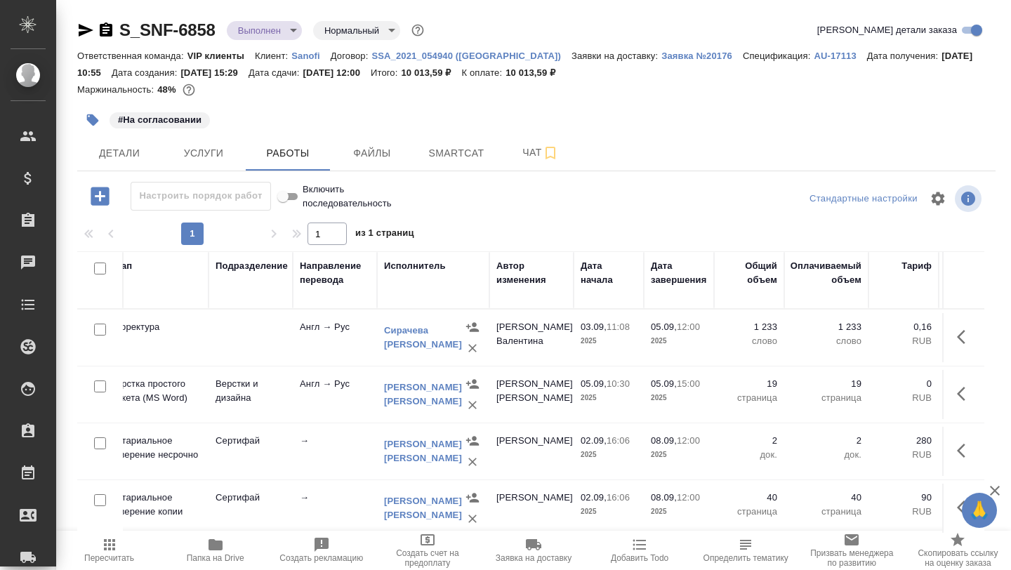
scroll to position [0, 294]
click at [463, 147] on span "Smartcat" at bounding box center [456, 154] width 67 height 18
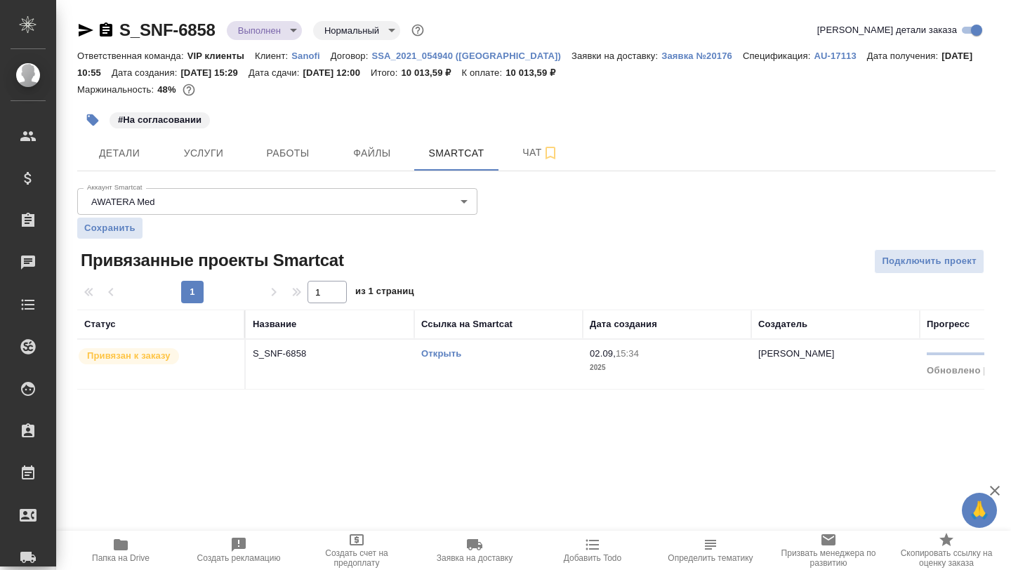
click at [444, 356] on link "Открыть" at bounding box center [441, 353] width 40 height 11
click at [537, 167] on button "Чат" at bounding box center [540, 152] width 84 height 35
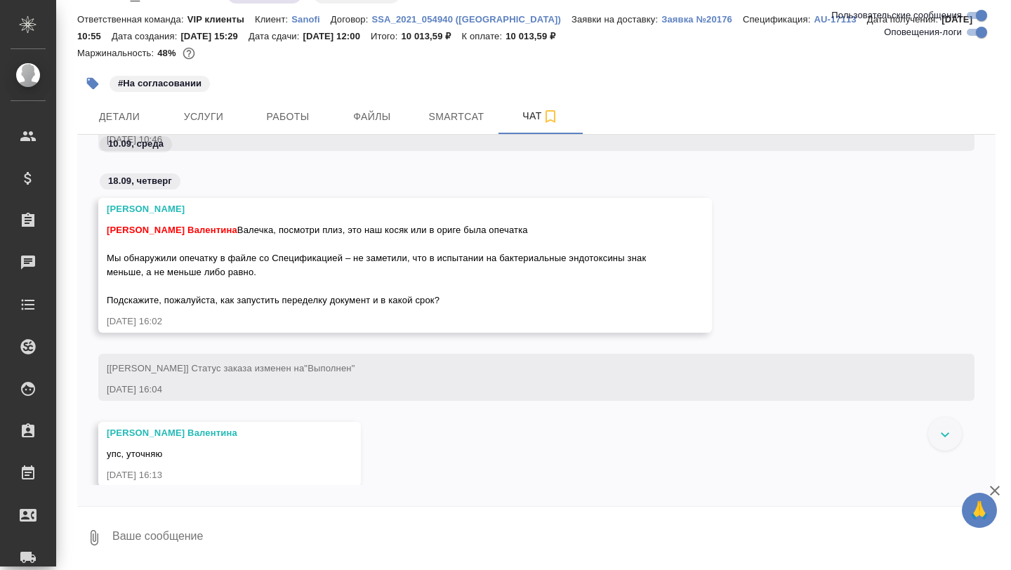
scroll to position [6135, 0]
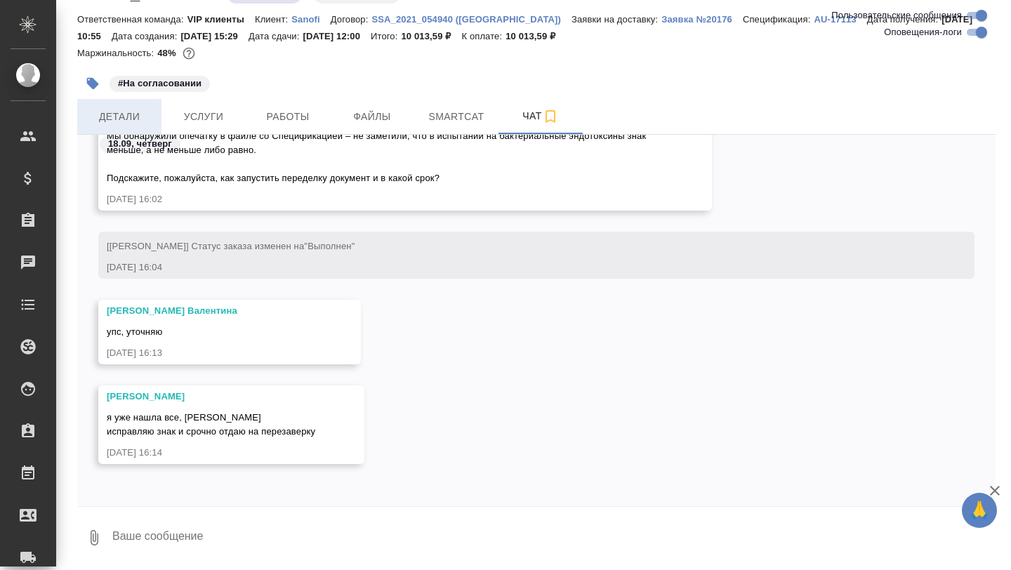
click at [121, 113] on span "Детали" at bounding box center [119, 117] width 67 height 18
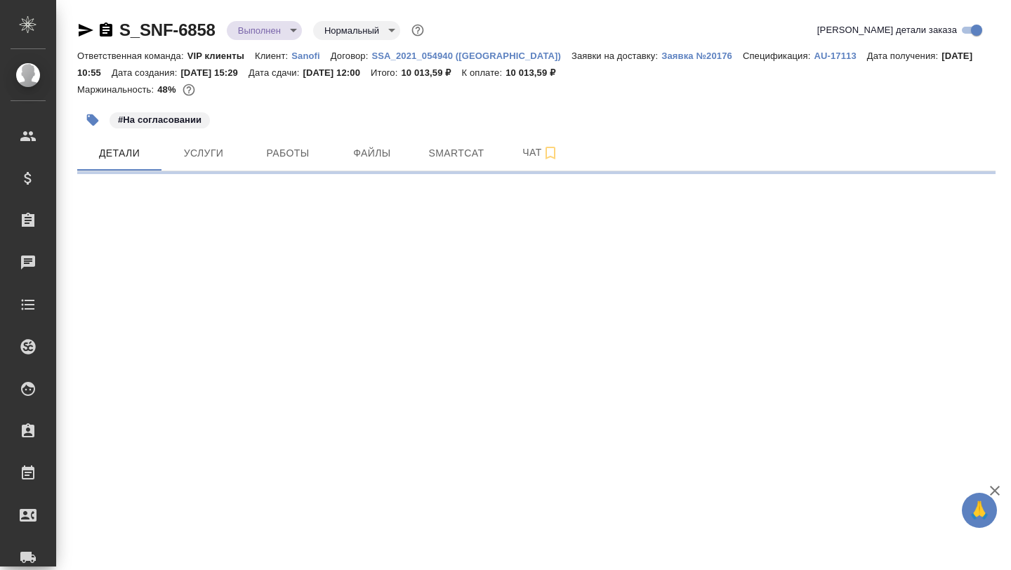
select select "RU"
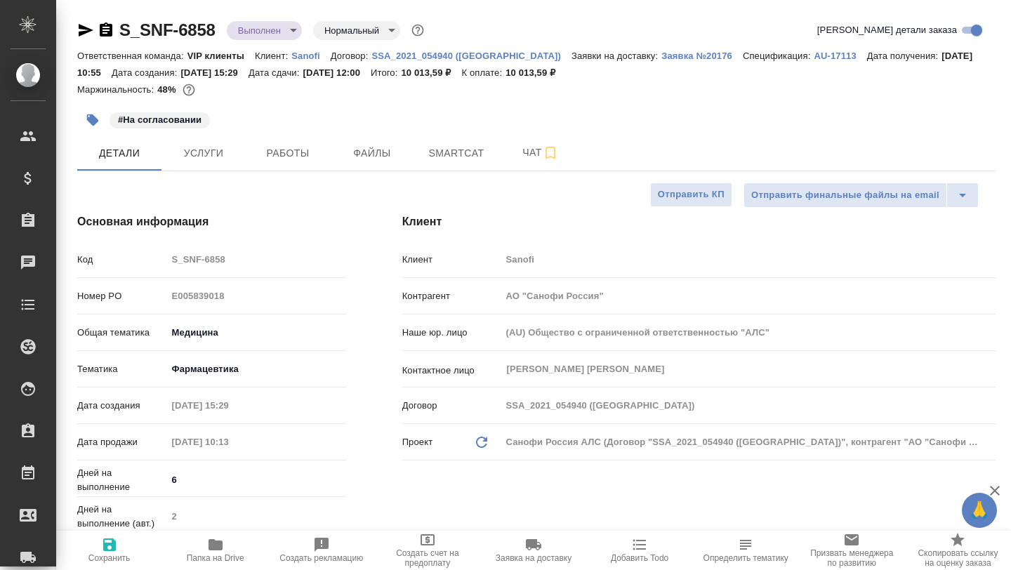
type textarea "x"
click at [220, 553] on span "Папка на Drive" at bounding box center [216, 558] width 58 height 10
type textarea "x"
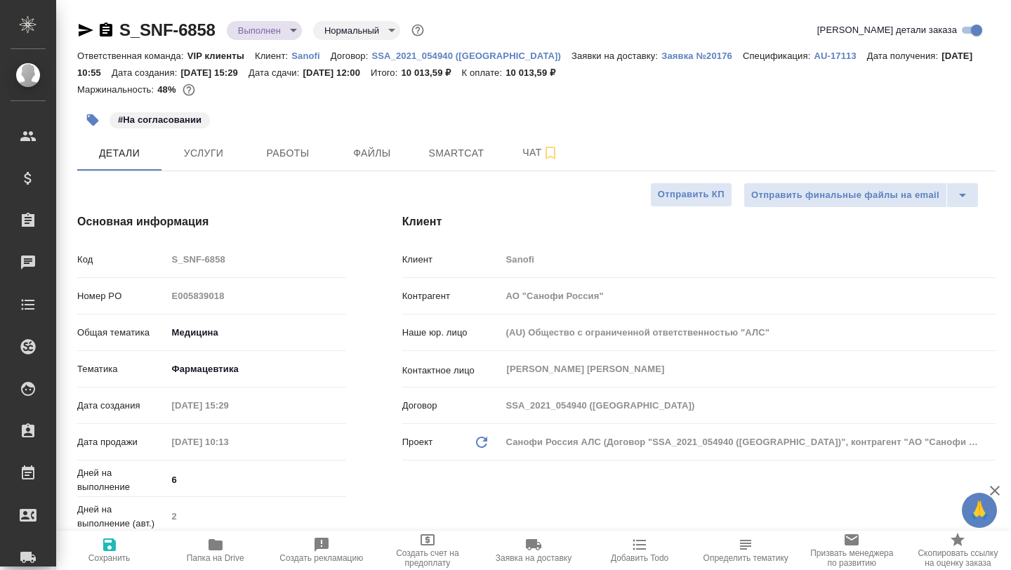
type textarea "x"
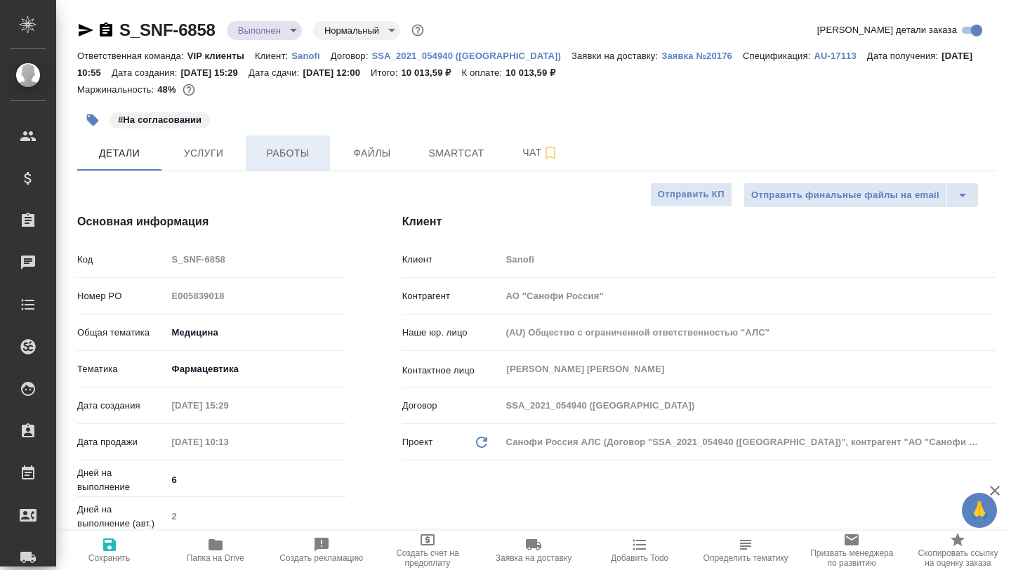
click at [289, 152] on span "Работы" at bounding box center [287, 154] width 67 height 18
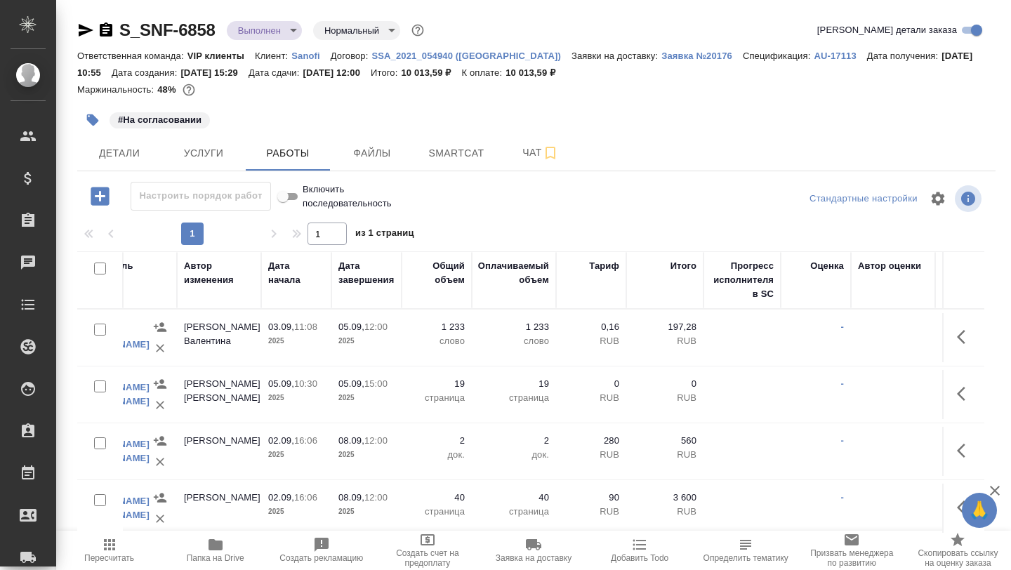
scroll to position [0, 683]
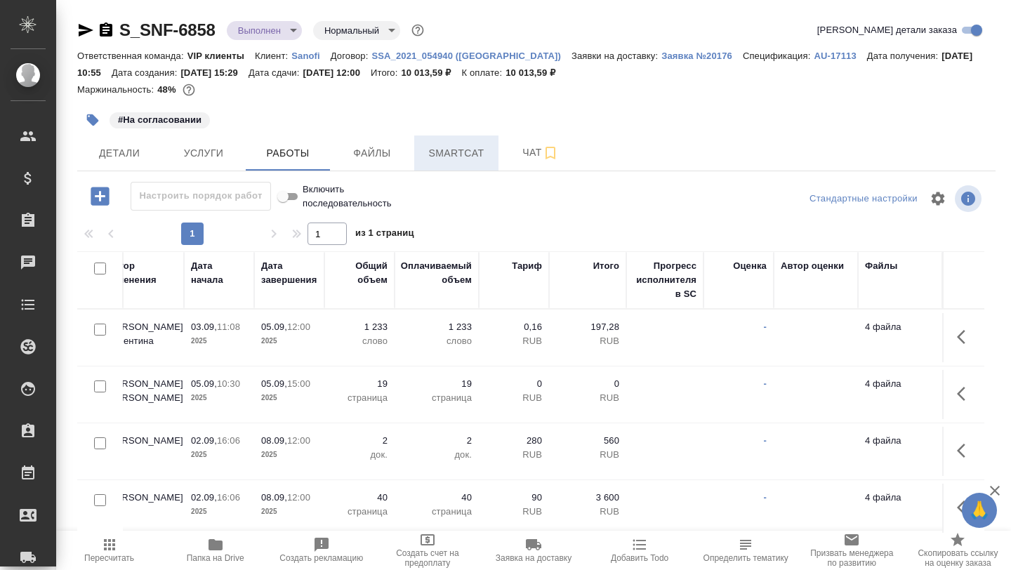
click at [442, 150] on span "Smartcat" at bounding box center [456, 154] width 67 height 18
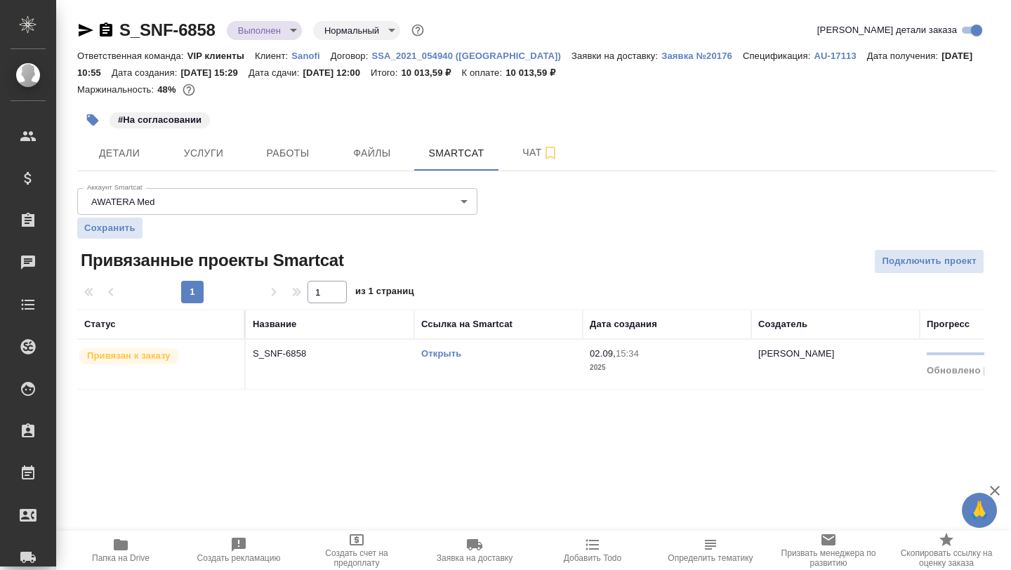
click at [442, 360] on div "Открыть" at bounding box center [498, 354] width 154 height 14
click at [442, 358] on link "Открыть" at bounding box center [441, 353] width 40 height 11
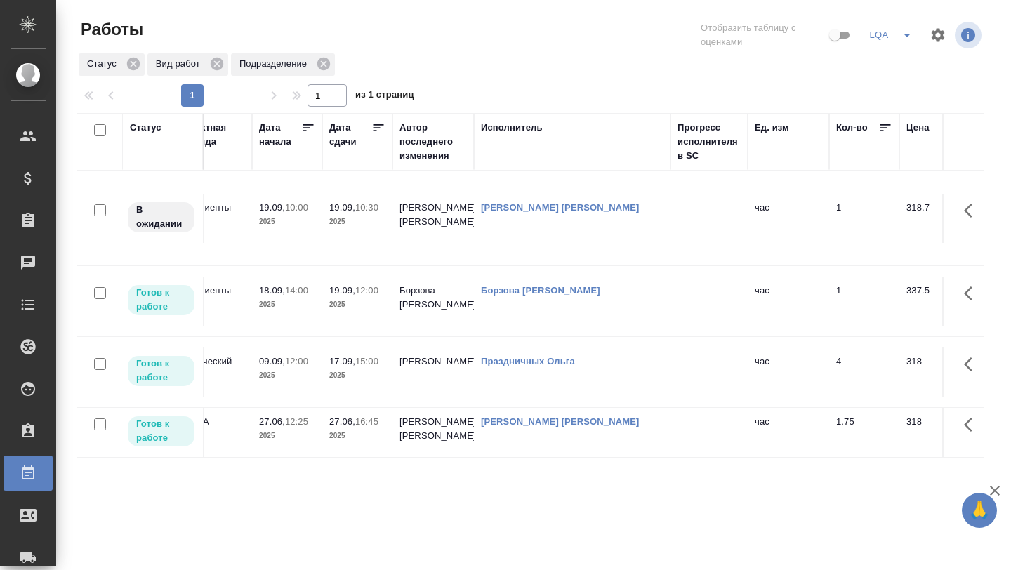
scroll to position [0, 522]
click at [134, 66] on icon at bounding box center [133, 64] width 13 height 13
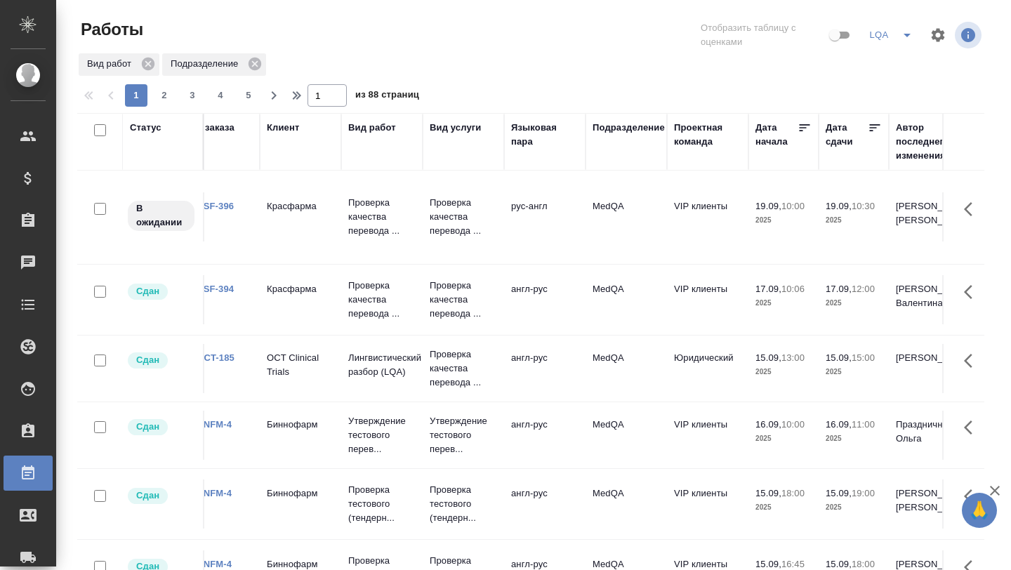
scroll to position [1, 0]
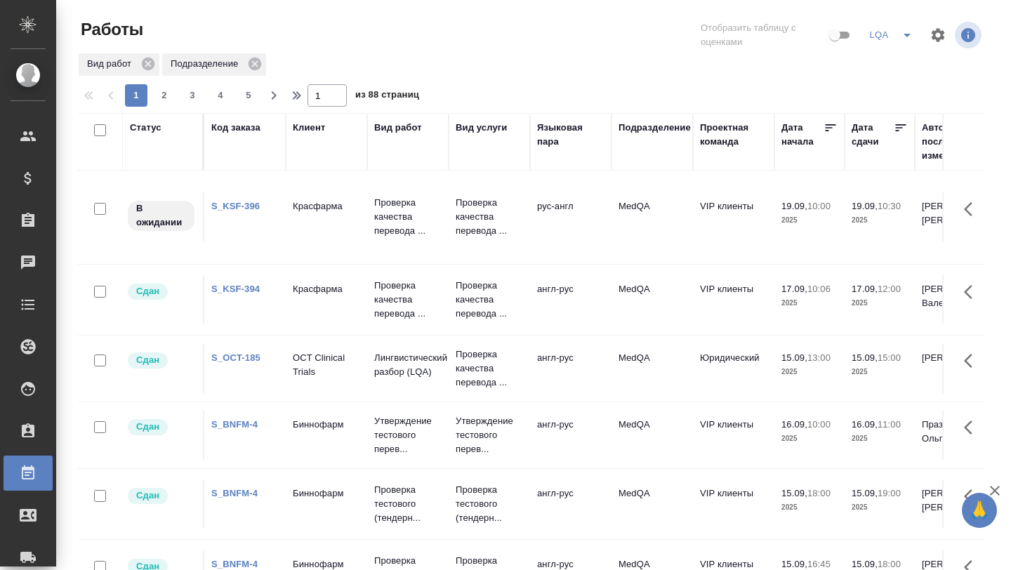
click at [899, 131] on icon at bounding box center [901, 128] width 14 height 14
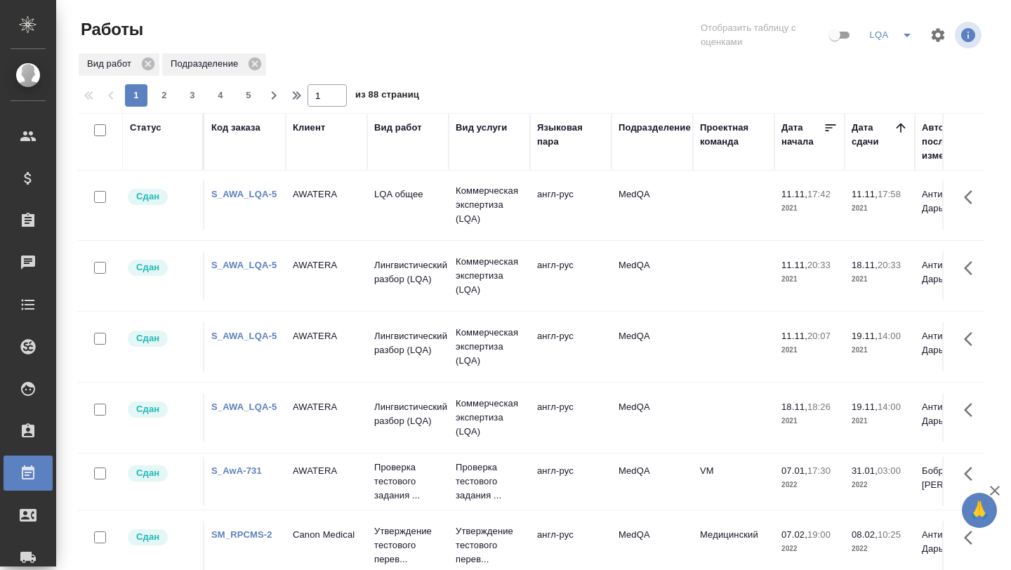
click at [899, 131] on icon at bounding box center [901, 128] width 14 height 14
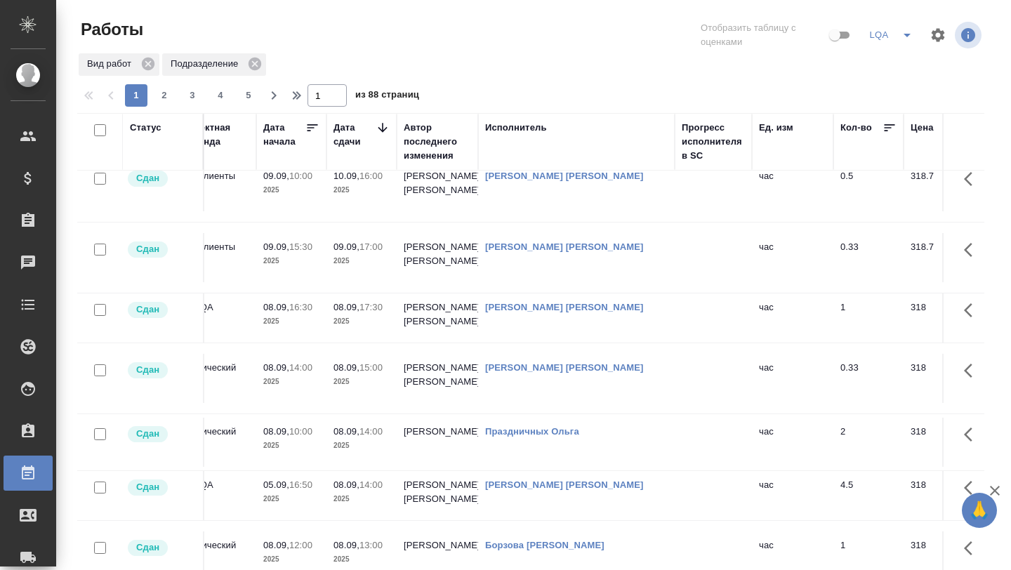
scroll to position [1297, 518]
